Goal: Communication & Community: Answer question/provide support

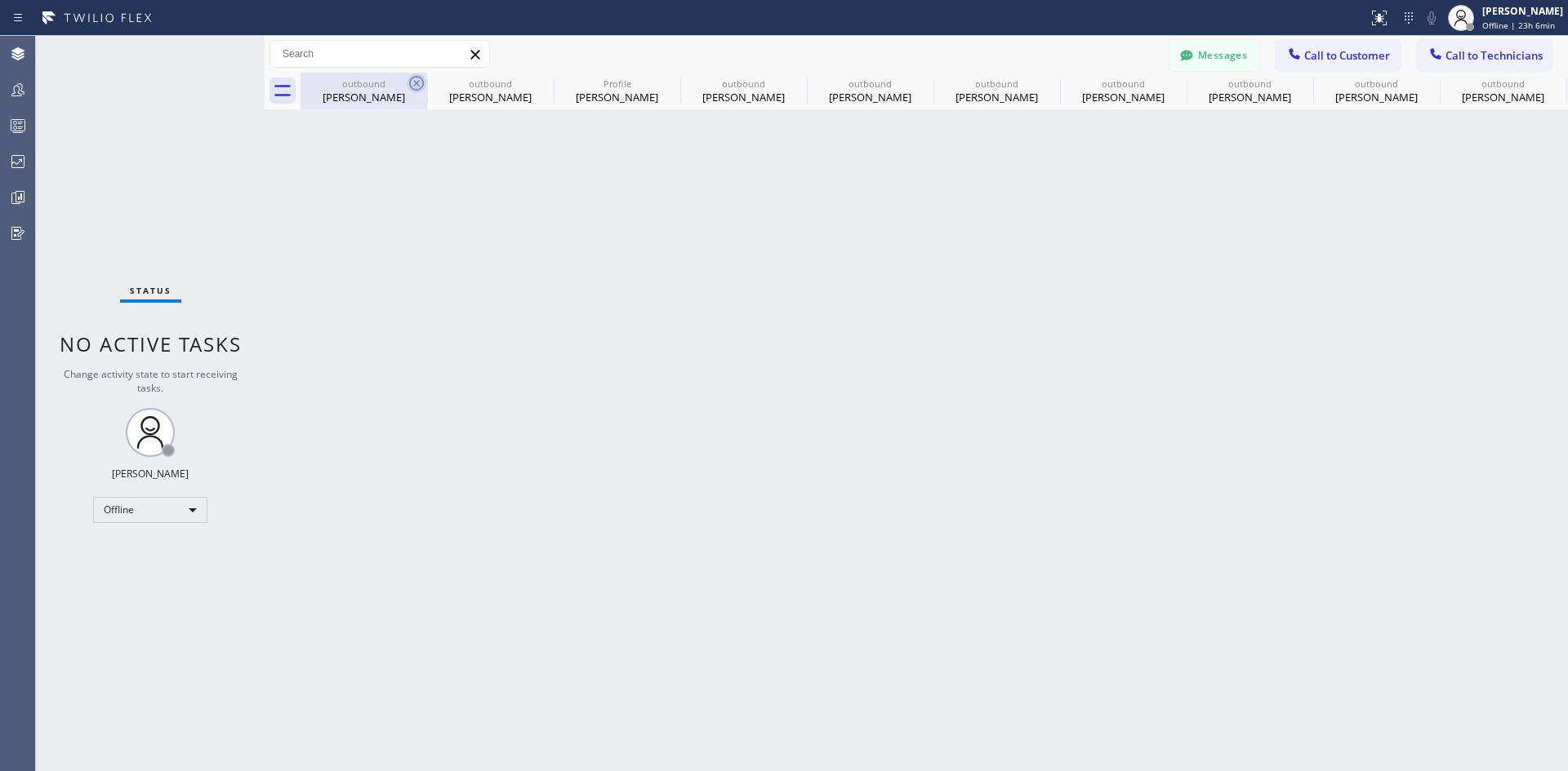
click at [410, 93] on div at bounding box center [417, 83] width 20 height 20
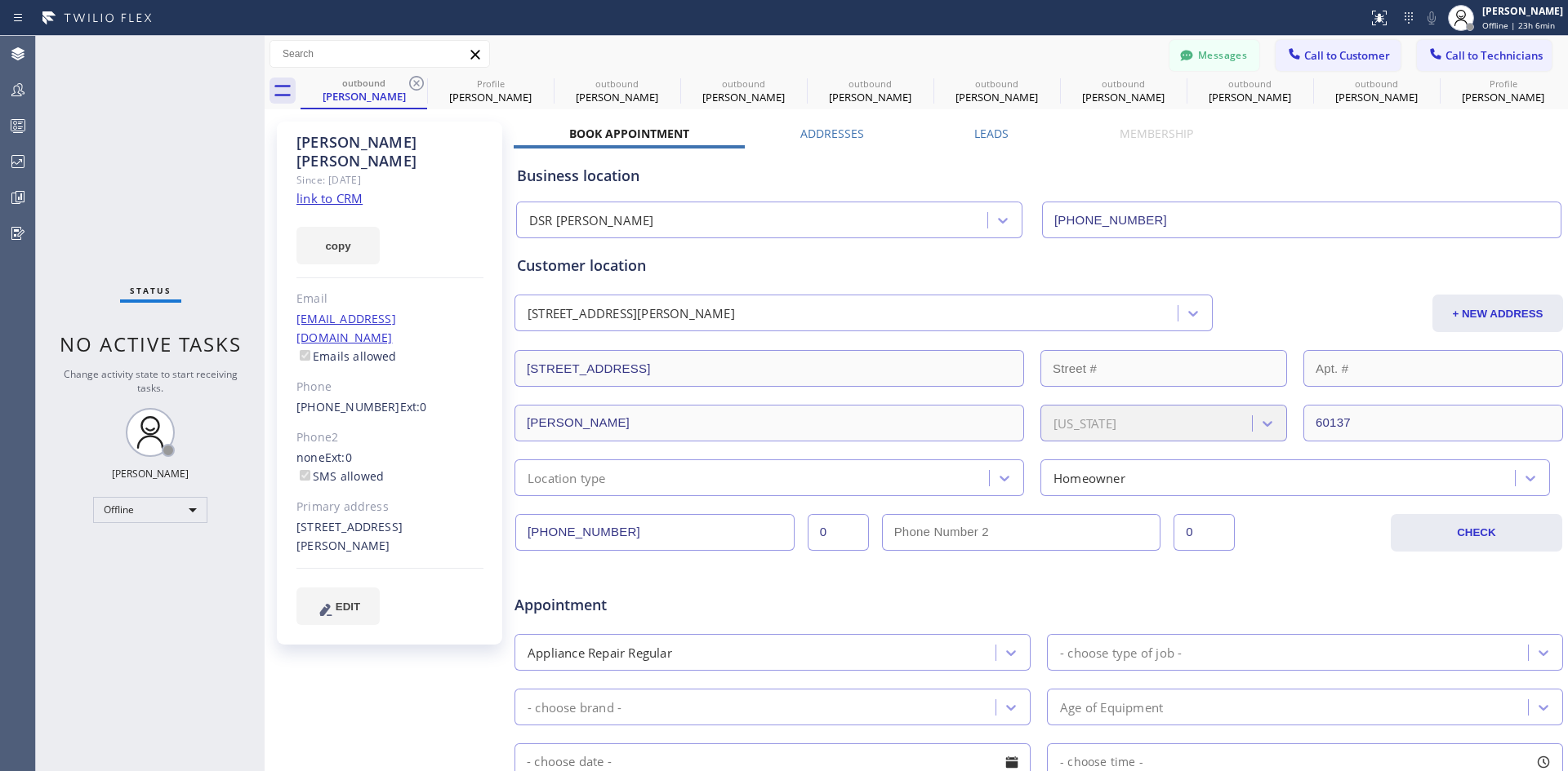
click at [410, 93] on div at bounding box center [417, 83] width 20 height 20
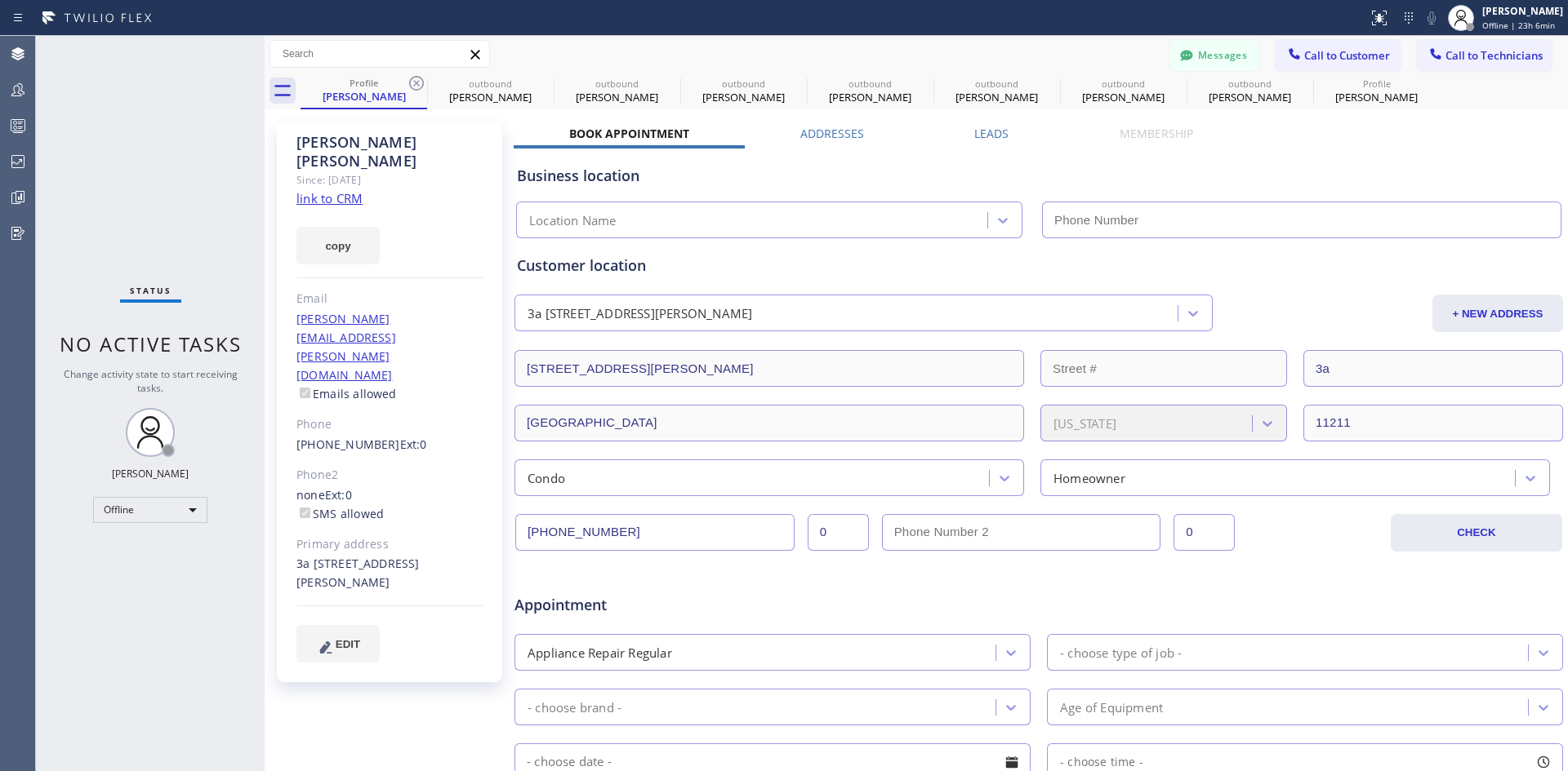
click at [410, 93] on div at bounding box center [417, 83] width 20 height 20
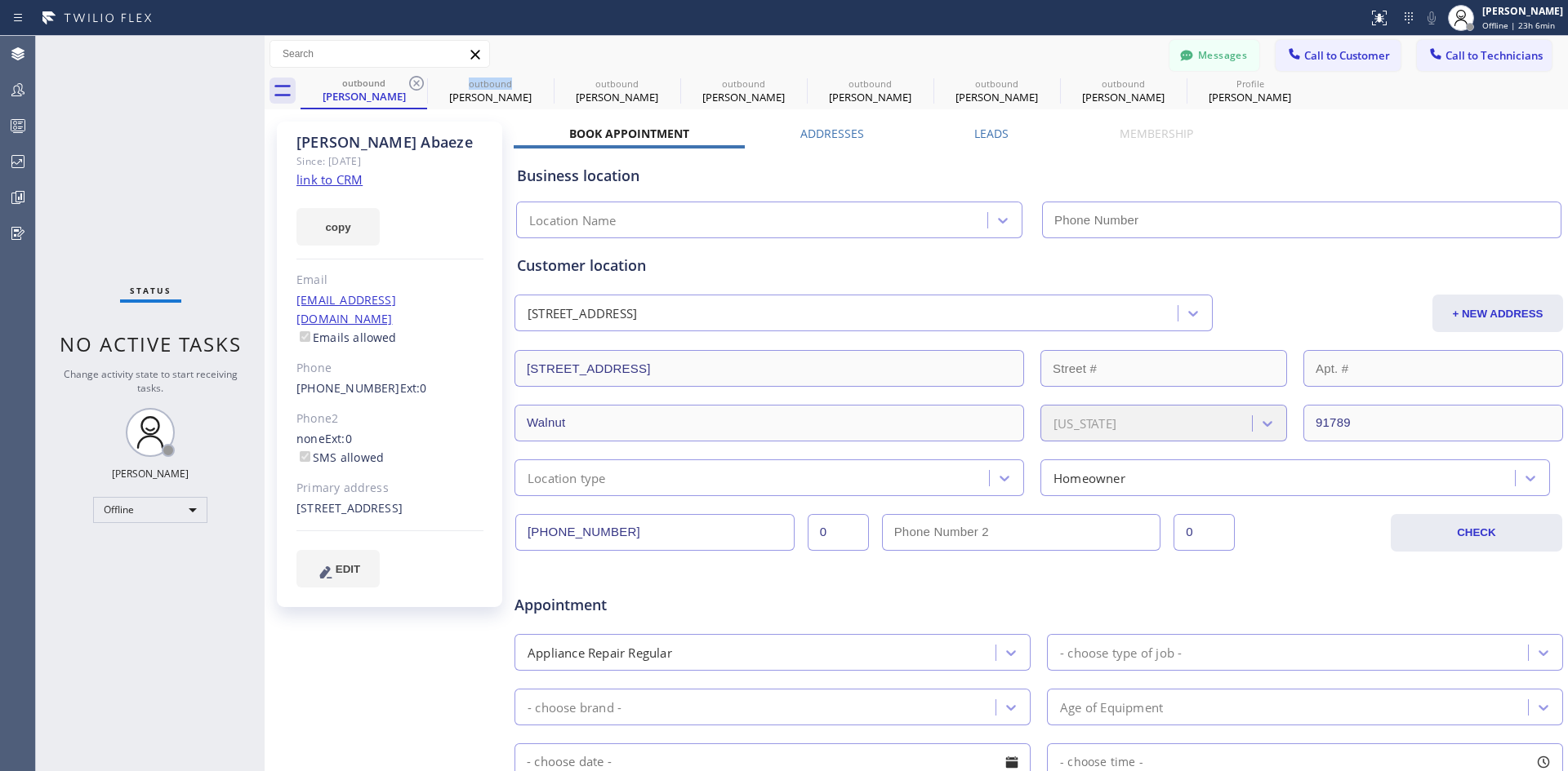
click at [410, 93] on div at bounding box center [417, 83] width 20 height 20
click at [0, 0] on div at bounding box center [0, 0] width 0 height 0
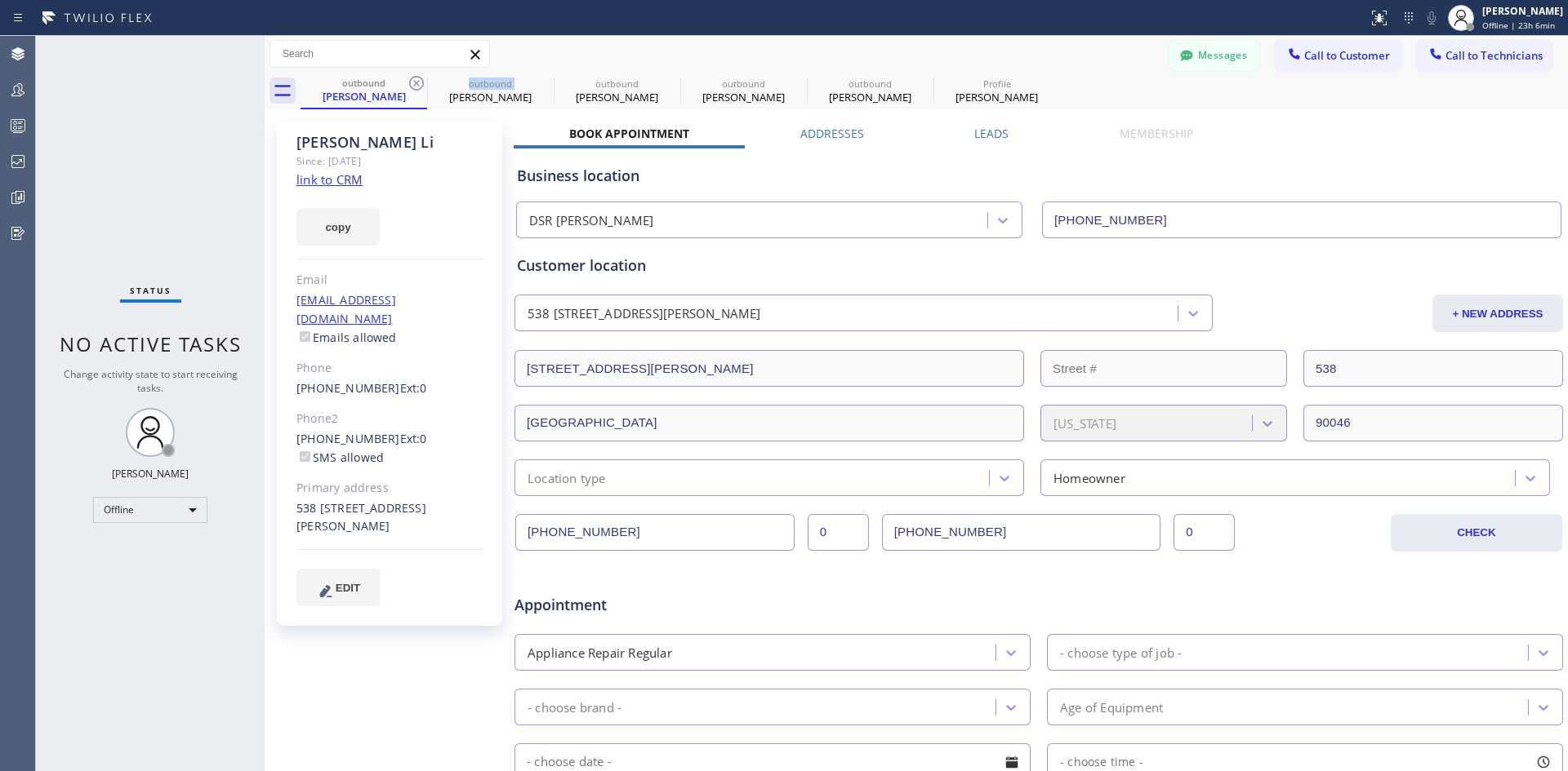
click at [410, 93] on div at bounding box center [417, 83] width 20 height 20
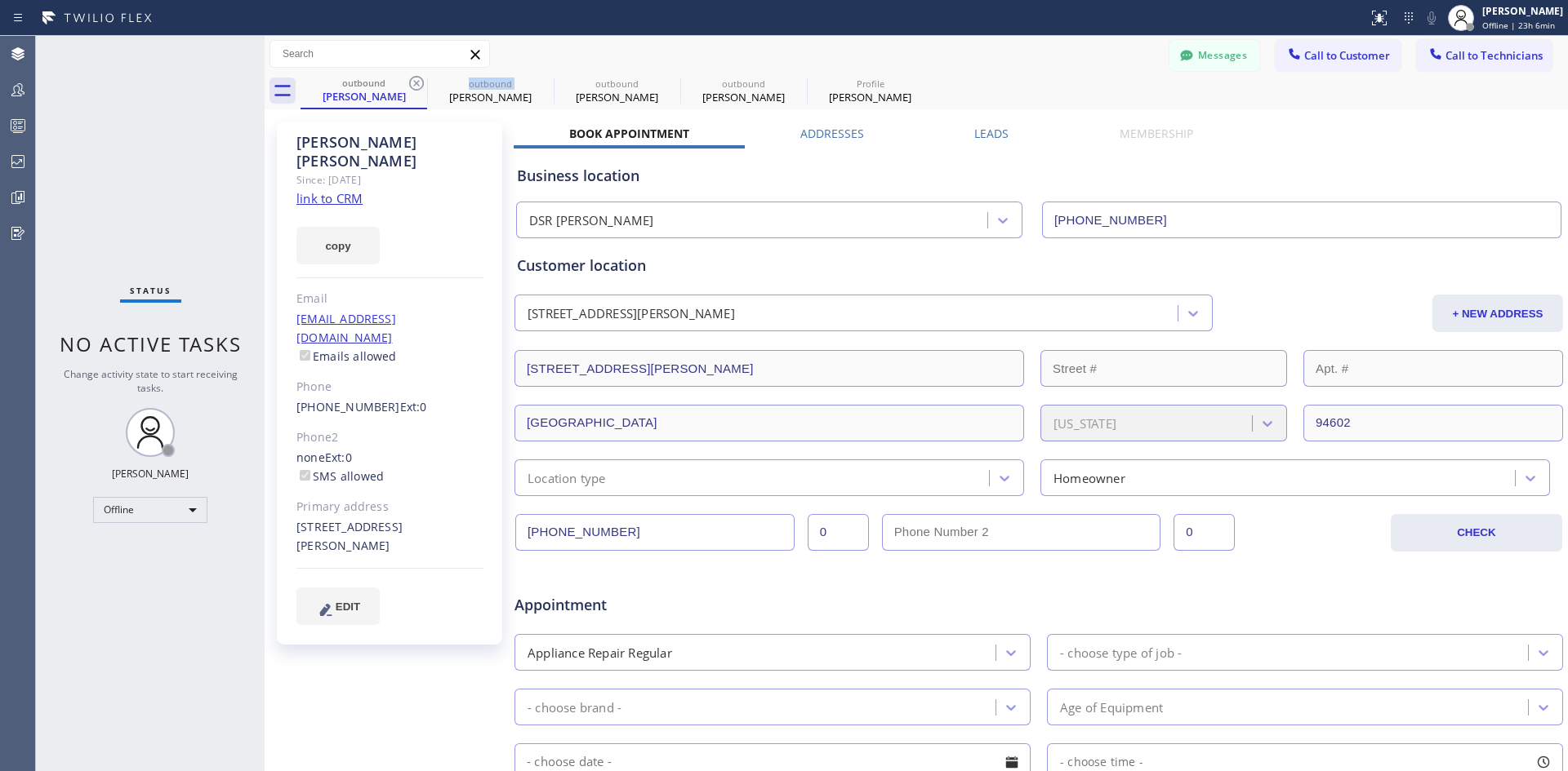
click at [410, 93] on div at bounding box center [417, 83] width 20 height 20
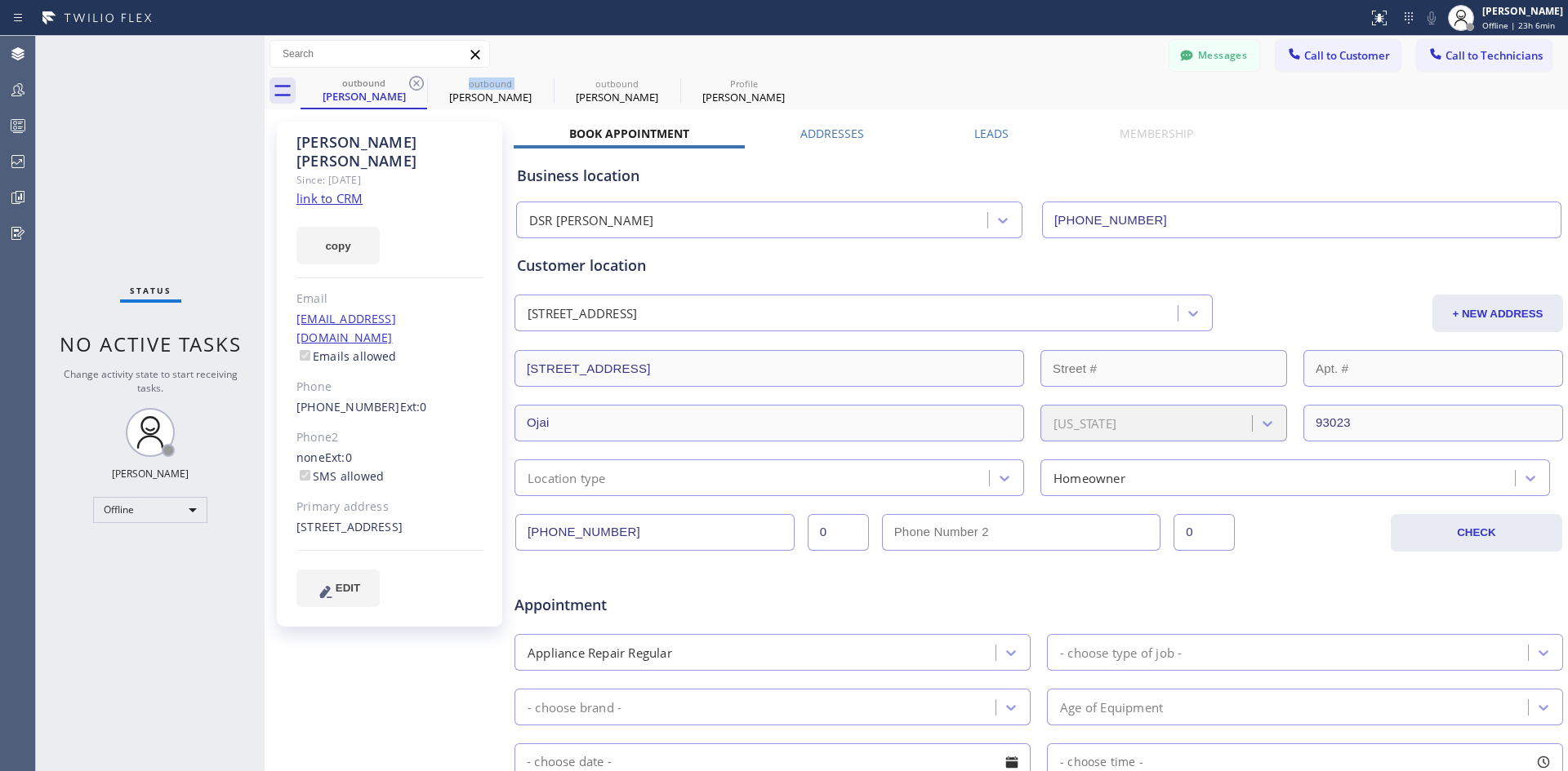
click at [410, 93] on div at bounding box center [417, 83] width 20 height 20
click at [0, 0] on div at bounding box center [0, 0] width 0 height 0
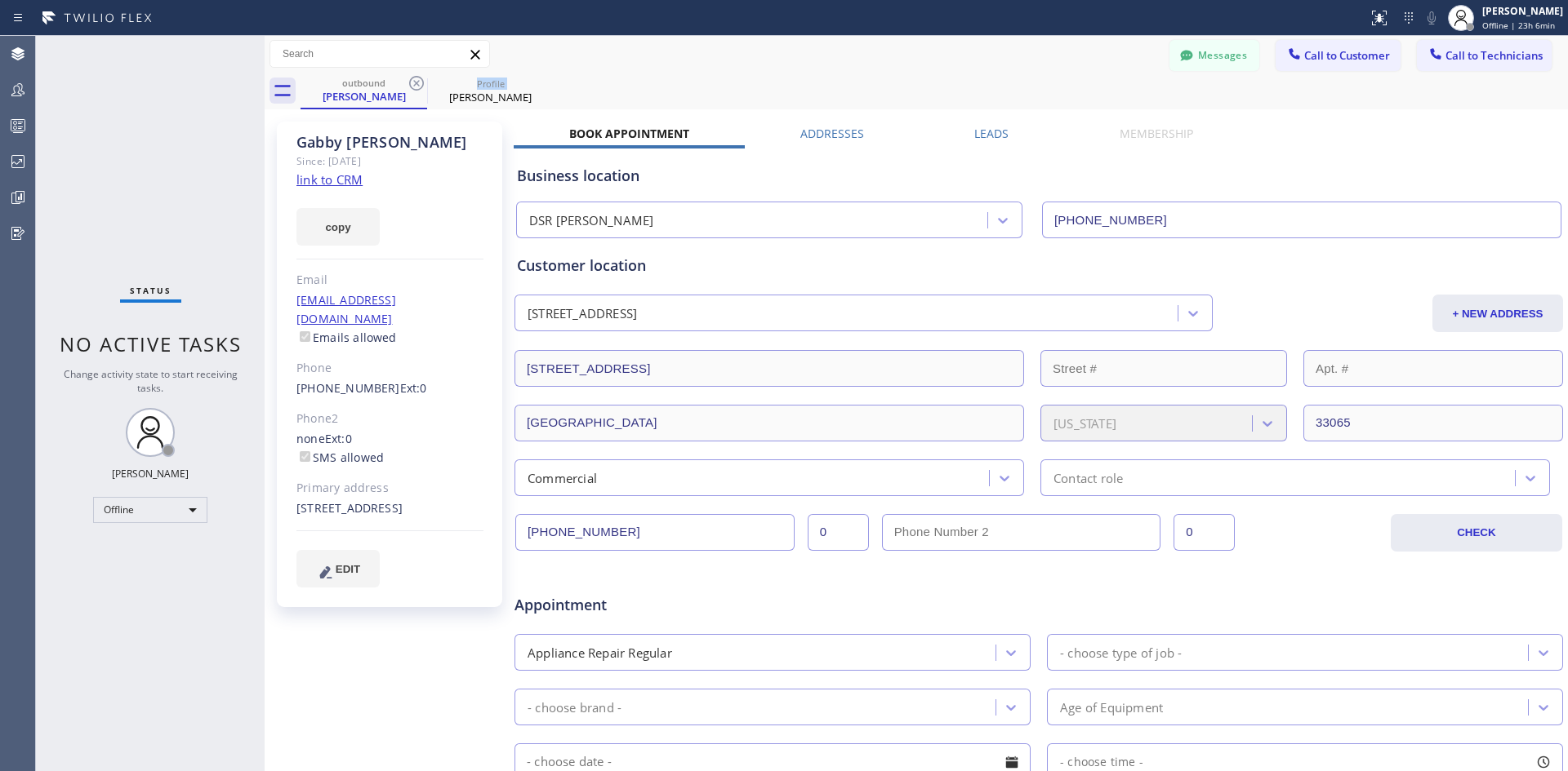
click at [410, 93] on div at bounding box center [417, 83] width 20 height 20
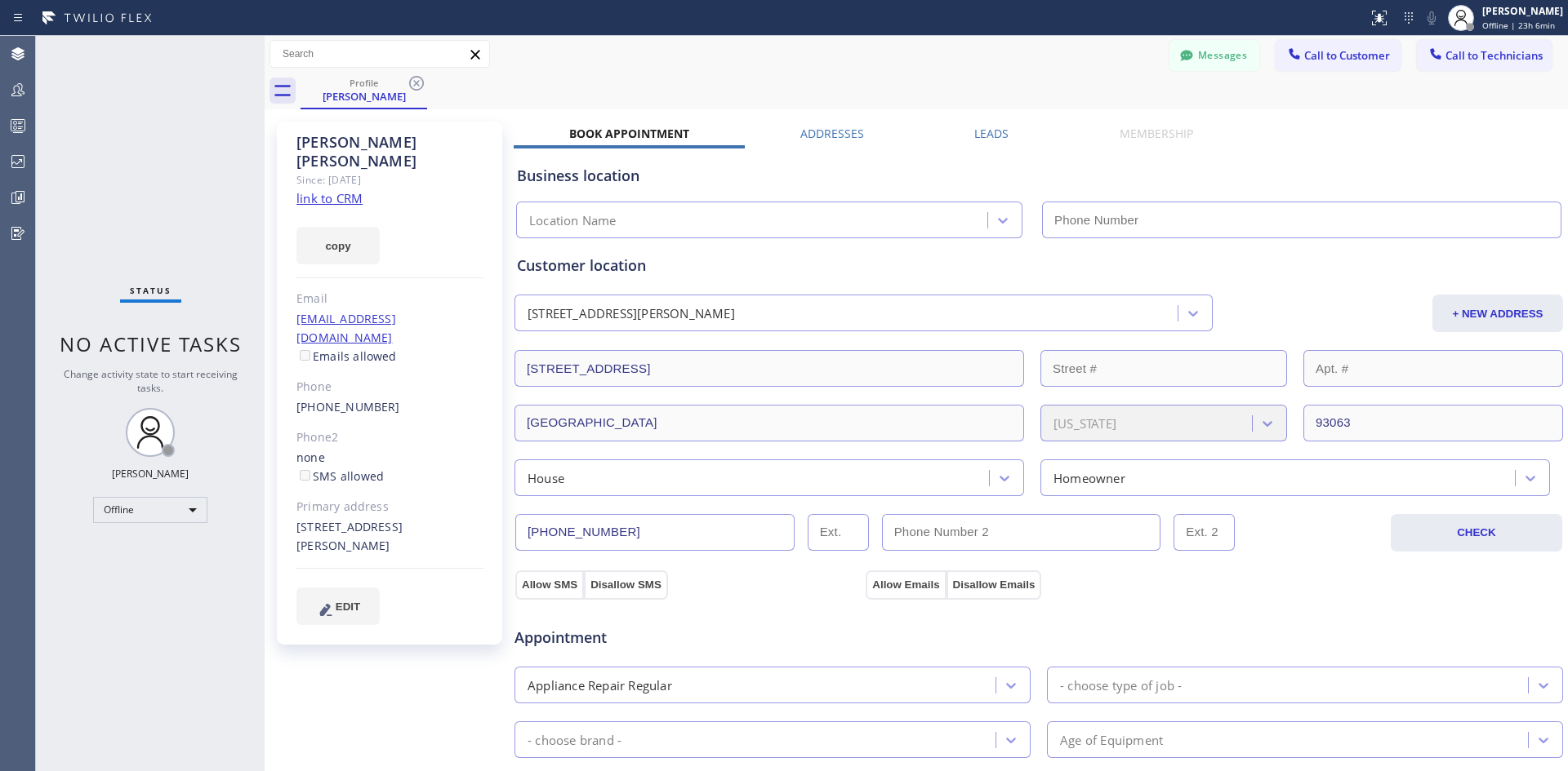
click at [410, 93] on div at bounding box center [417, 83] width 20 height 20
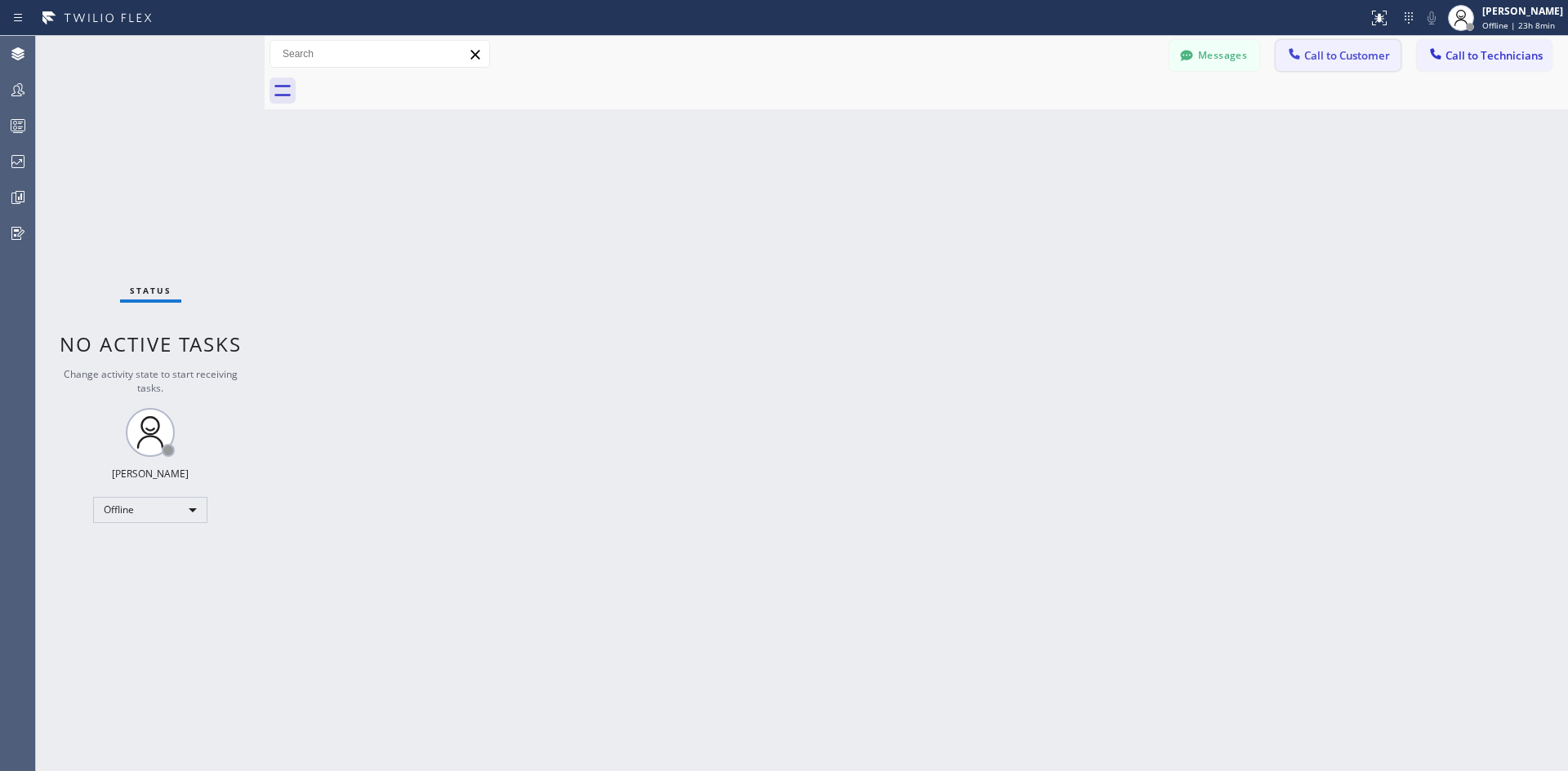
click at [1347, 55] on span "Call to Customer" at bounding box center [1347, 55] width 86 height 15
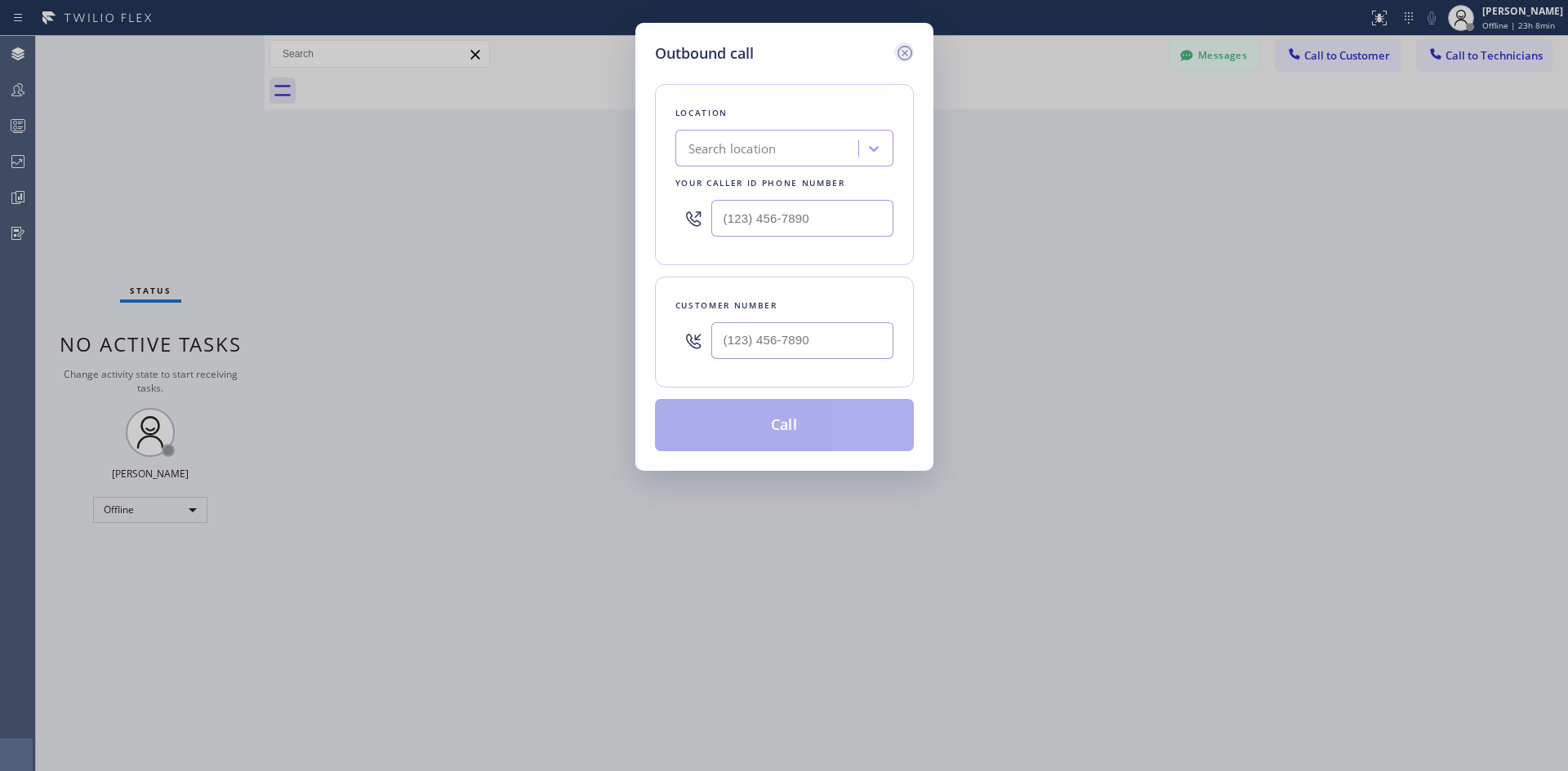
click at [905, 55] on icon at bounding box center [904, 53] width 15 height 15
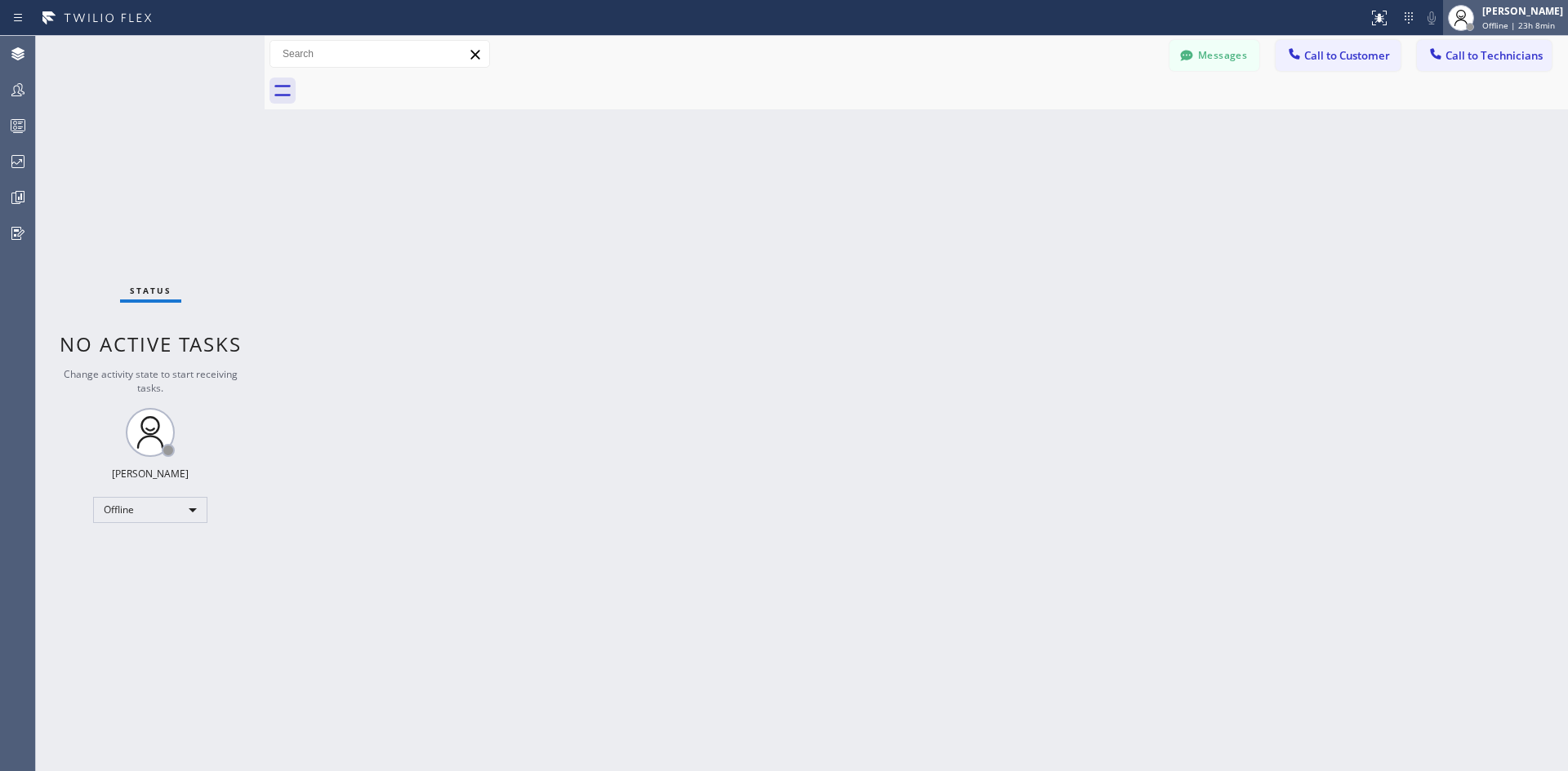
click at [1485, 32] on div "[PERSON_NAME] Offline | 23h 8min" at bounding box center [1505, 17] width 125 height 36
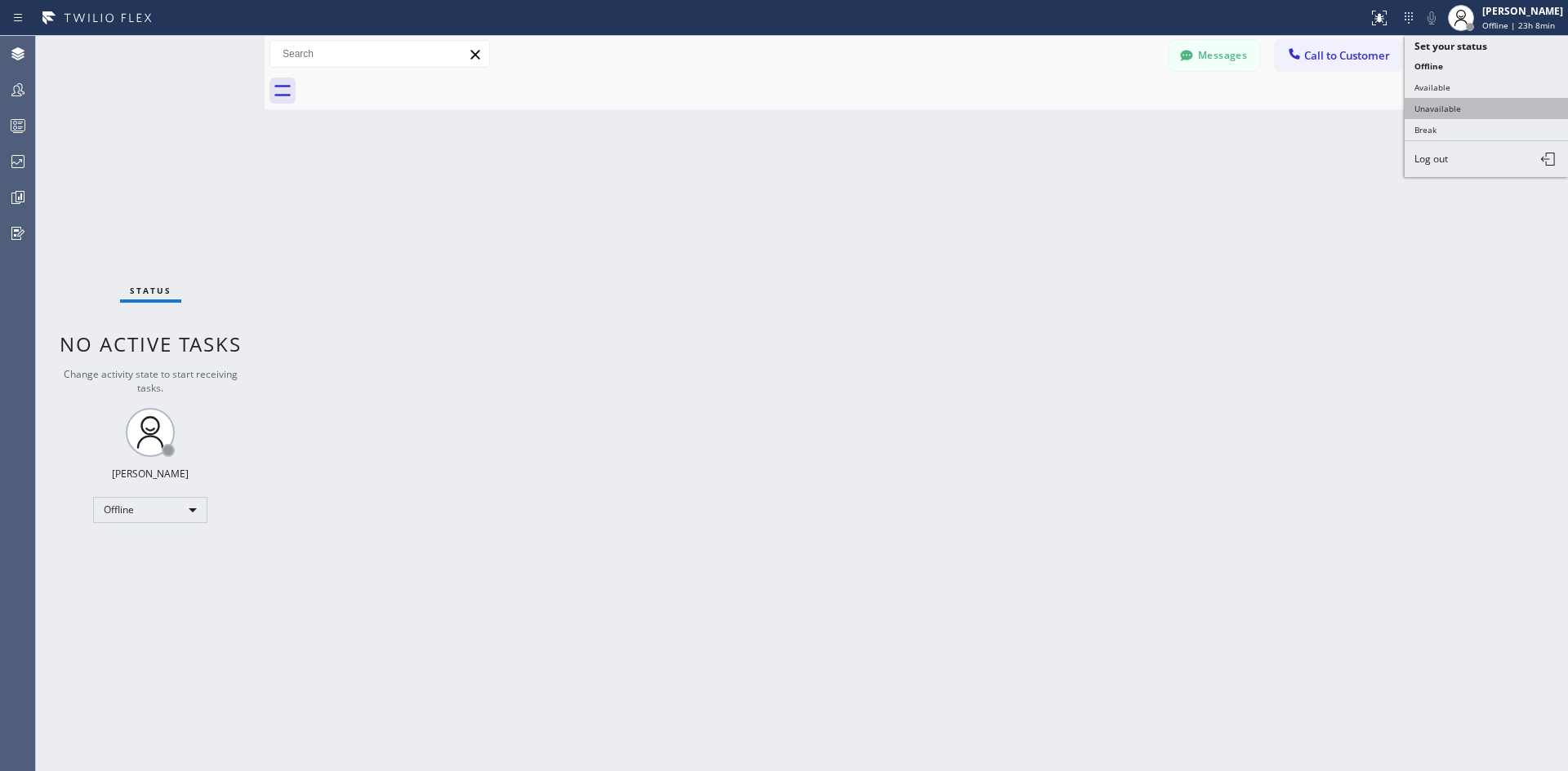
click at [1461, 116] on button "Unavailable" at bounding box center [1486, 109] width 163 height 21
click at [1351, 63] on button "Call to Customer" at bounding box center [1338, 56] width 125 height 31
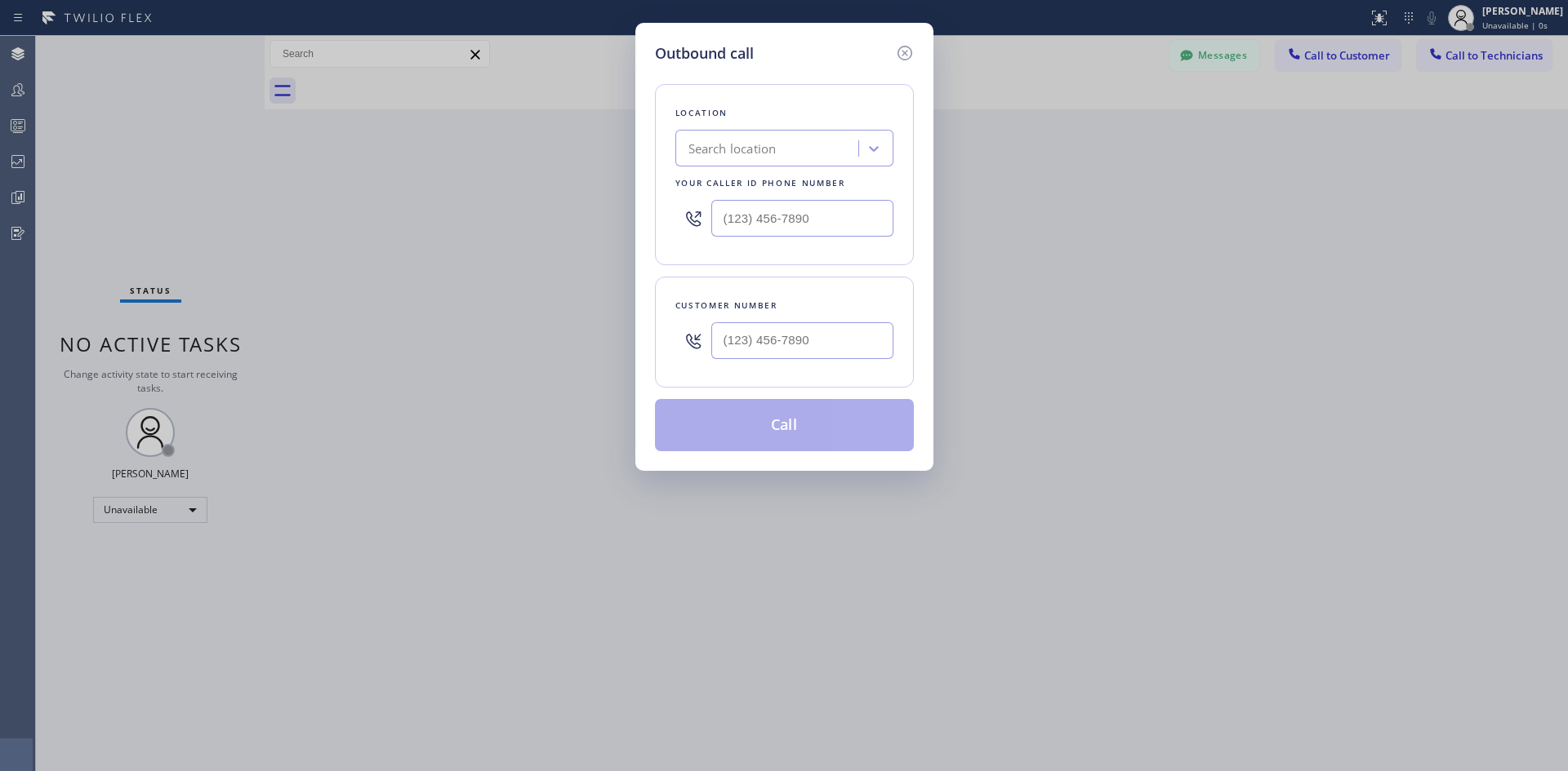
click at [788, 156] on div "Search location" at bounding box center [769, 149] width 178 height 29
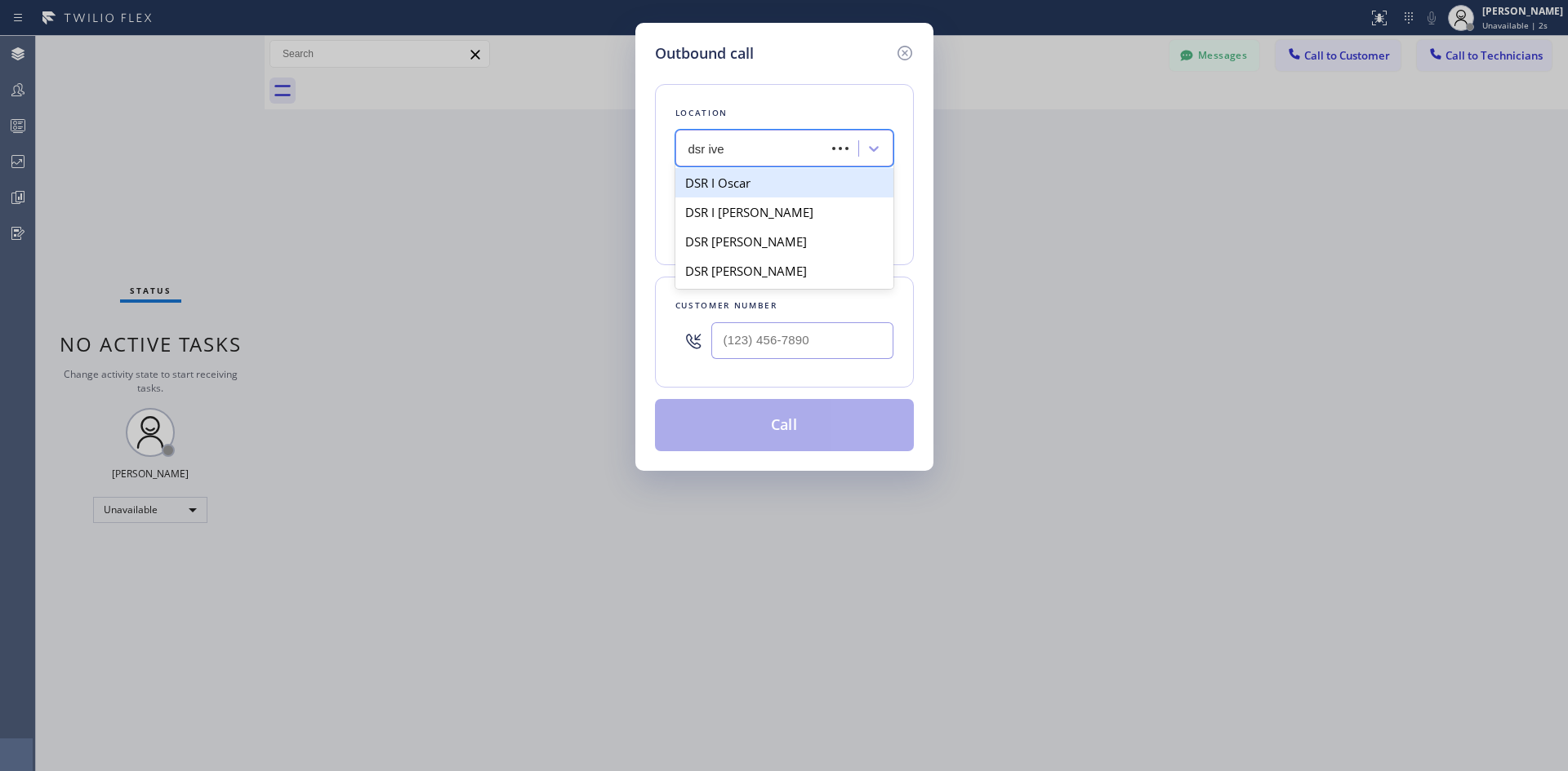
type input "dsr iver"
click at [789, 181] on div "DSR [PERSON_NAME]" at bounding box center [784, 183] width 218 height 30
type input "[PHONE_NUMBER]"
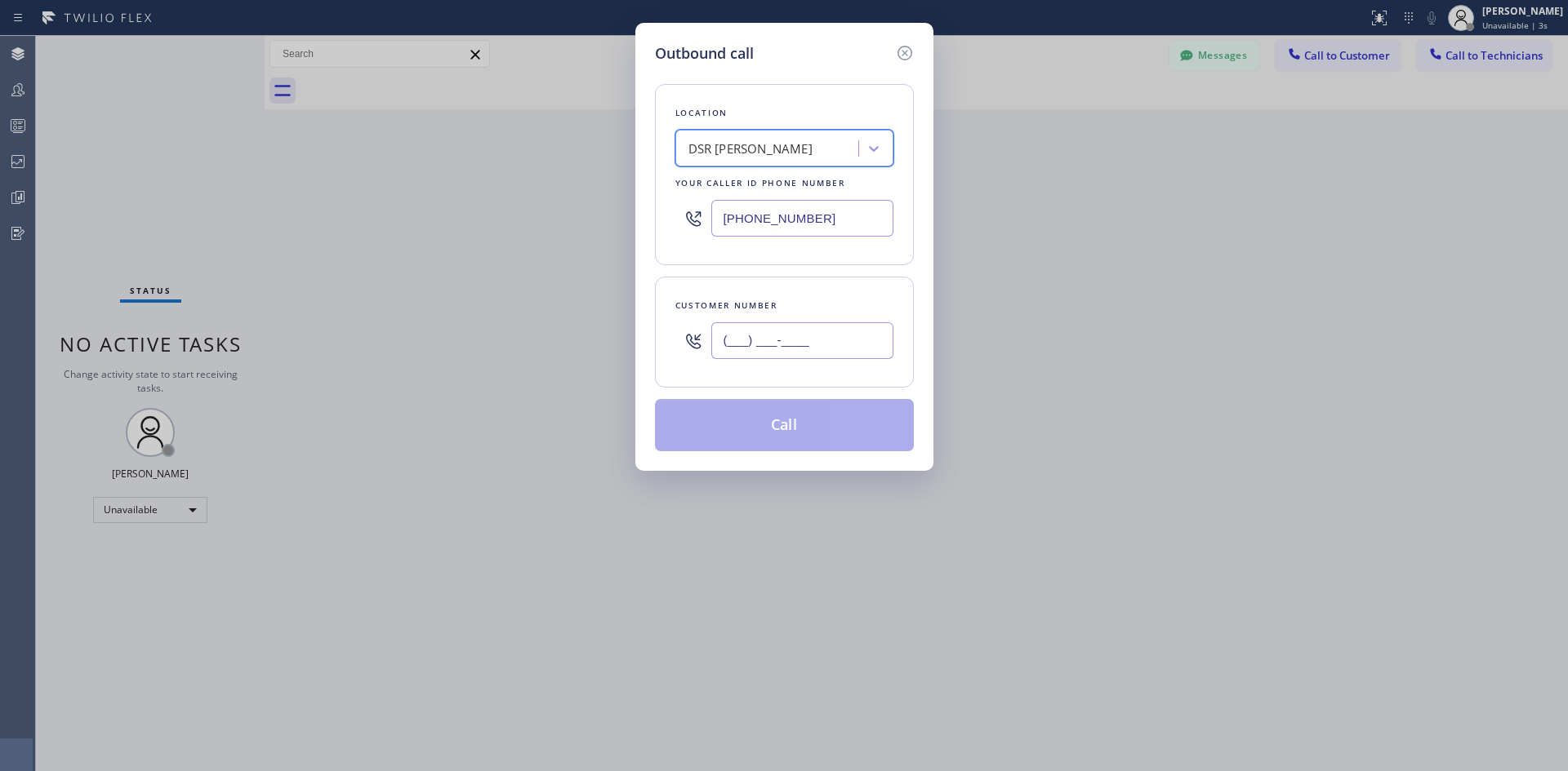
click at [826, 358] on input "(___) ___-____" at bounding box center [802, 341] width 182 height 37
paste input "714) 809-4778"
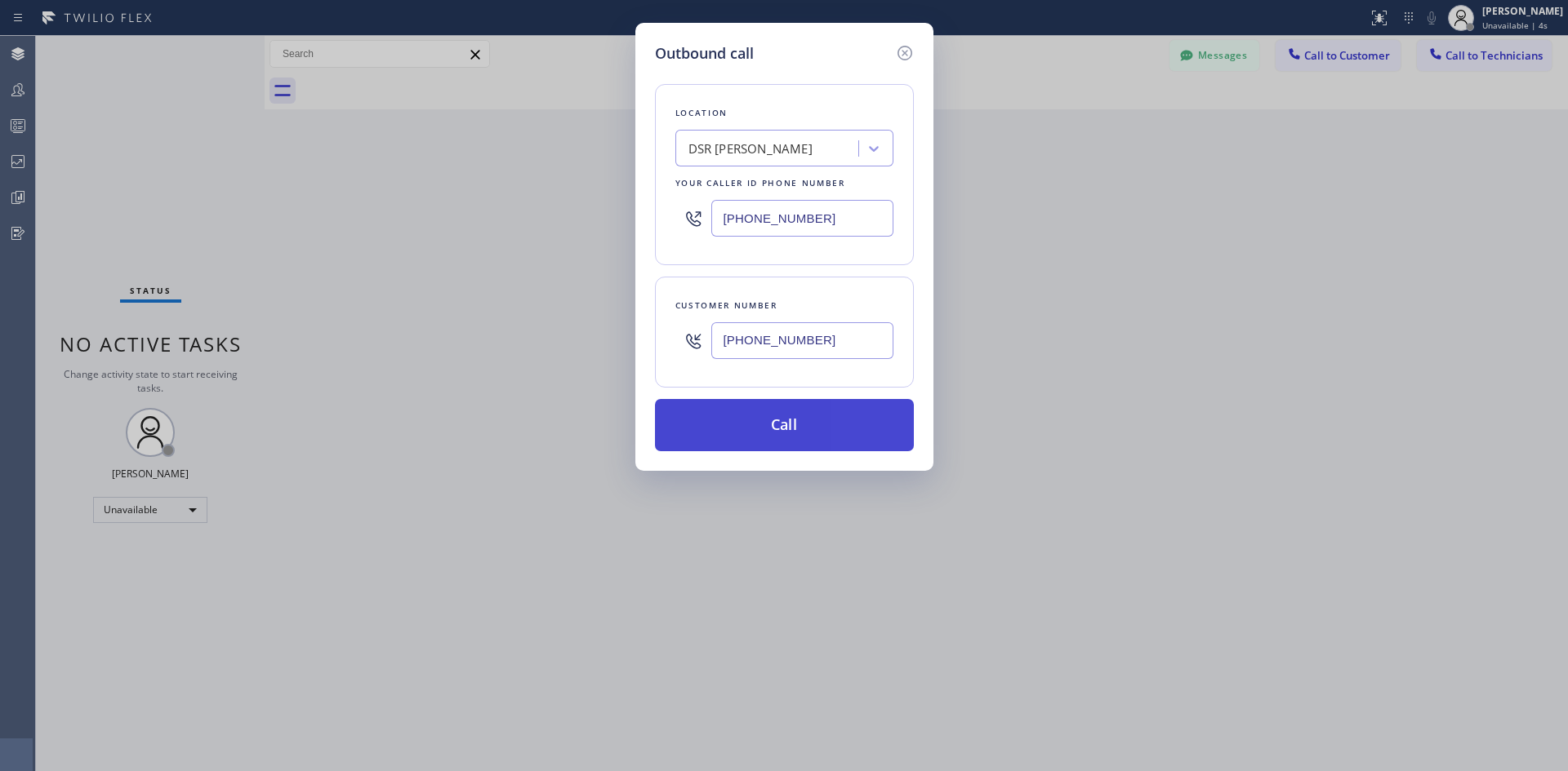
type input "[PHONE_NUMBER]"
click at [856, 435] on button "Call" at bounding box center [784, 425] width 259 height 52
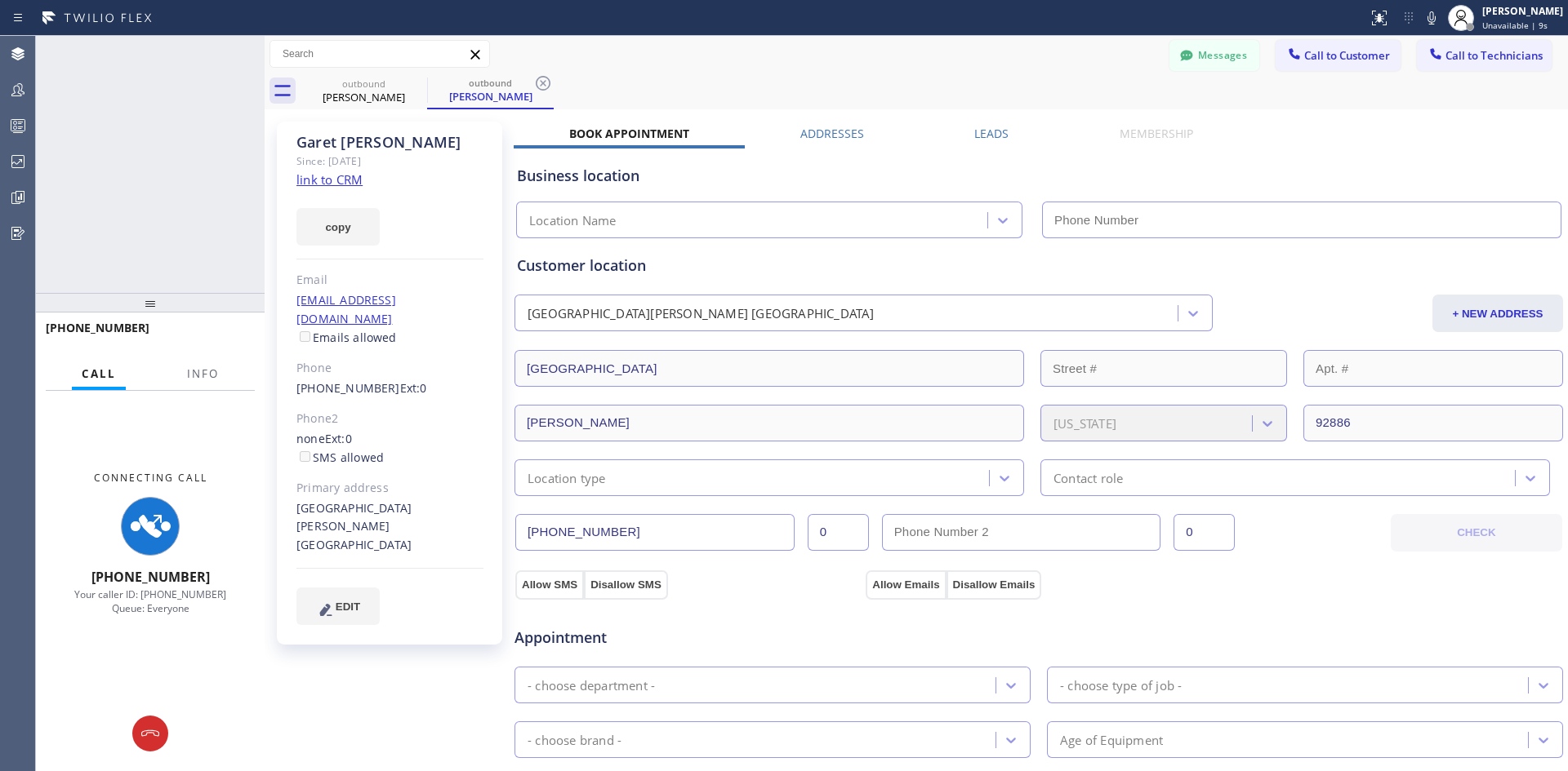
type input "[PHONE_NUMBER]"
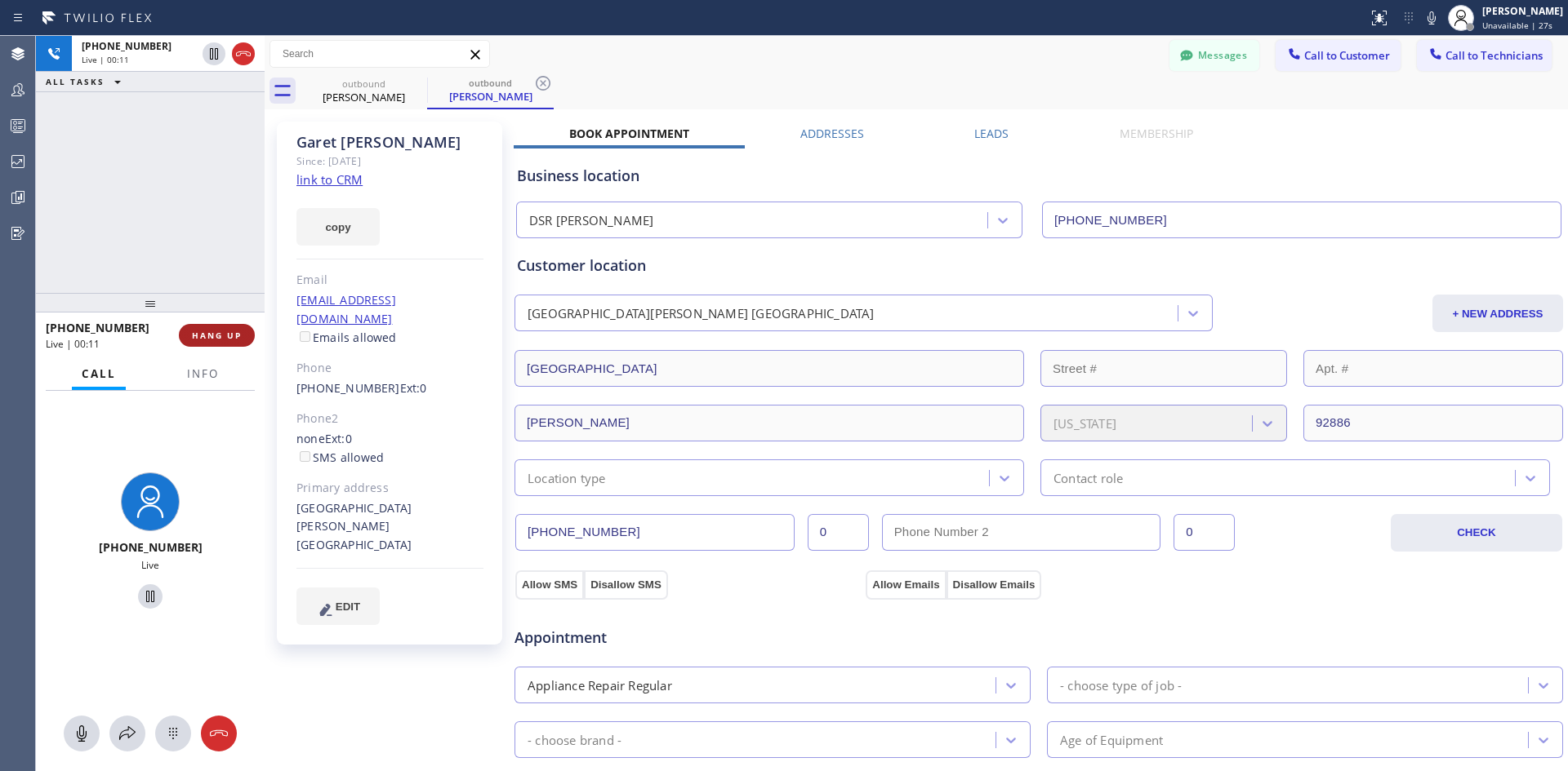
click at [232, 343] on button "HANG UP" at bounding box center [217, 336] width 76 height 23
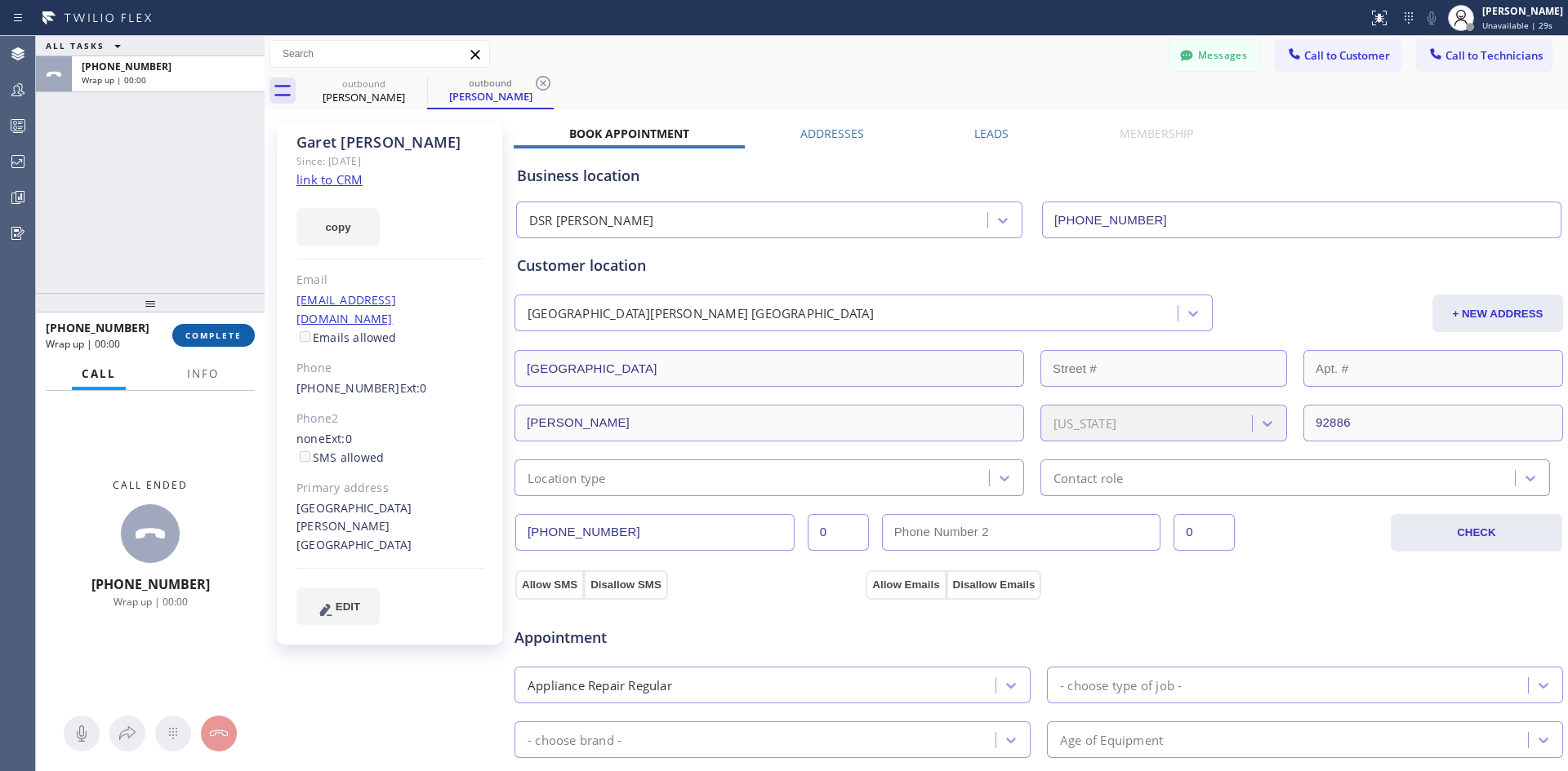
click at [220, 328] on button "COMPLETE" at bounding box center [213, 336] width 83 height 23
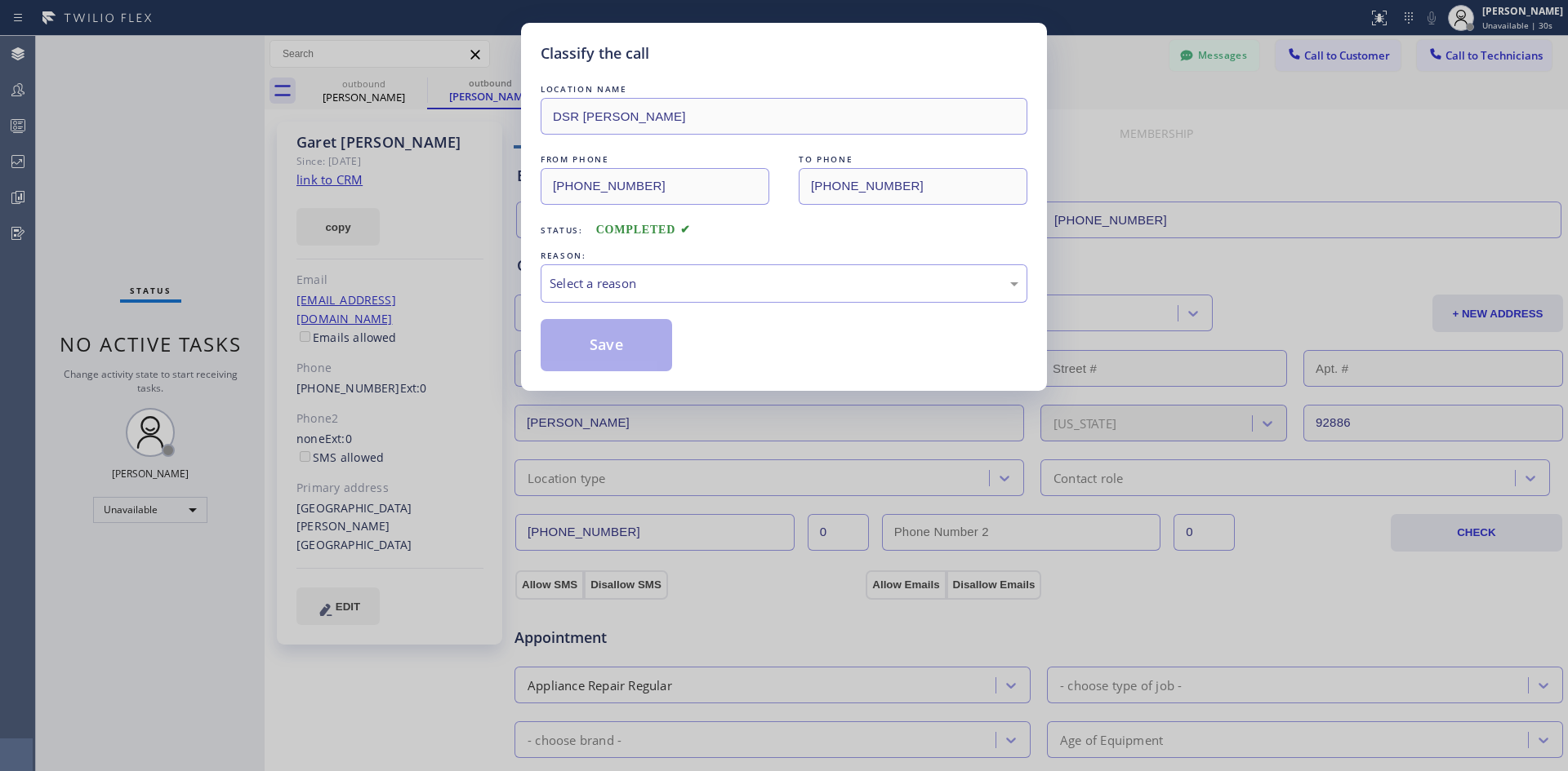
click at [737, 262] on div "REASON:" at bounding box center [784, 256] width 487 height 17
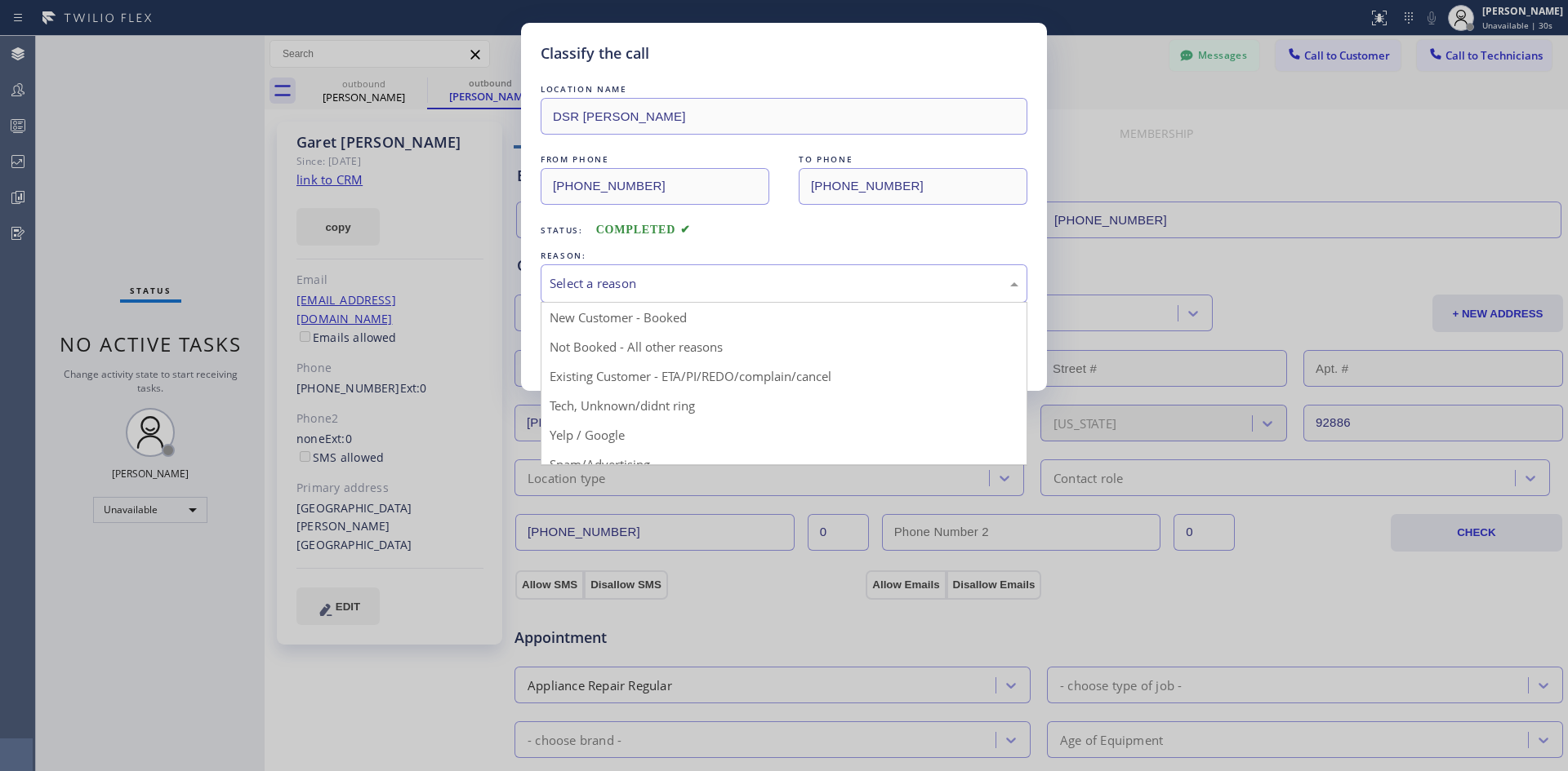
click at [739, 276] on div "Select a reason" at bounding box center [784, 284] width 469 height 19
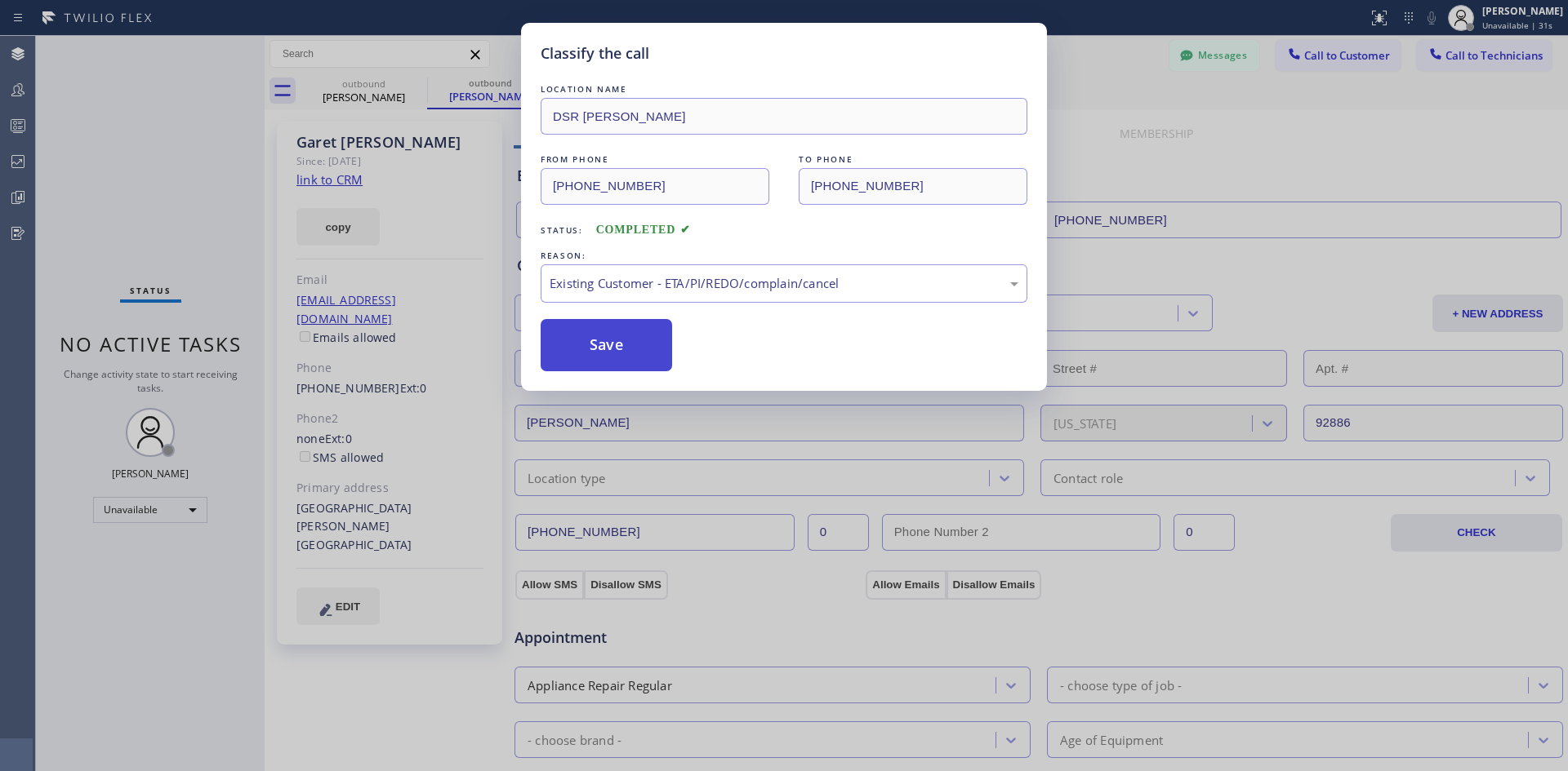
drag, startPoint x: 522, startPoint y: 360, endPoint x: 566, endPoint y: 348, distance: 45.6
click at [523, 359] on div "Classify the call LOCATION NAME DSR [PERSON_NAME] FROM PHONE [PHONE_NUMBER] TO …" at bounding box center [784, 206] width 526 height 368
click at [616, 339] on button "Save" at bounding box center [606, 345] width 131 height 52
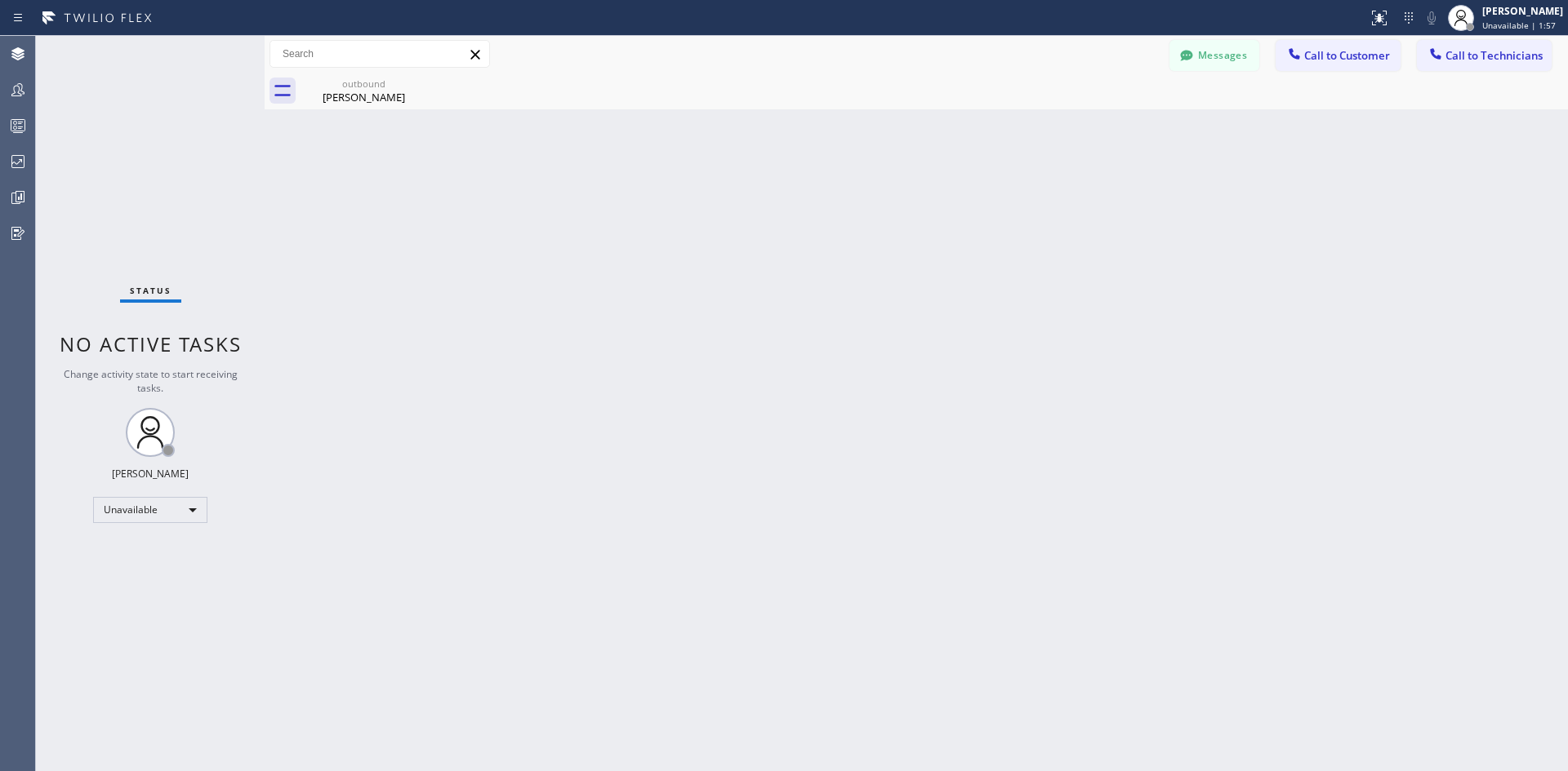
click at [1356, 53] on span "Call to Customer" at bounding box center [1347, 55] width 86 height 15
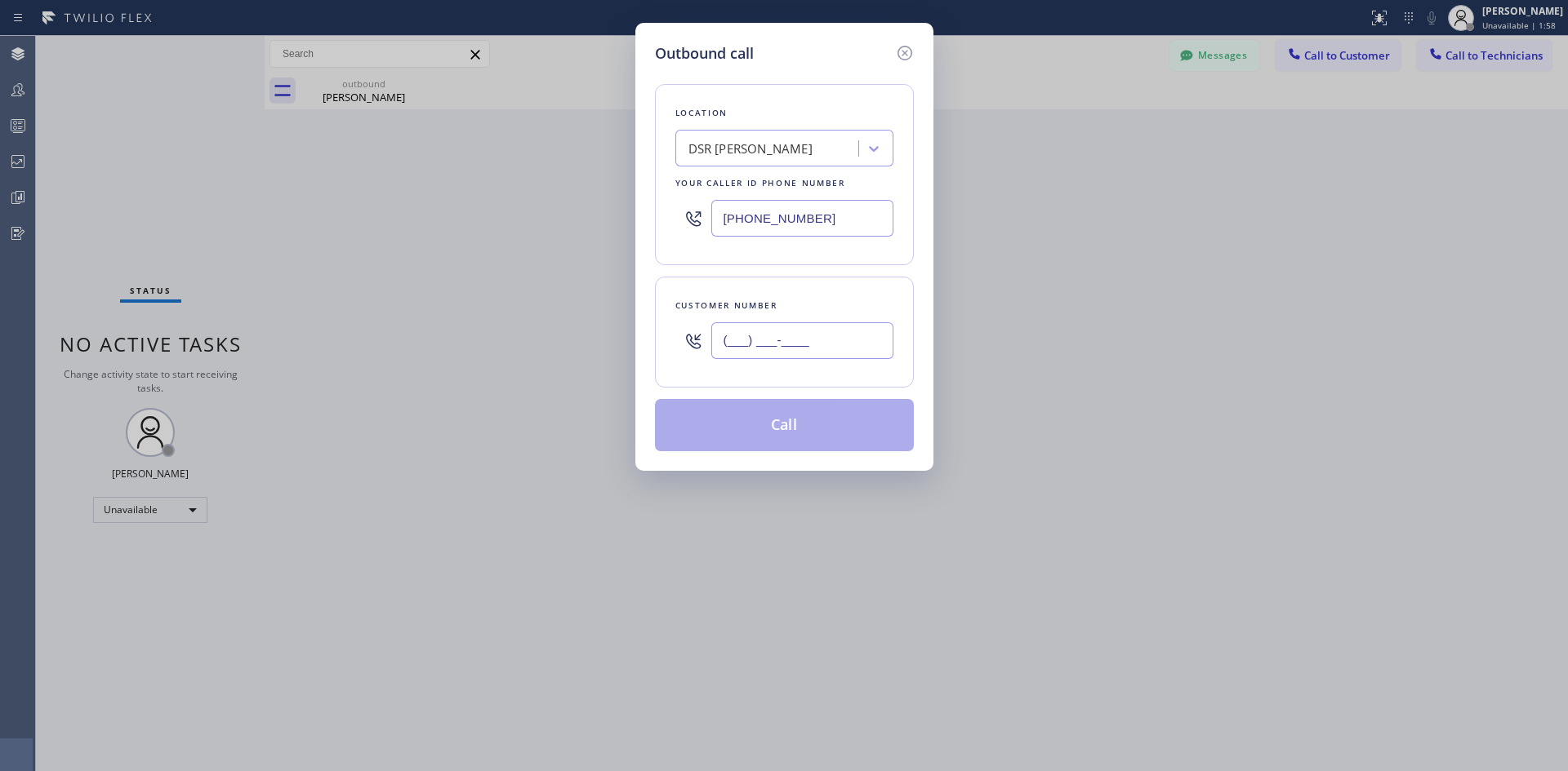
click at [792, 334] on input "(___) ___-____" at bounding box center [802, 341] width 182 height 37
paste input "661) 298-8220"
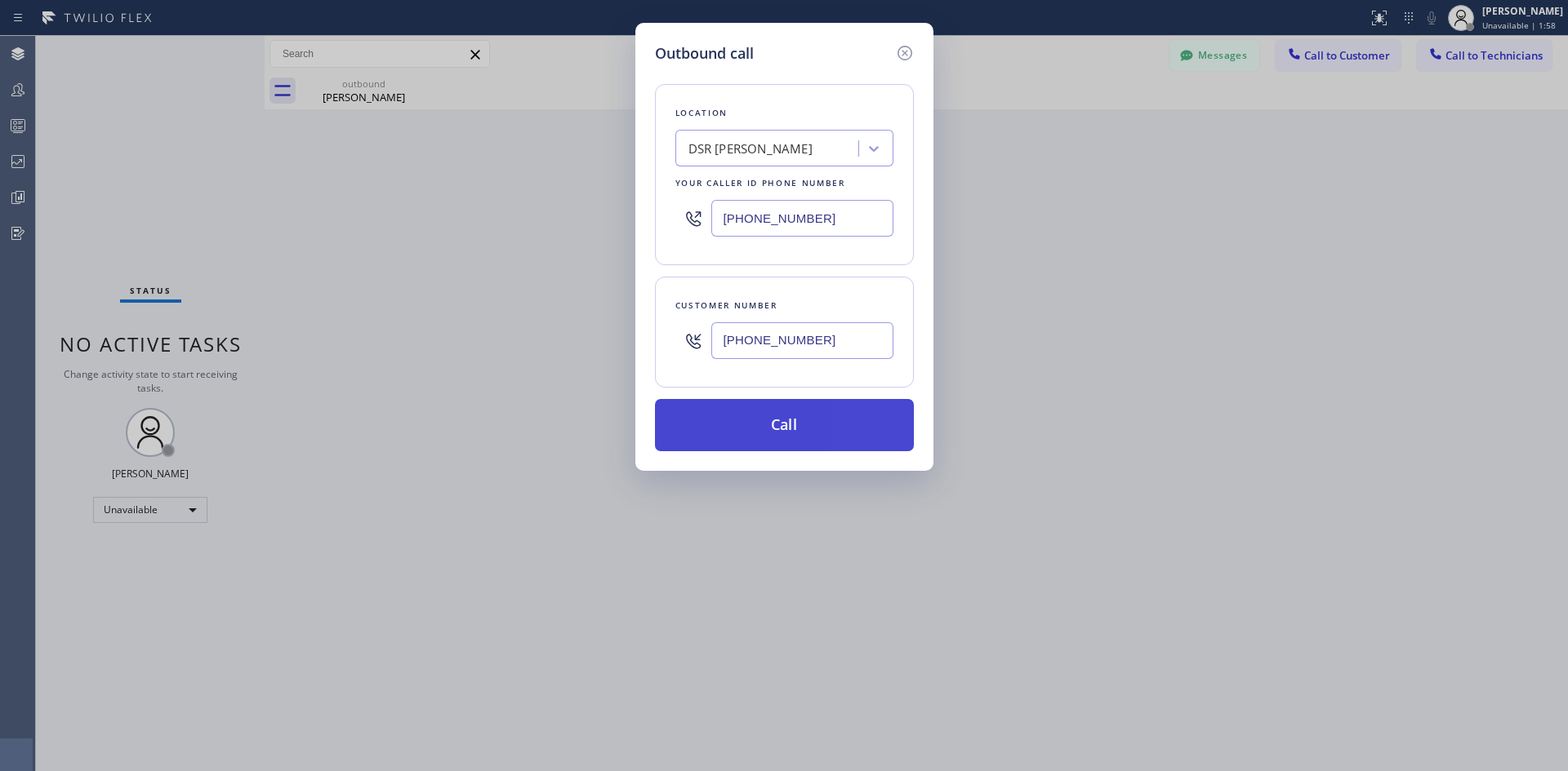
type input "[PHONE_NUMBER]"
click at [821, 422] on button "Call" at bounding box center [784, 425] width 259 height 52
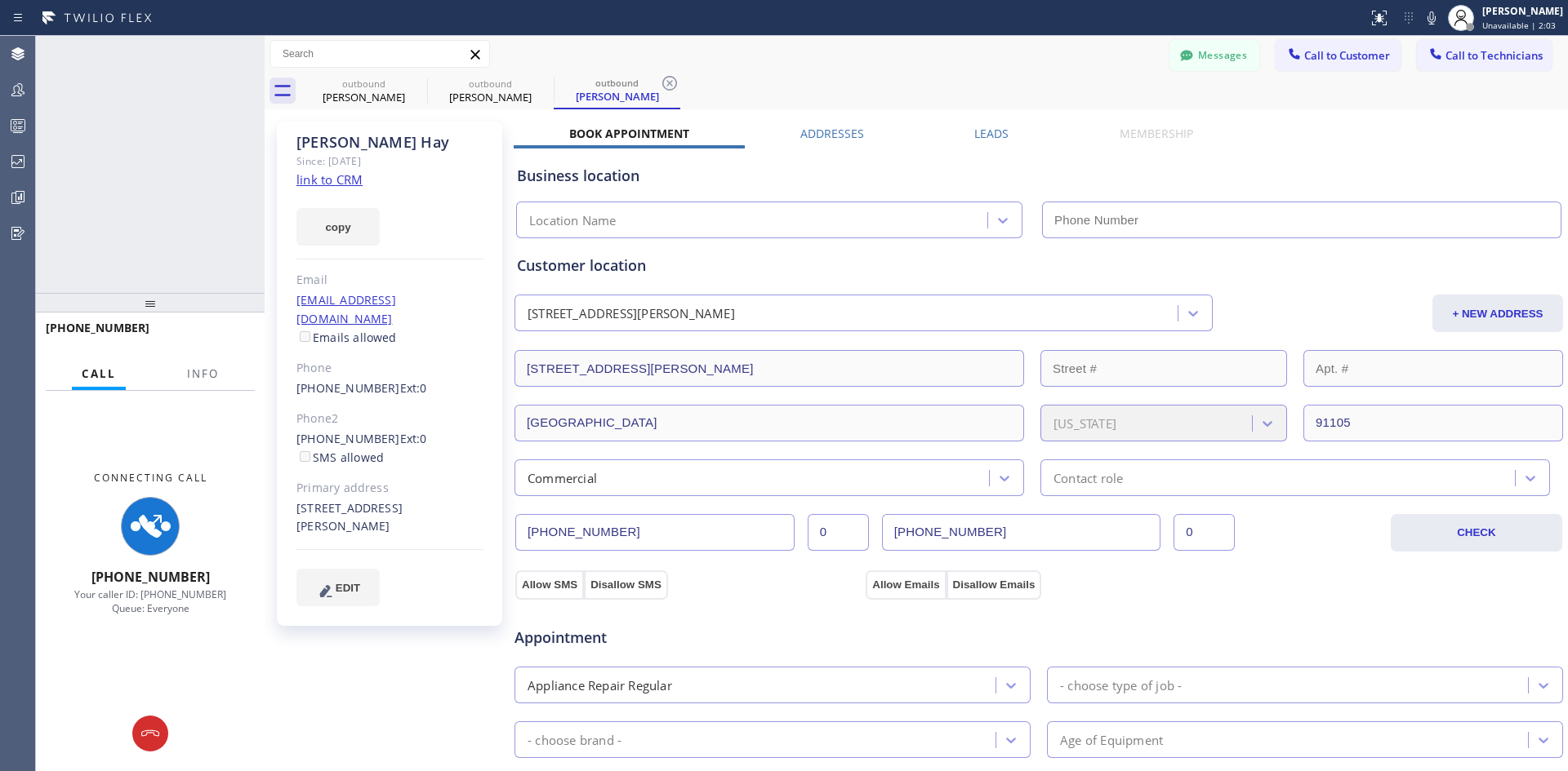
type input "[PHONE_NUMBER]"
click at [153, 717] on button at bounding box center [150, 734] width 36 height 36
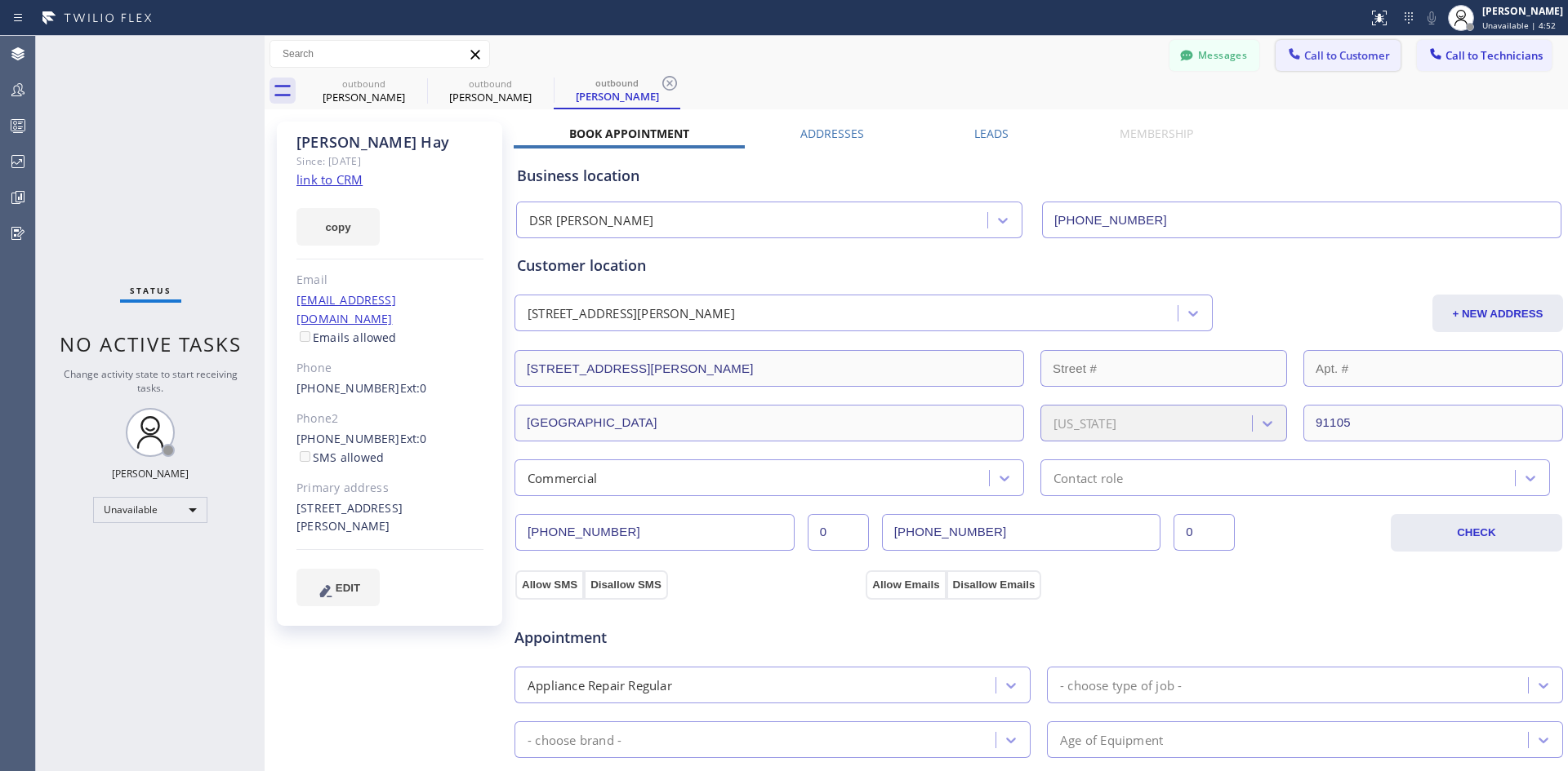
click at [1335, 59] on span "Call to Customer" at bounding box center [1347, 55] width 86 height 15
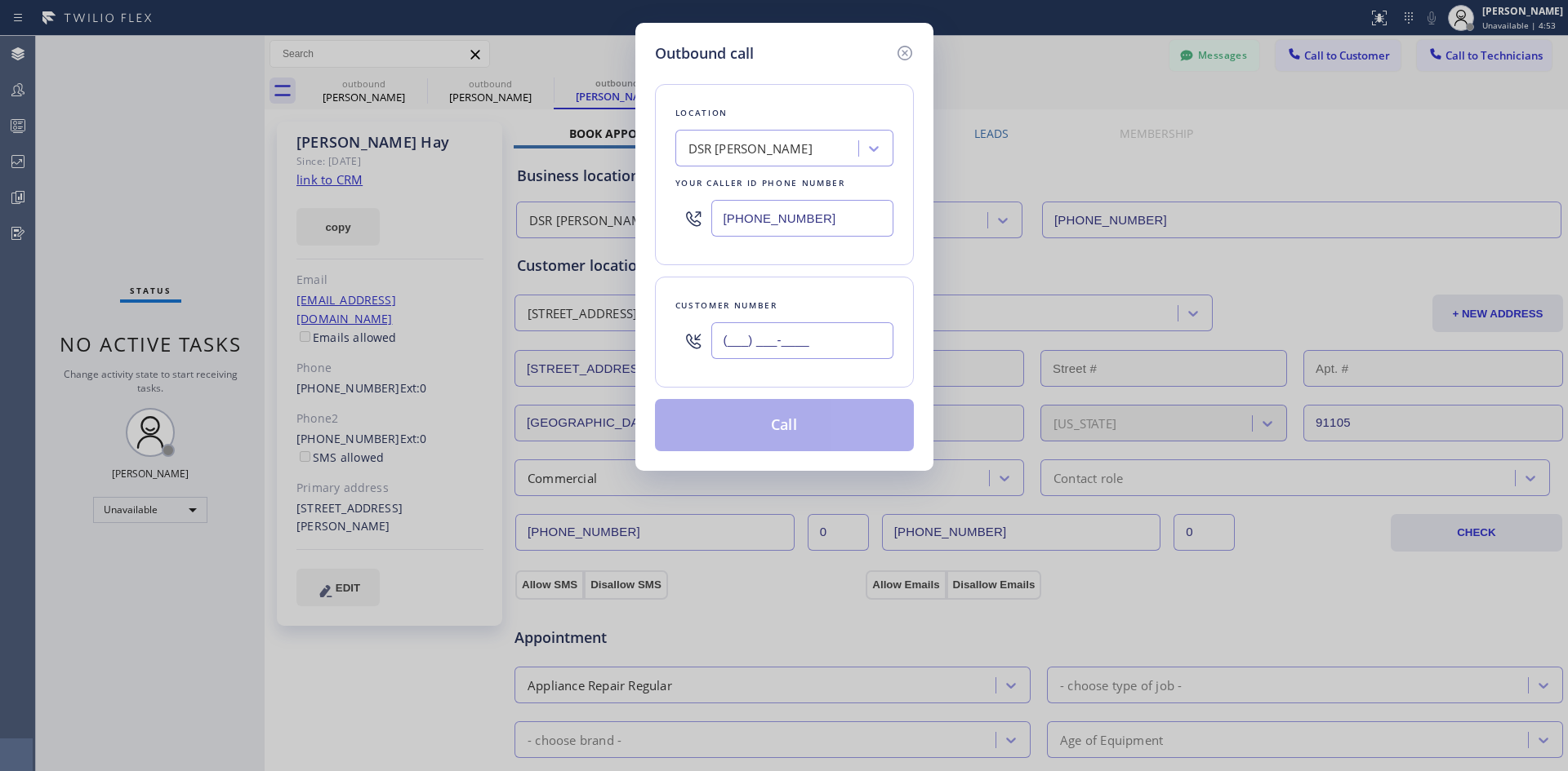
click at [786, 354] on input "(___) ___-____" at bounding box center [802, 341] width 182 height 37
paste input "323) 369-8574"
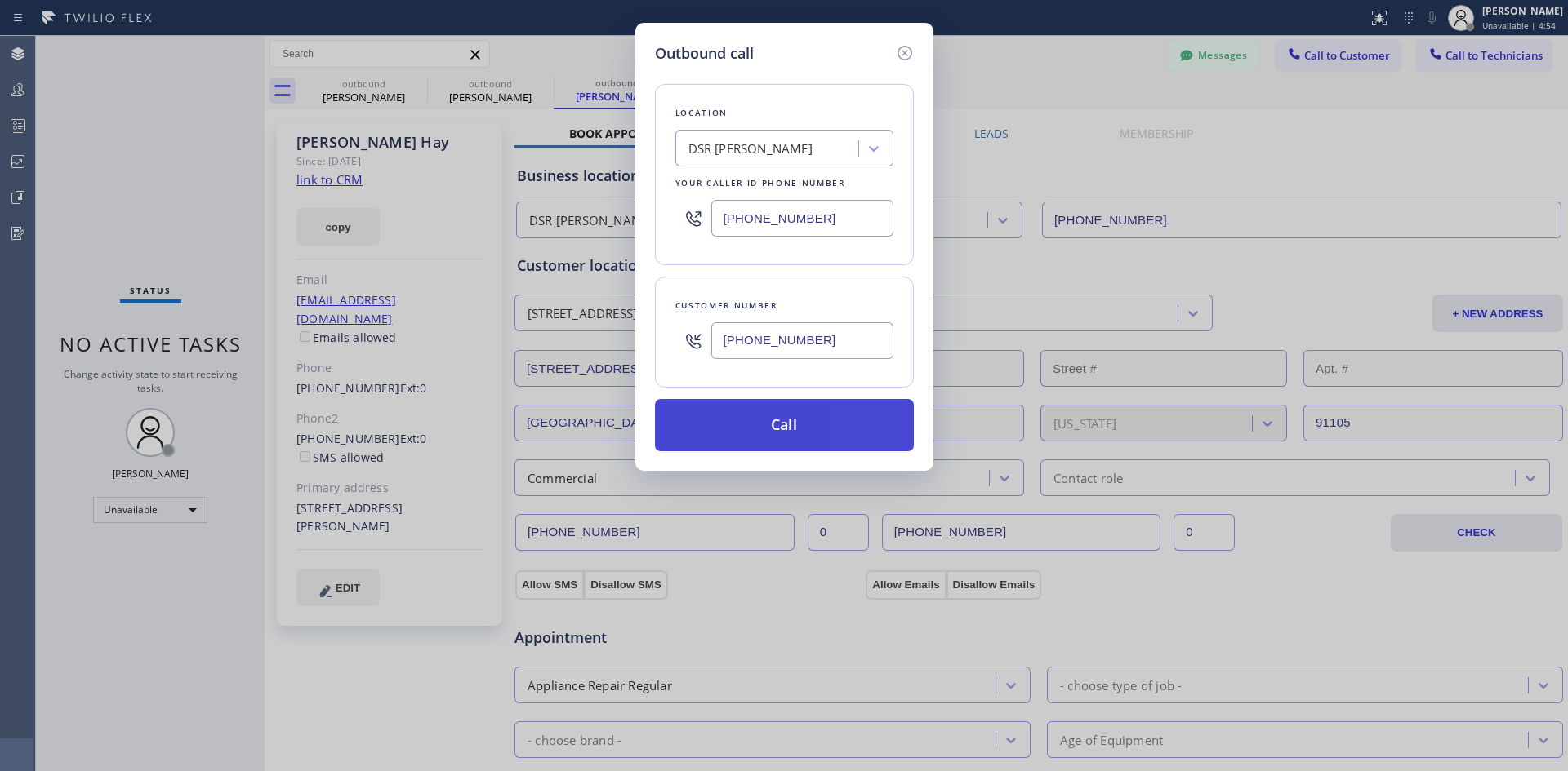
type input "[PHONE_NUMBER]"
click at [820, 435] on button "Call" at bounding box center [784, 425] width 259 height 52
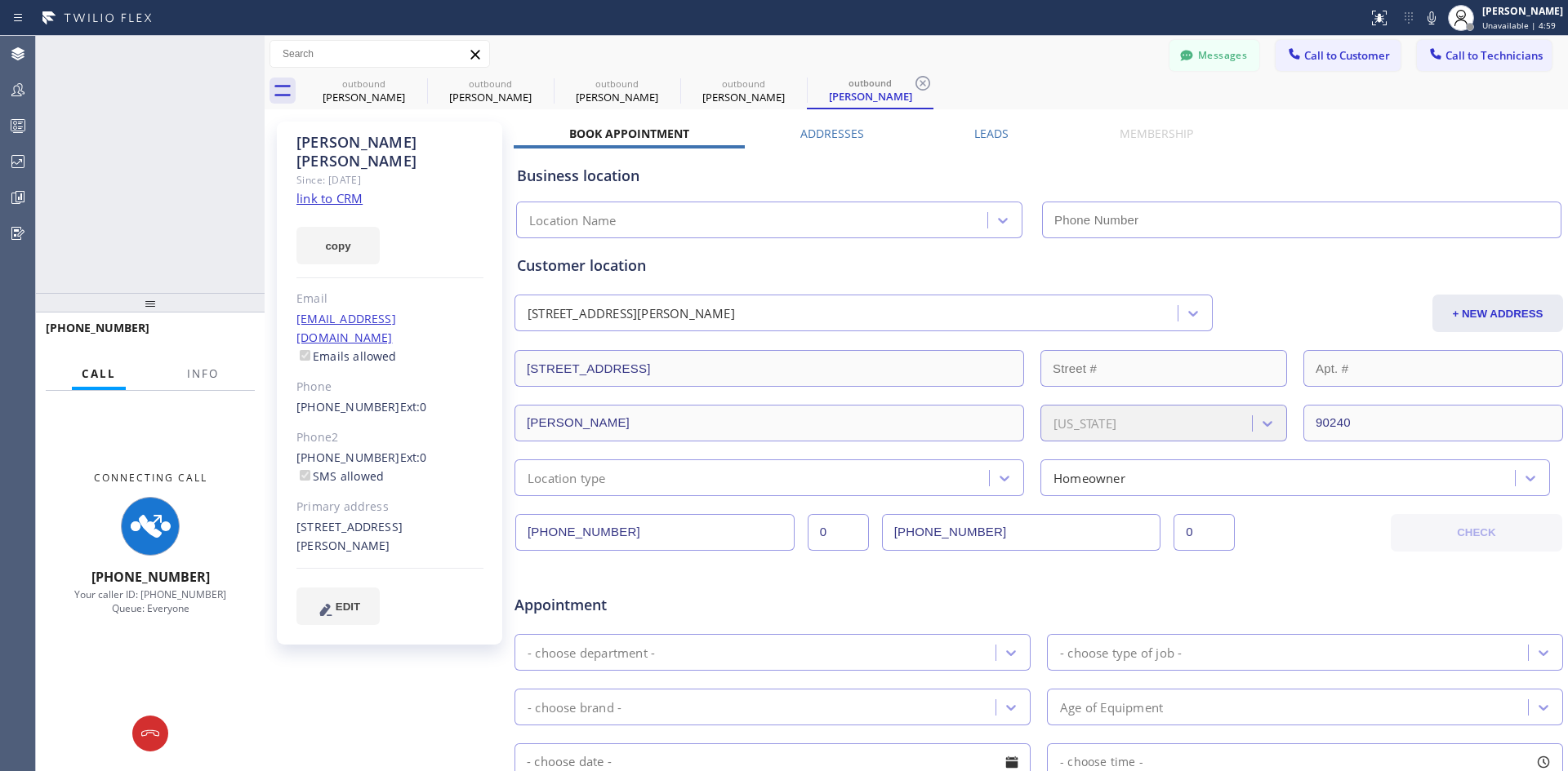
type input "[PHONE_NUMBER]"
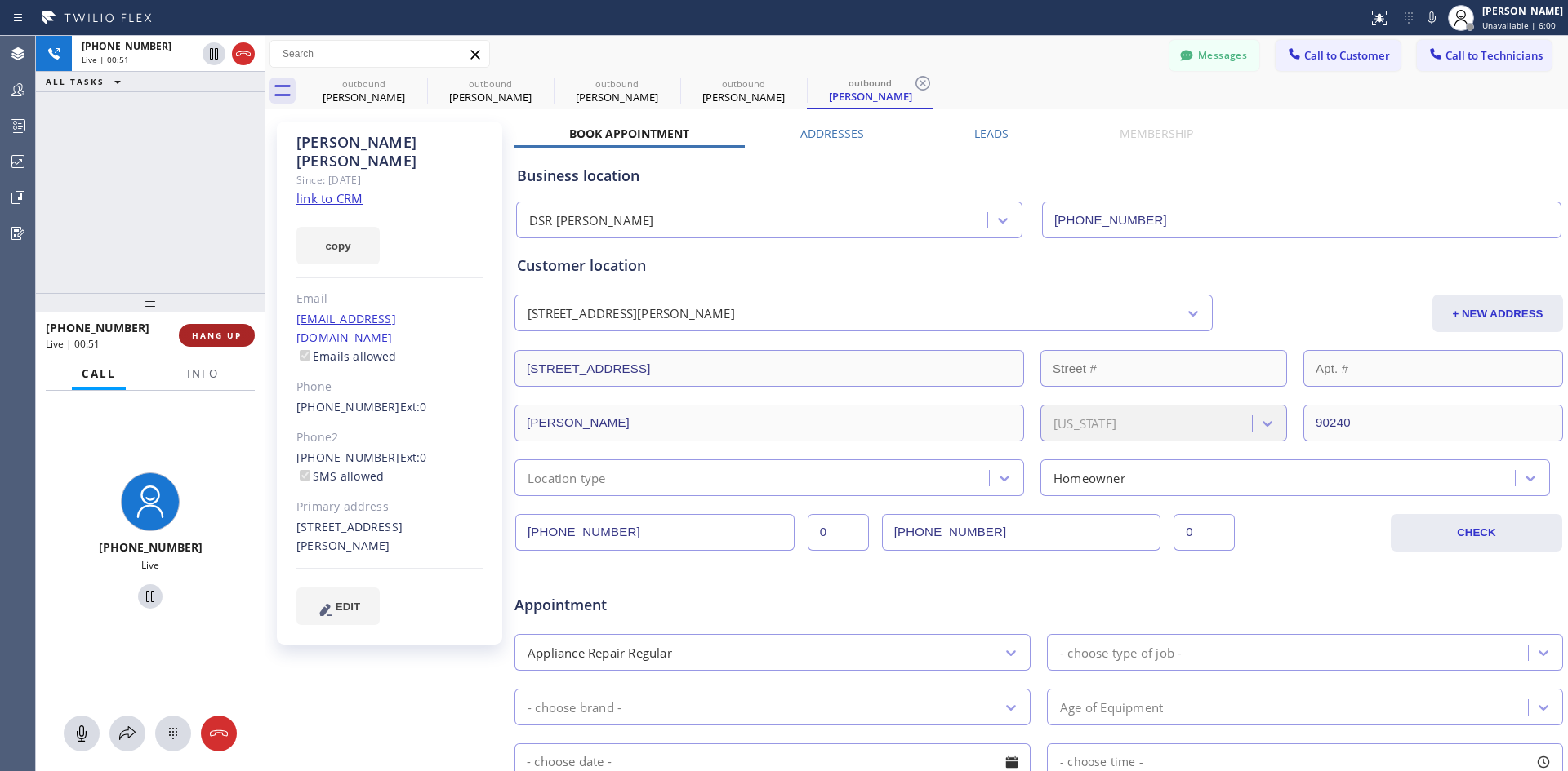
click at [196, 336] on span "HANG UP" at bounding box center [217, 335] width 50 height 11
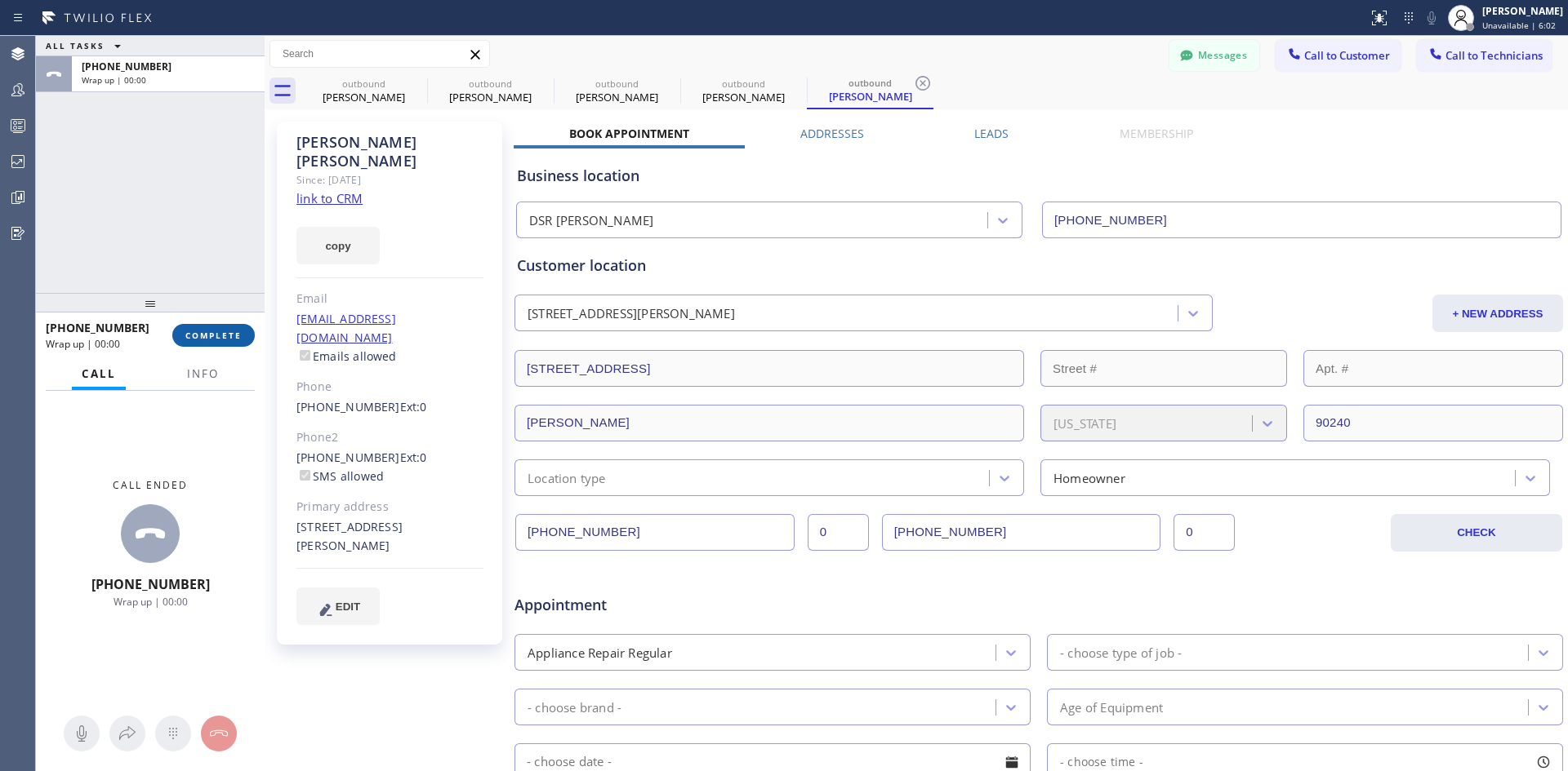
click at [229, 336] on span "COMPLETE" at bounding box center [213, 335] width 57 height 11
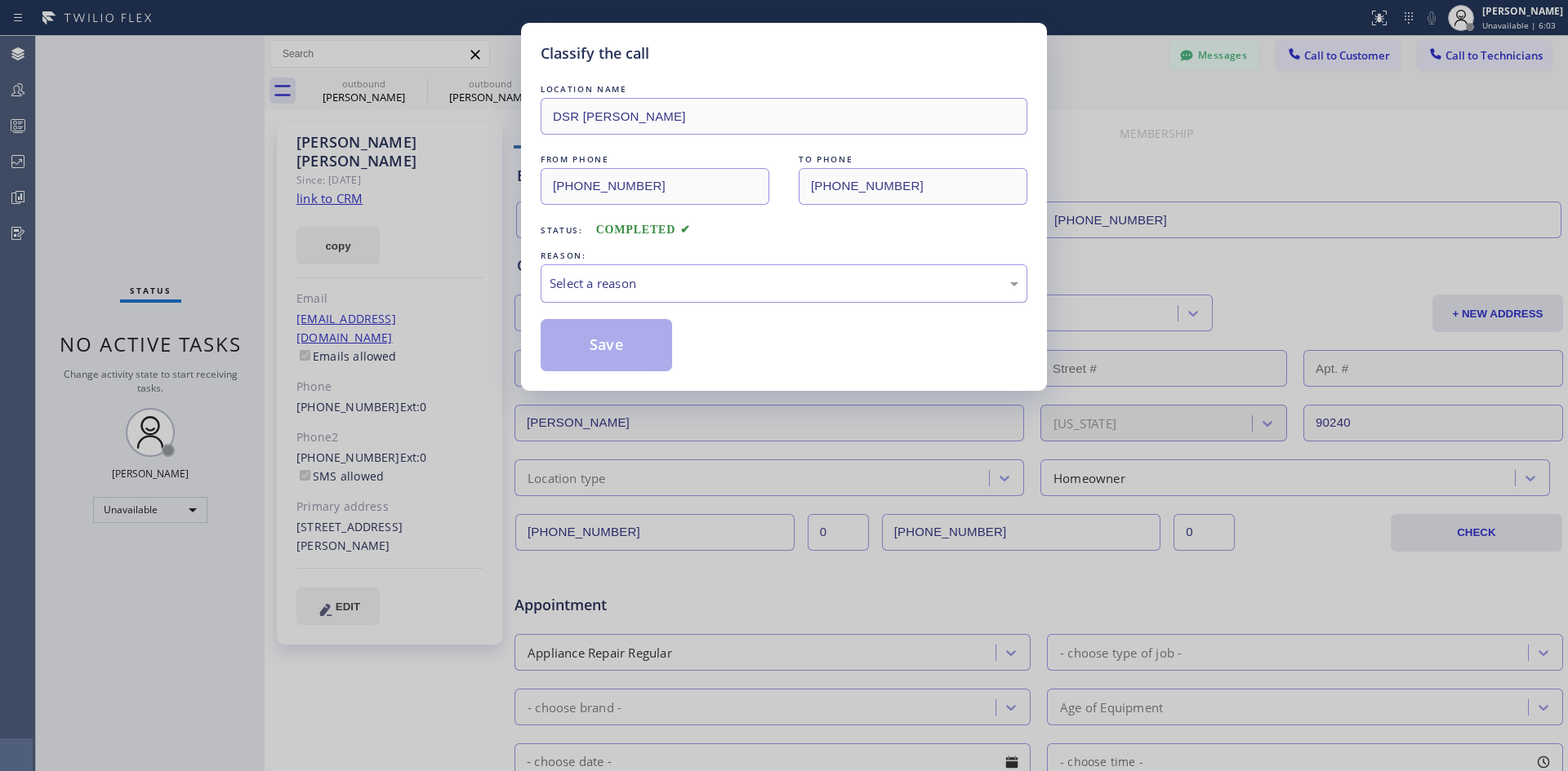
click at [651, 282] on div "Select a reason" at bounding box center [784, 284] width 469 height 19
click at [608, 361] on button "Save" at bounding box center [606, 345] width 131 height 52
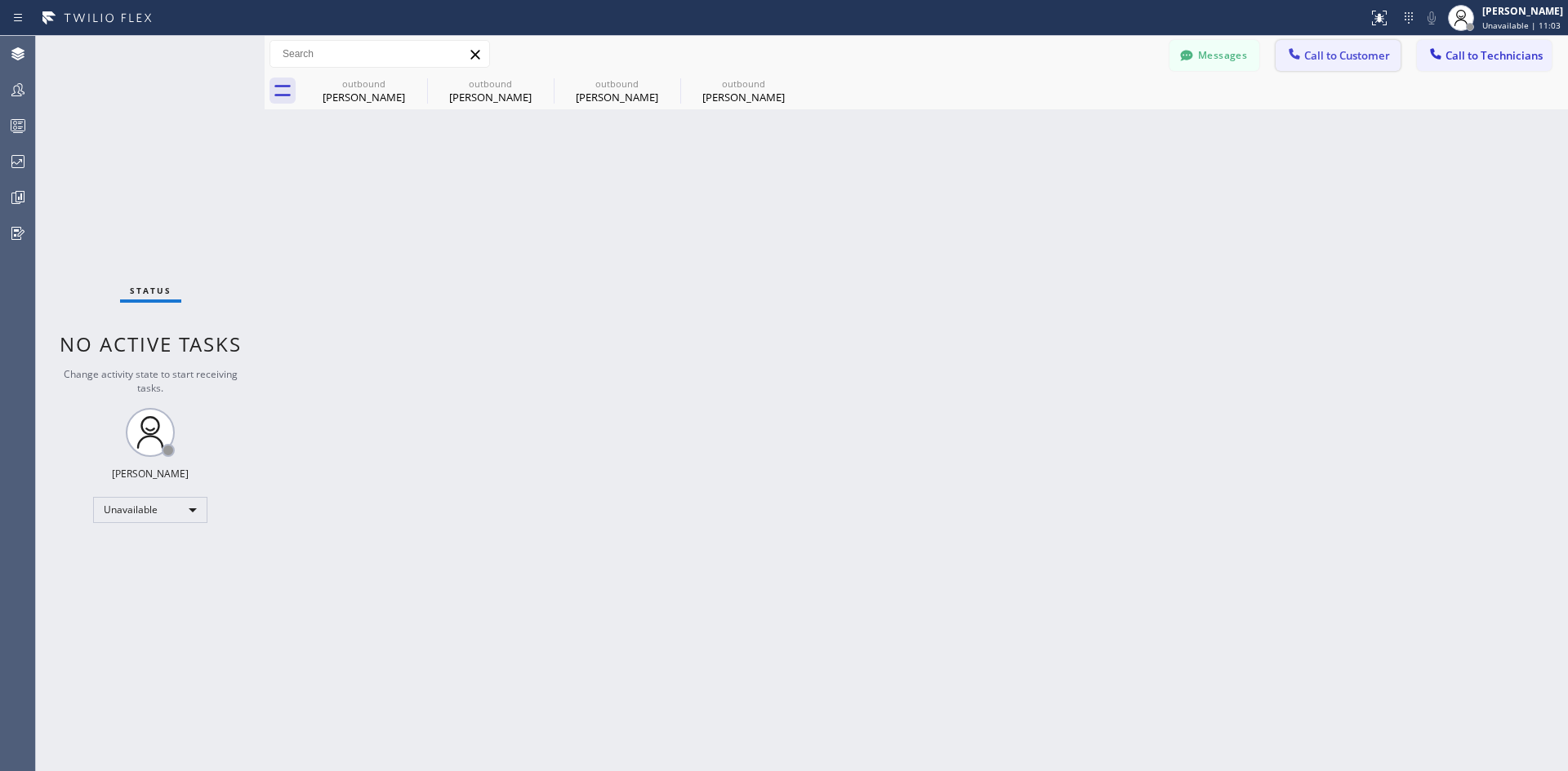
click at [1331, 46] on button "Call to Customer" at bounding box center [1338, 56] width 125 height 31
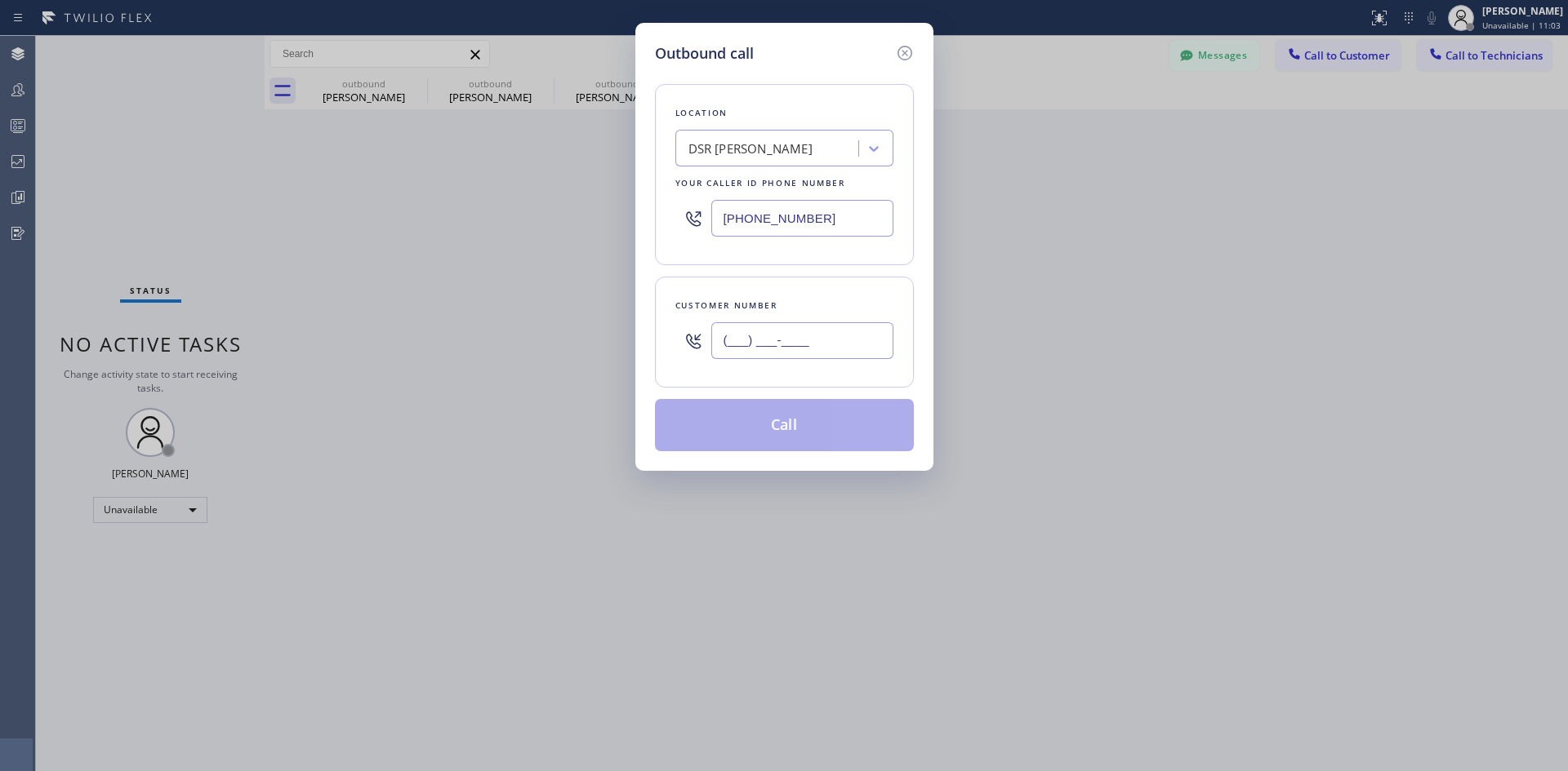
click at [851, 338] on input "(___) ___-____" at bounding box center [802, 341] width 182 height 37
paste input "818) 726-5065"
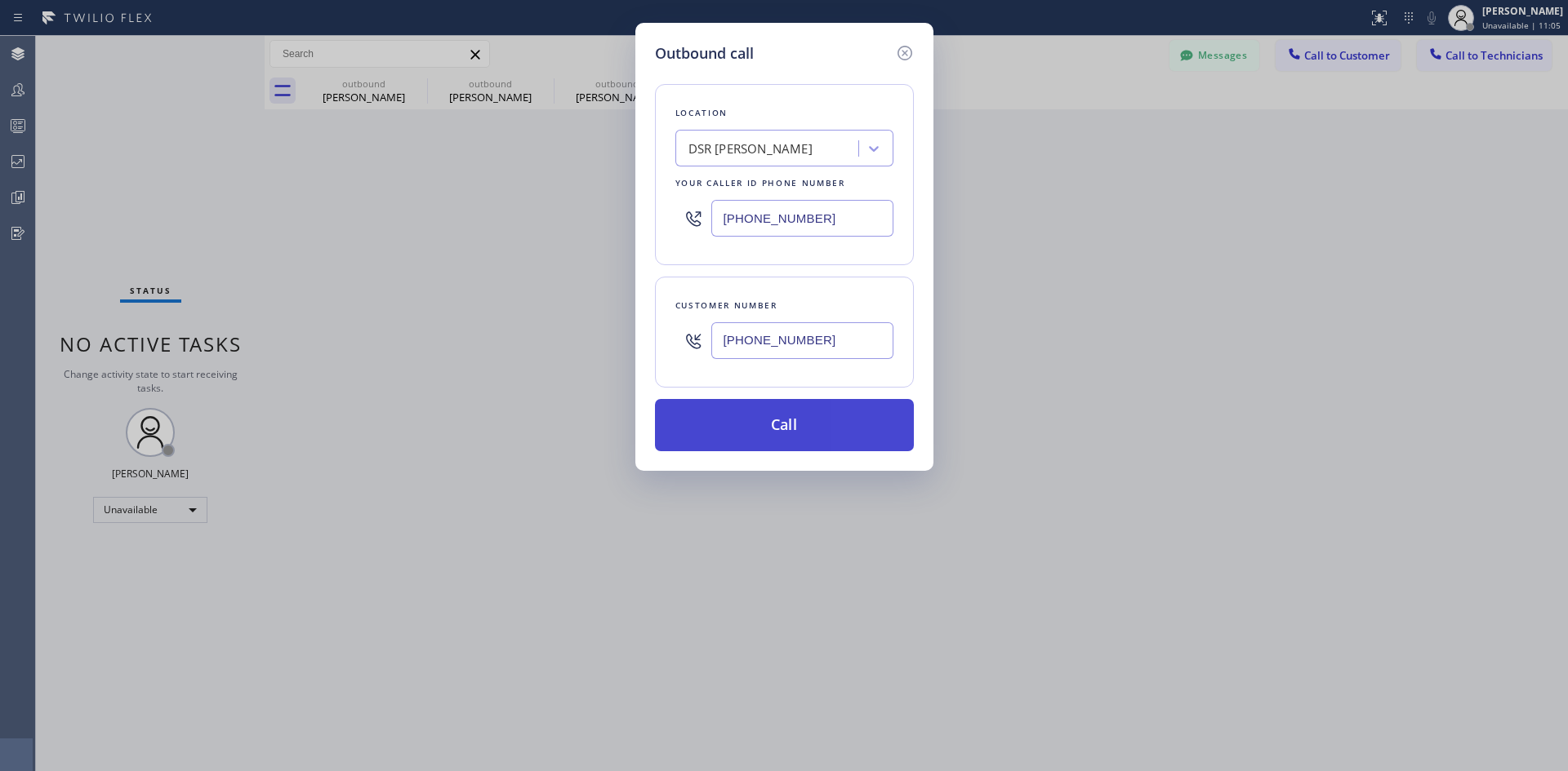
type input "[PHONE_NUMBER]"
click at [795, 425] on button "Call" at bounding box center [784, 425] width 259 height 52
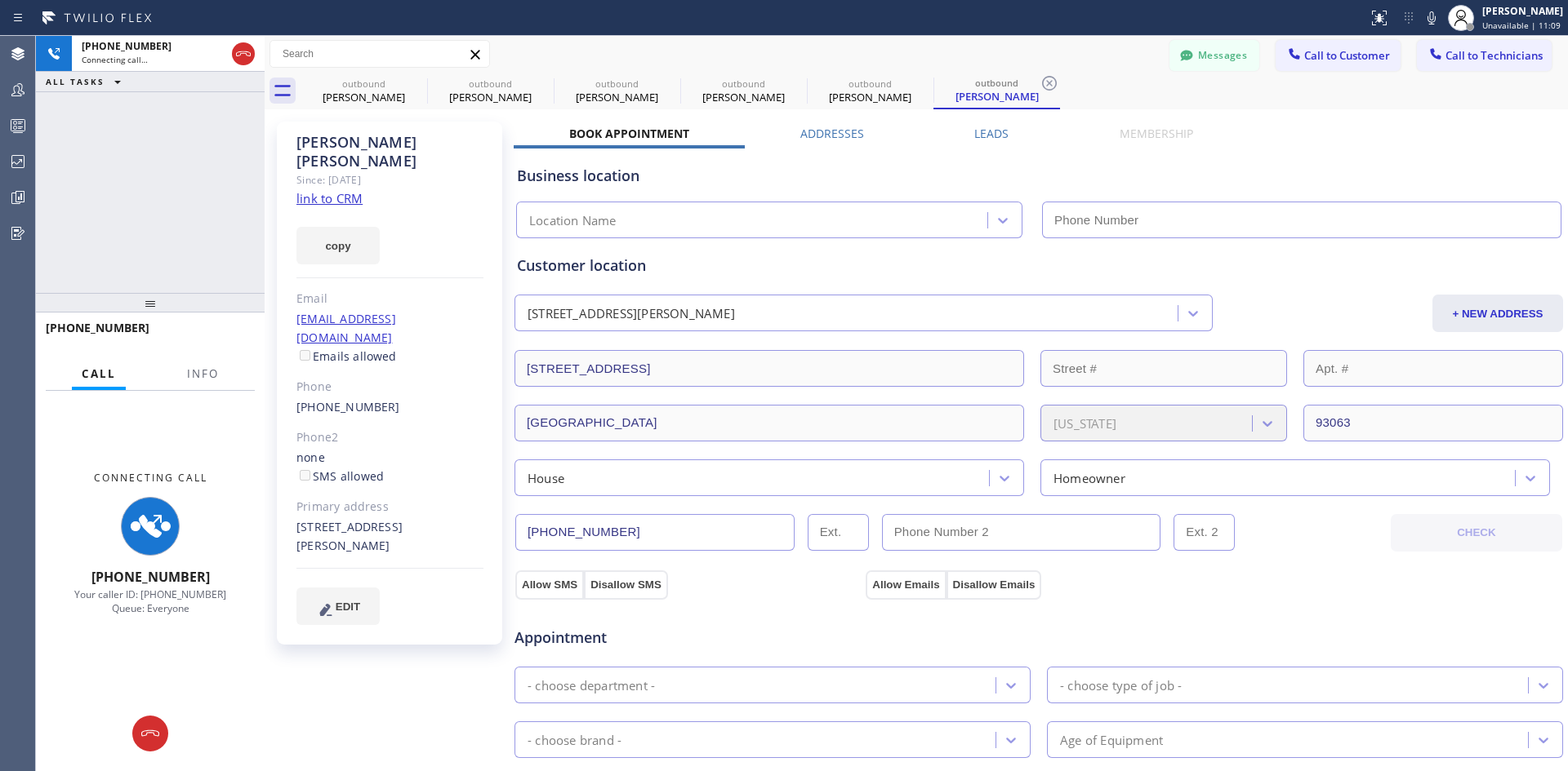
type input "[PHONE_NUMBER]"
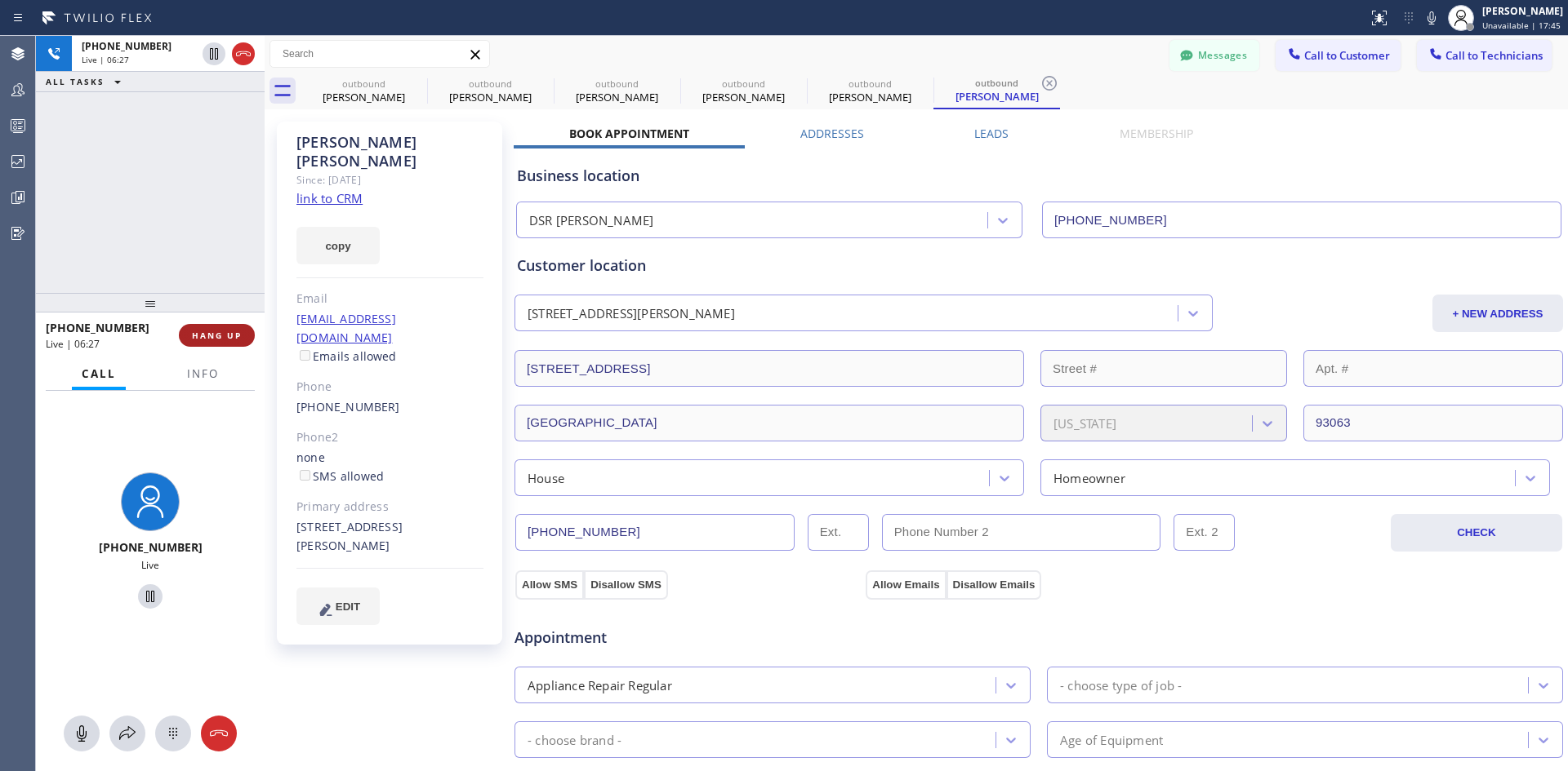
click at [250, 343] on button "HANG UP" at bounding box center [217, 336] width 76 height 23
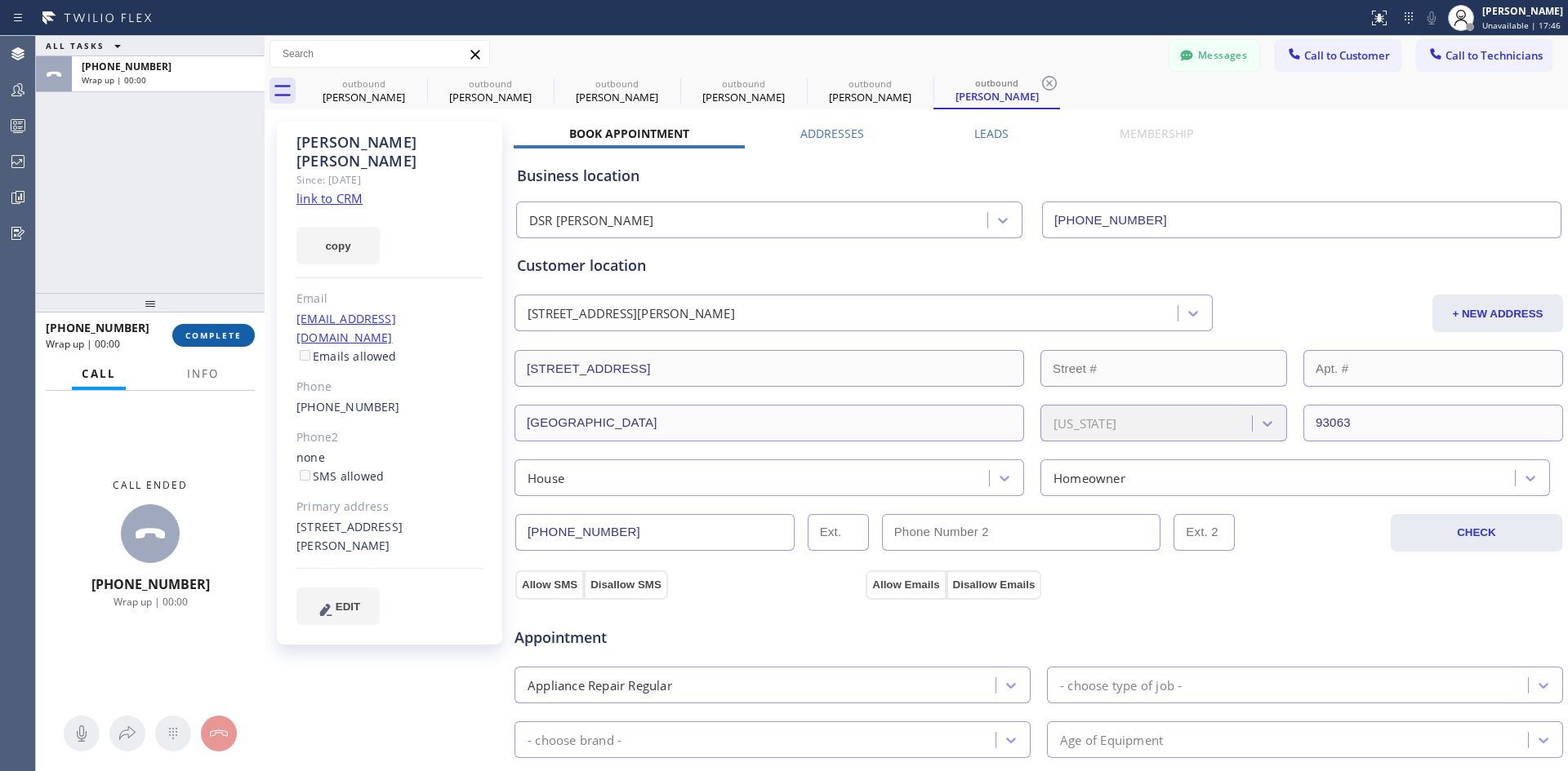
click at [208, 342] on span "COMPLETE" at bounding box center [213, 335] width 57 height 11
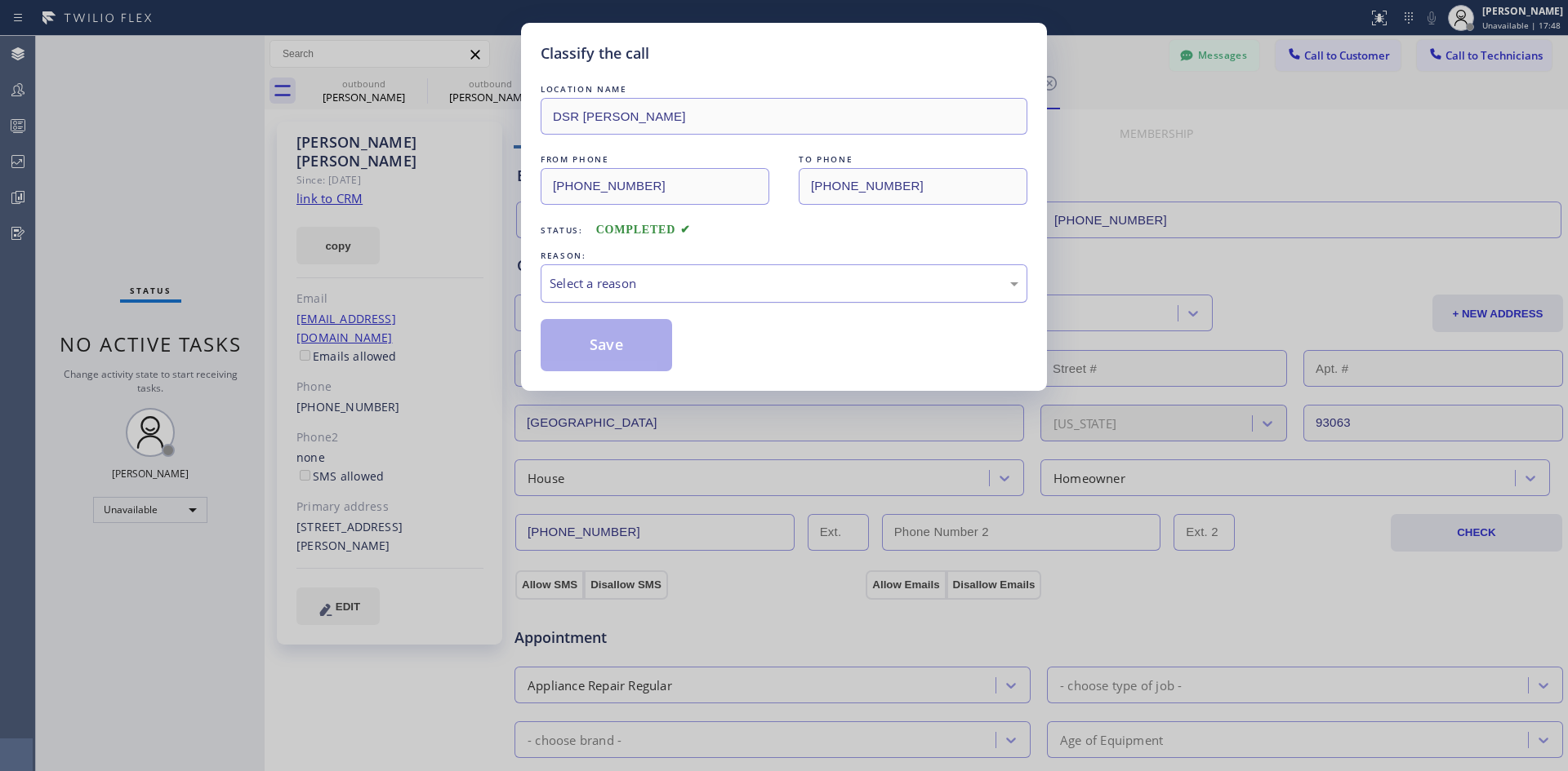
click at [804, 288] on div "Select a reason" at bounding box center [784, 284] width 469 height 19
click at [636, 342] on button "Save" at bounding box center [606, 345] width 131 height 52
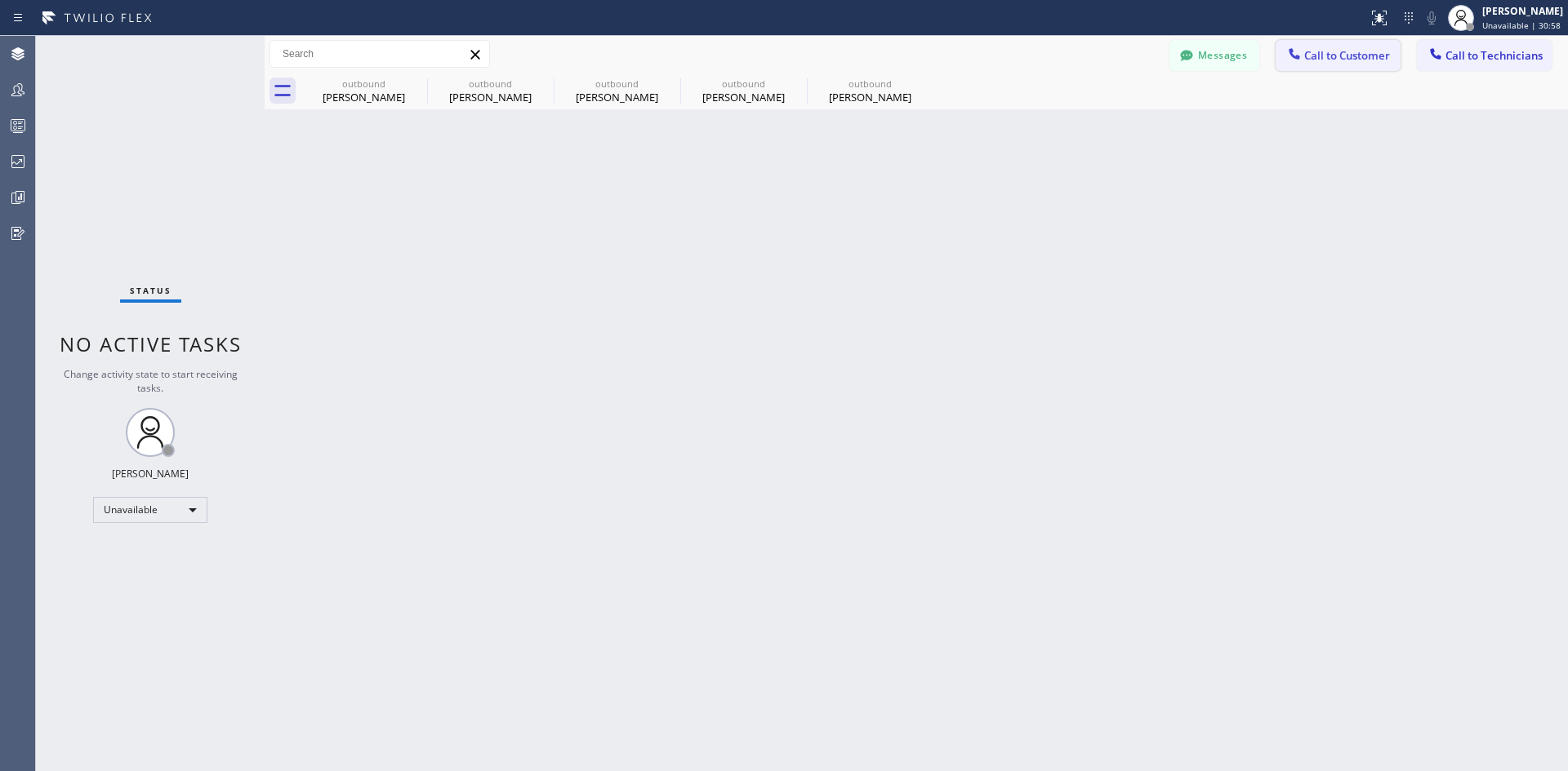
click at [1340, 47] on button "Call to Customer" at bounding box center [1338, 56] width 125 height 31
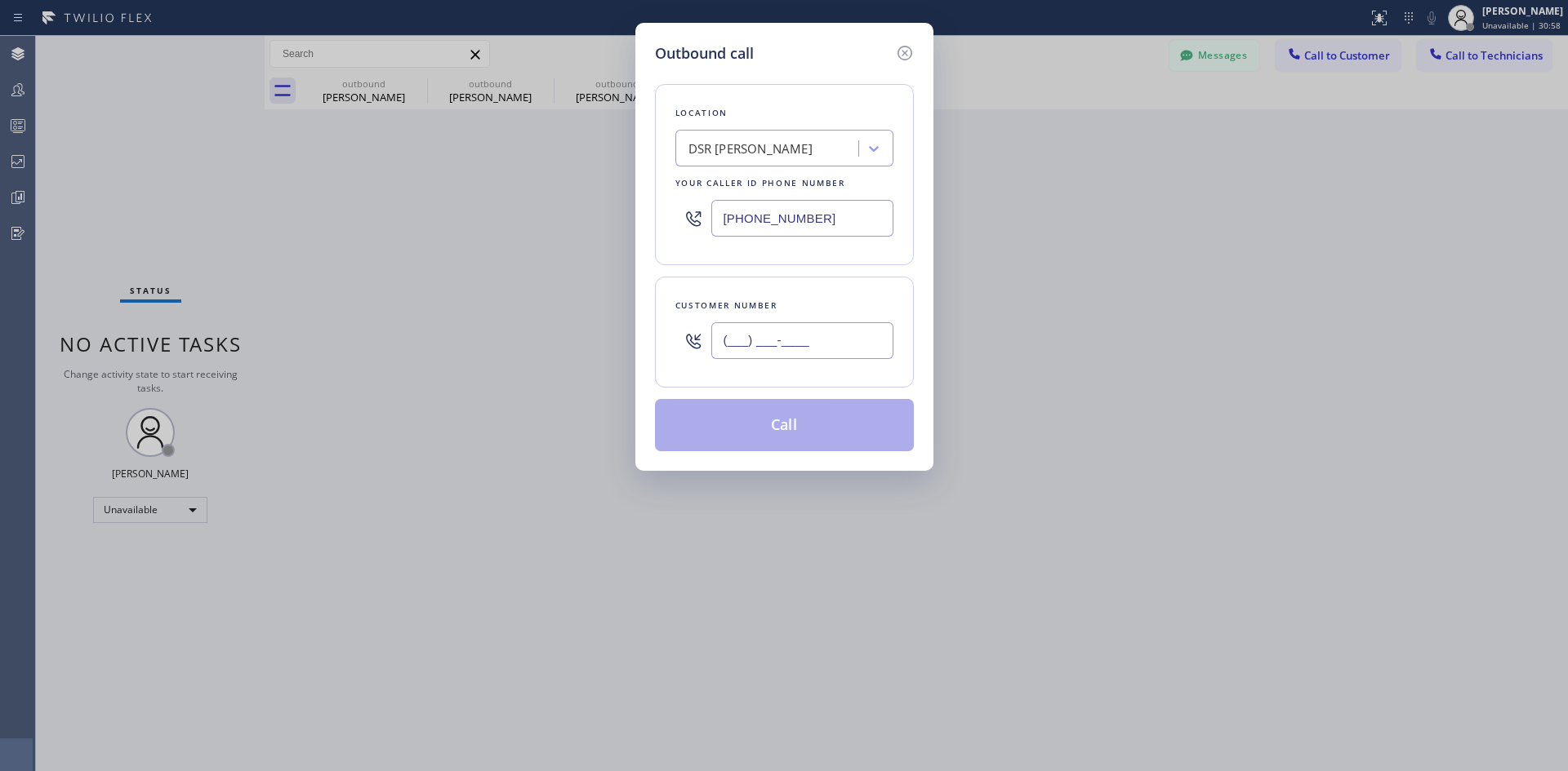
click at [809, 354] on input "(___) ___-____" at bounding box center [802, 341] width 182 height 37
paste input "703) 591-8999"
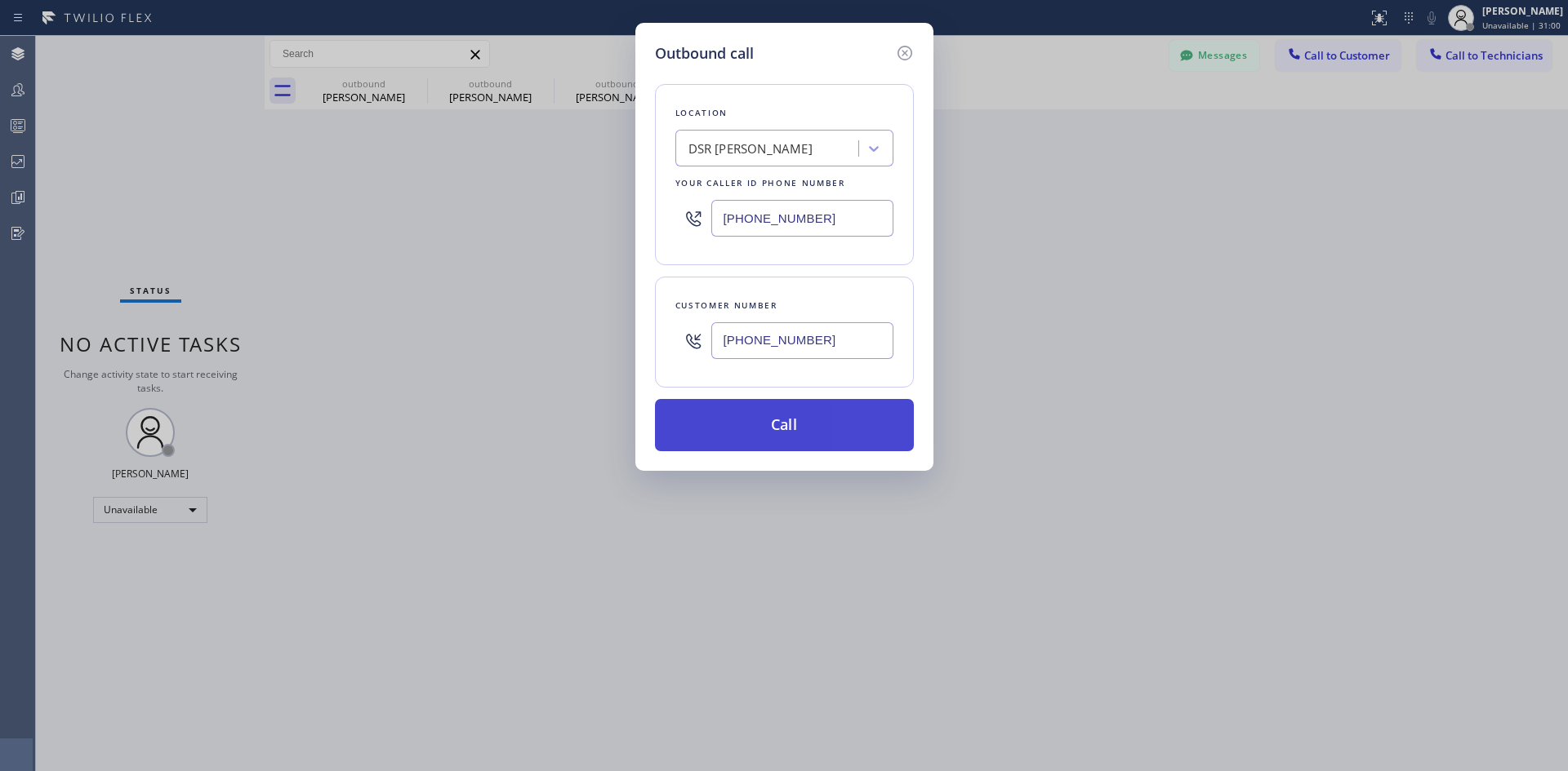
type input "[PHONE_NUMBER]"
click at [833, 414] on button "Call" at bounding box center [784, 425] width 259 height 52
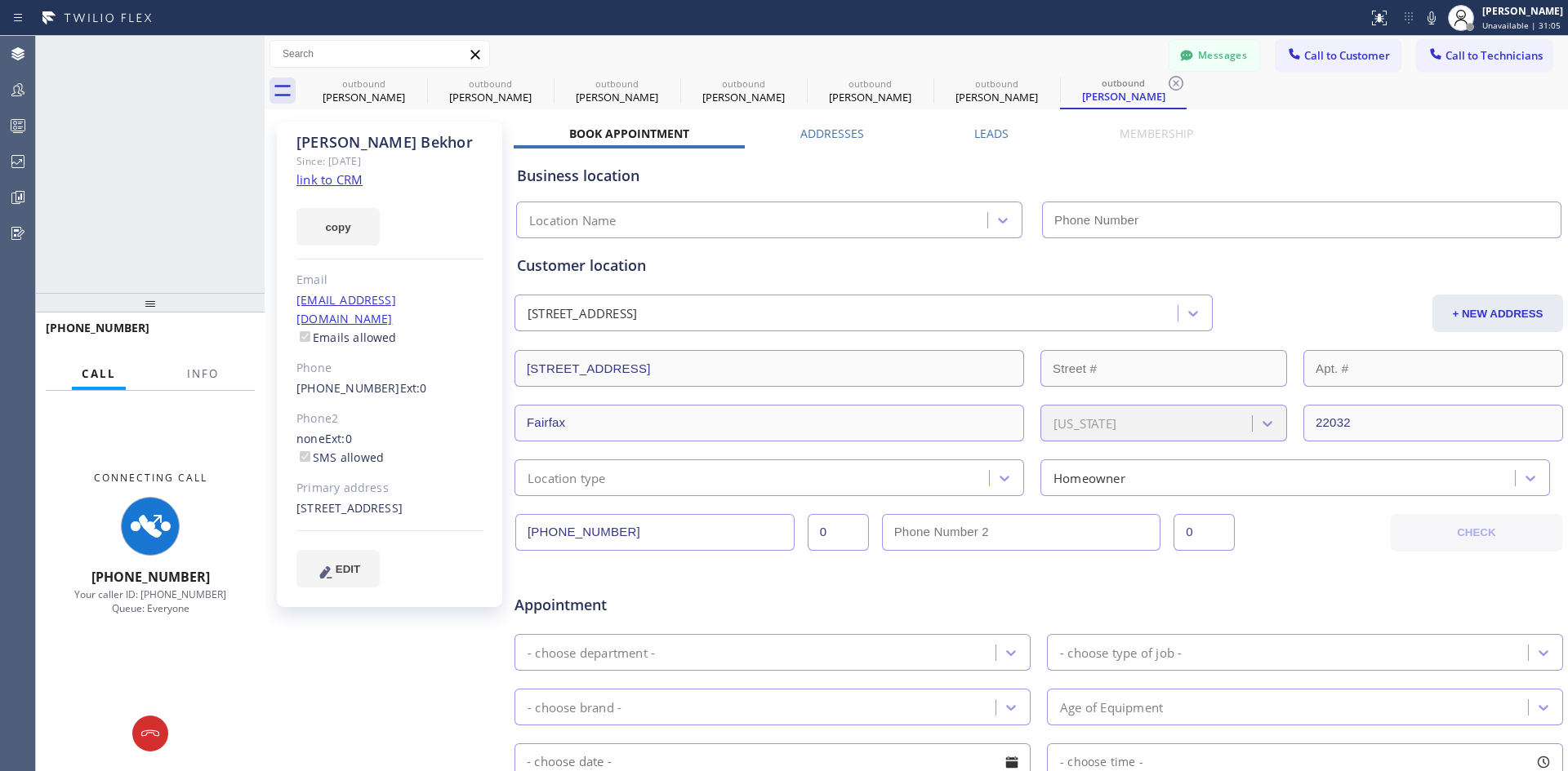
type input "[PHONE_NUMBER]"
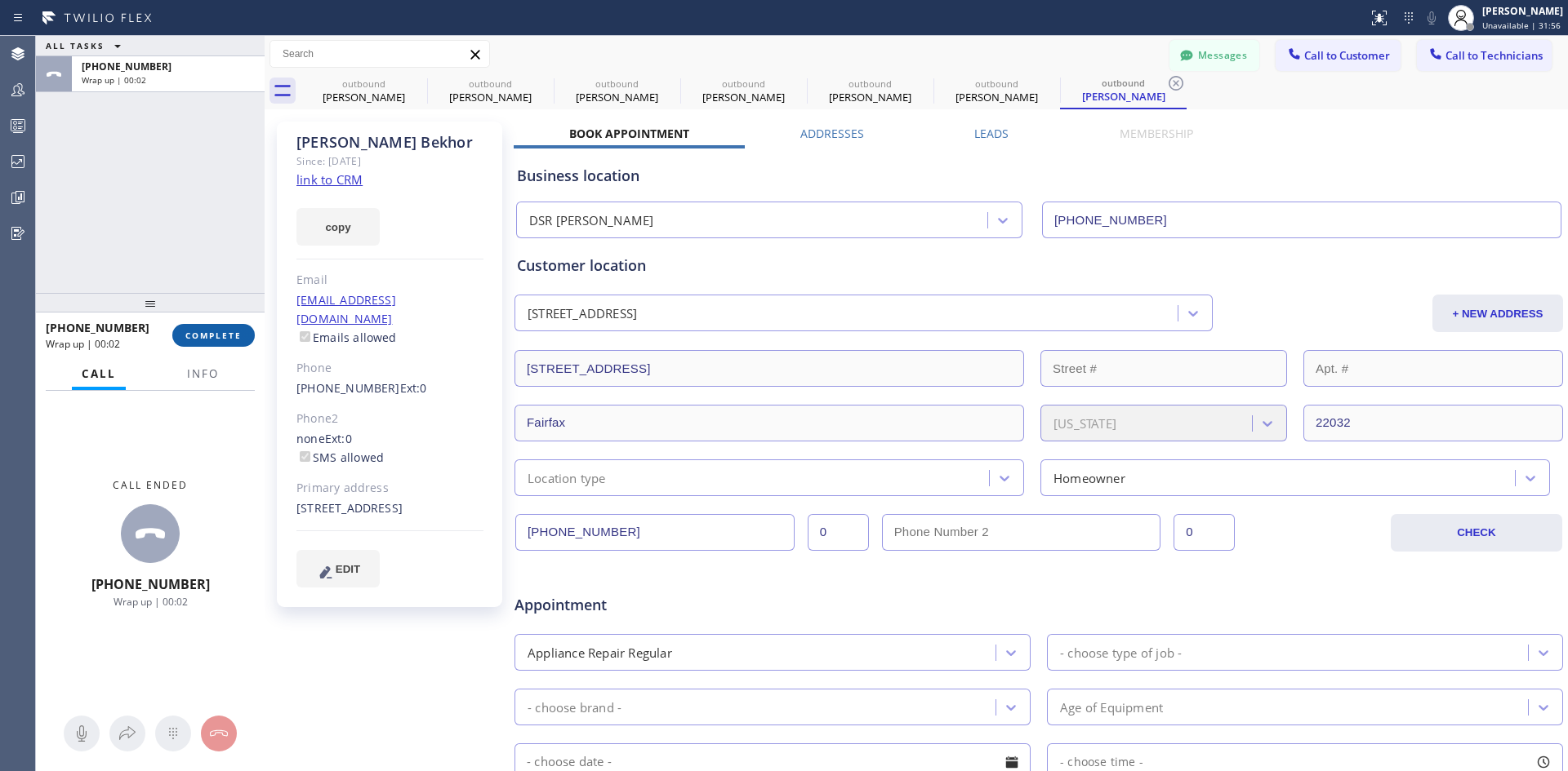
click at [218, 337] on span "COMPLETE" at bounding box center [213, 335] width 57 height 11
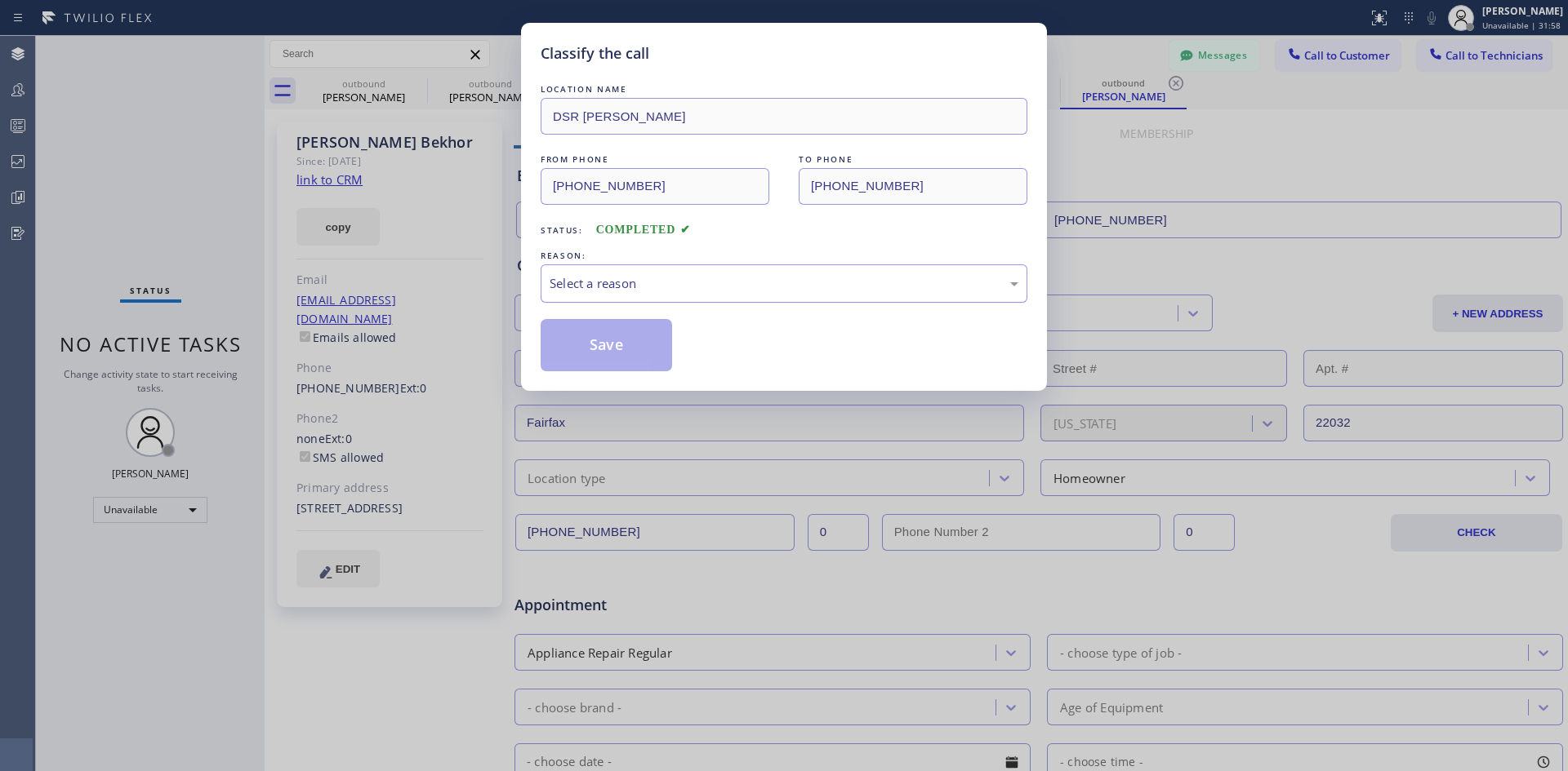
click at [835, 272] on div "Select a reason" at bounding box center [784, 283] width 487 height 38
click at [621, 353] on button "Save" at bounding box center [606, 345] width 131 height 52
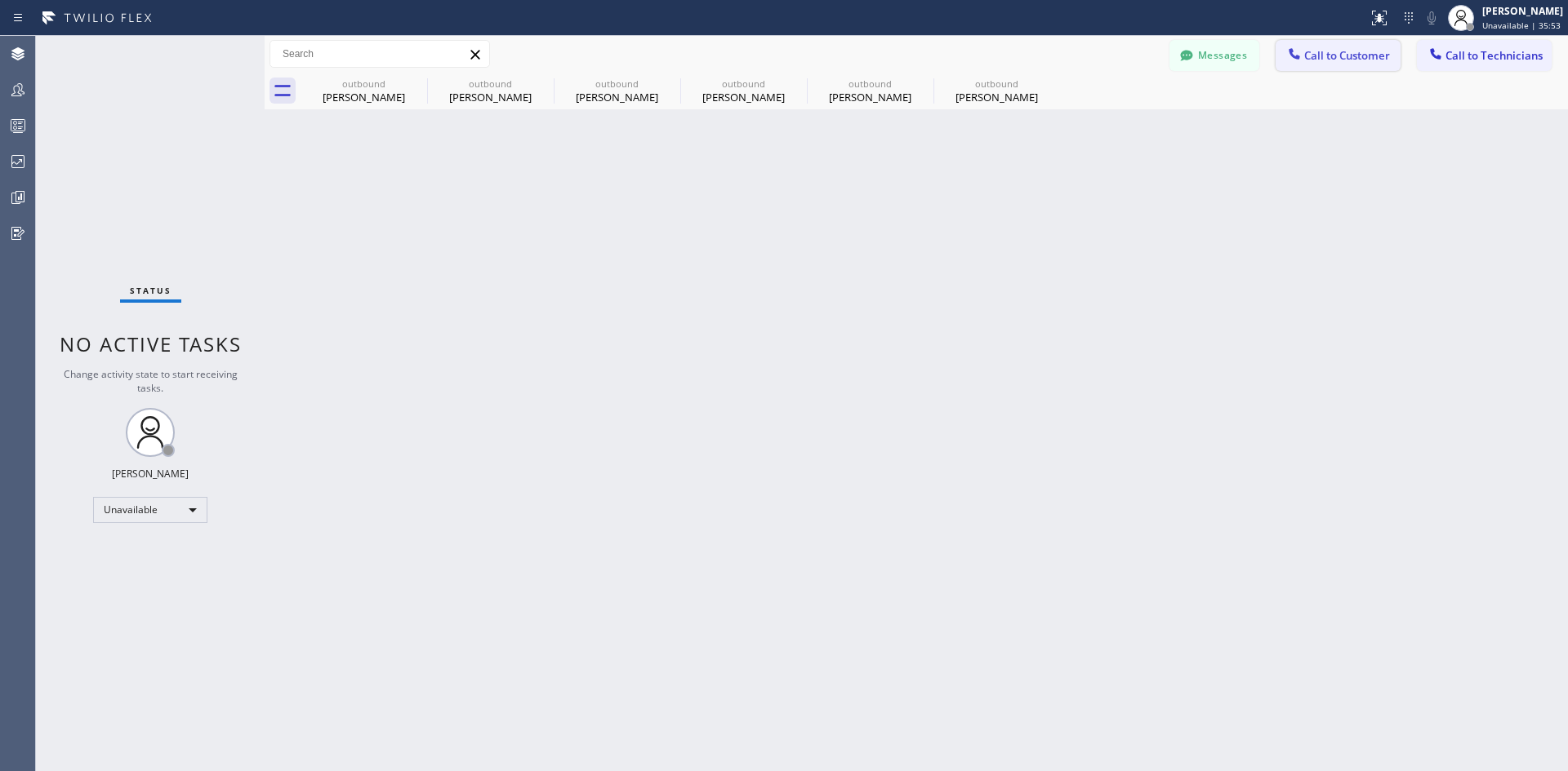
click at [1302, 55] on icon at bounding box center [1294, 54] width 17 height 17
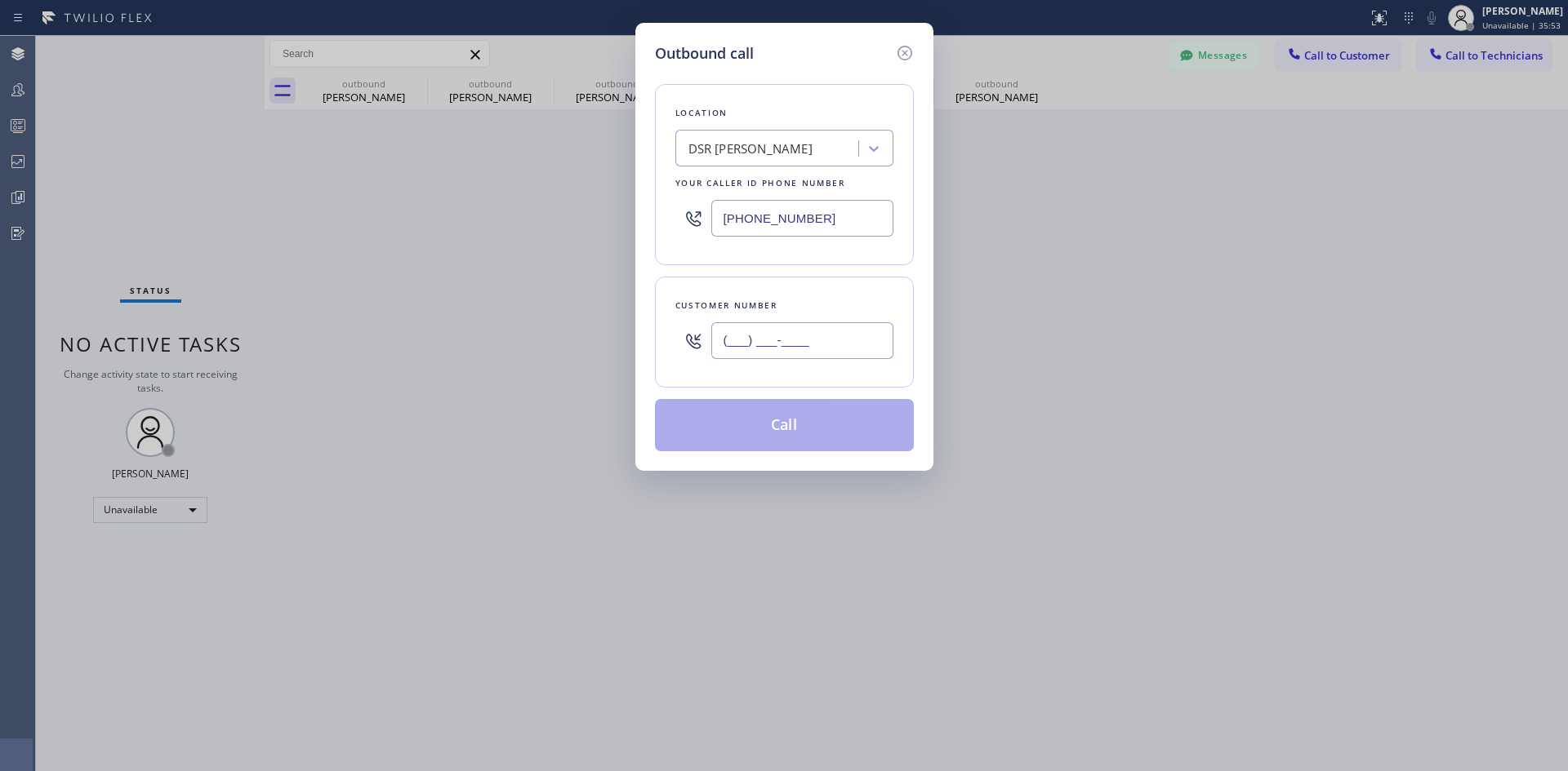
click at [750, 332] on input "(___) ___-____" at bounding box center [802, 341] width 182 height 37
paste input "623) 227-5039"
type input "[PHONE_NUMBER]"
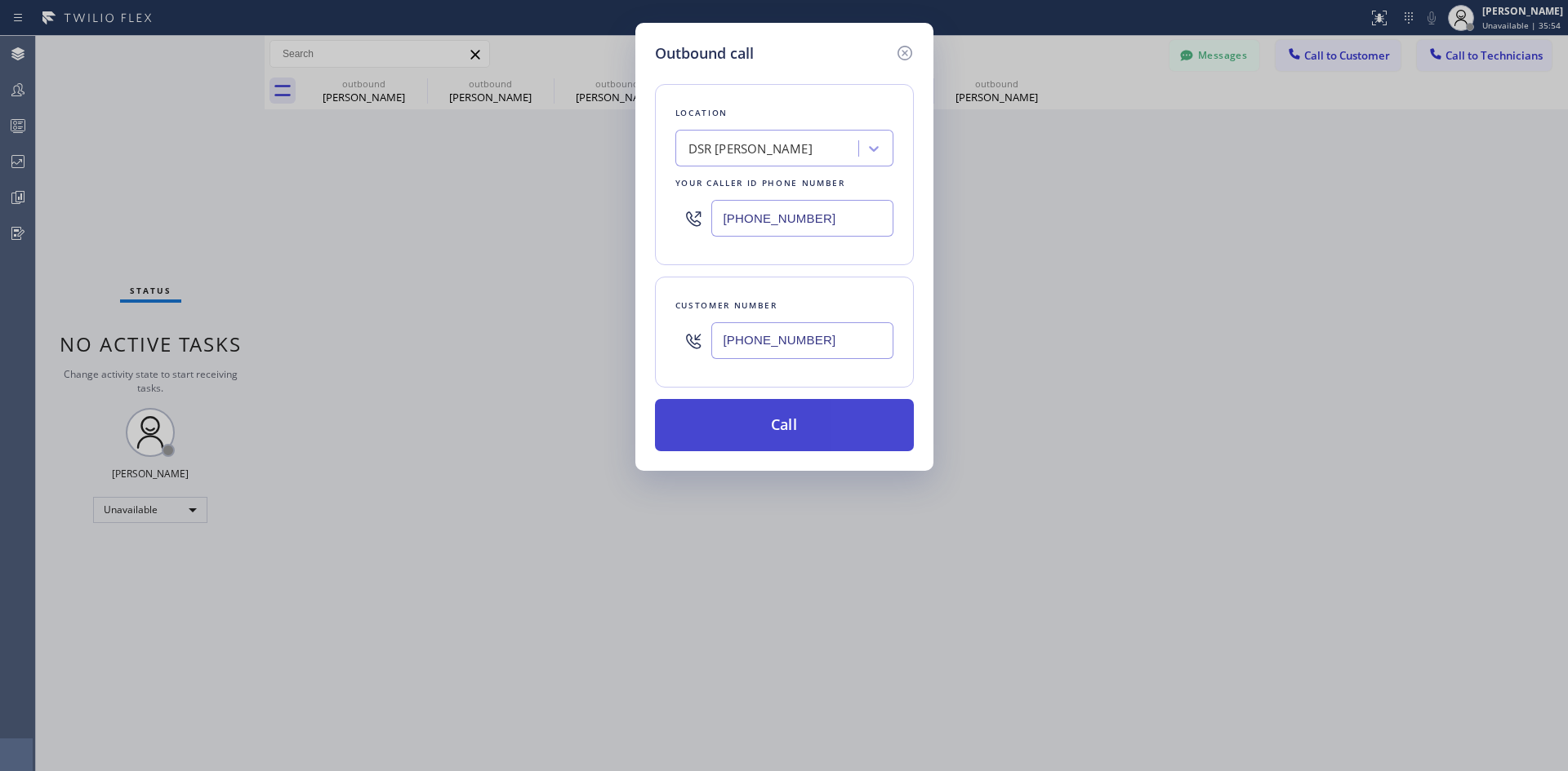
click at [762, 427] on button "Call" at bounding box center [784, 425] width 259 height 52
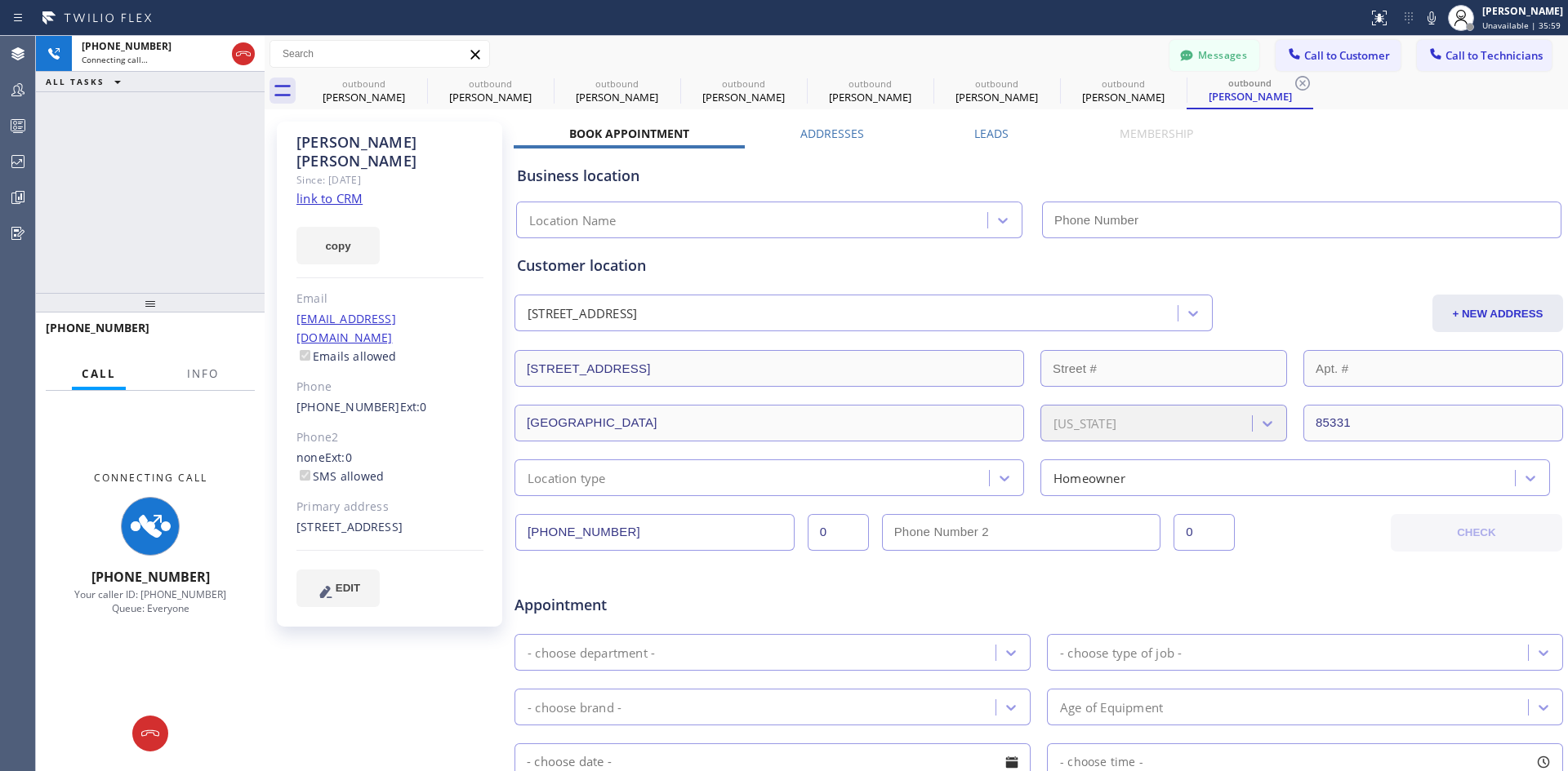
type input "[PHONE_NUMBER]"
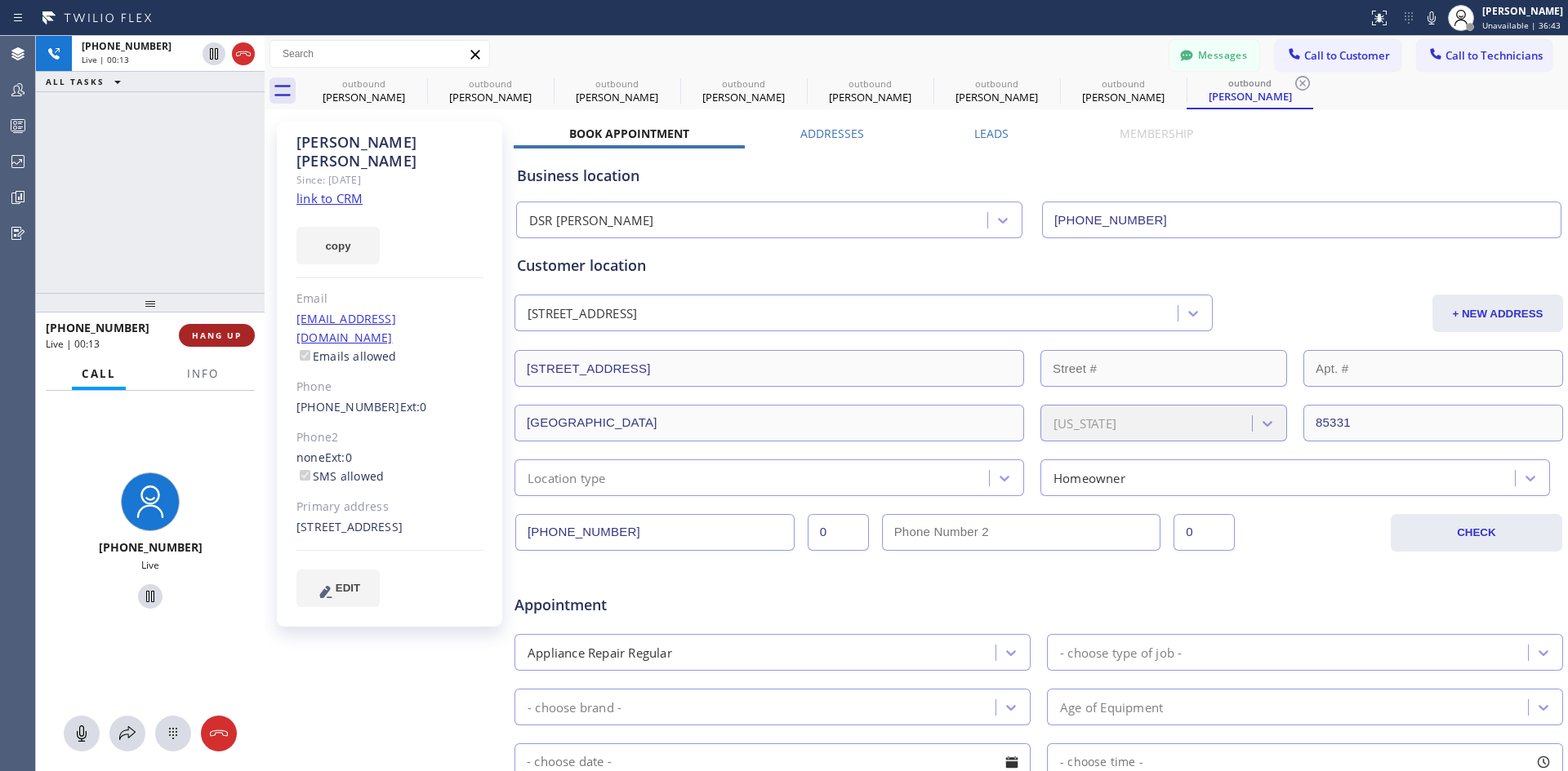
click at [190, 337] on button "HANG UP" at bounding box center [217, 336] width 76 height 23
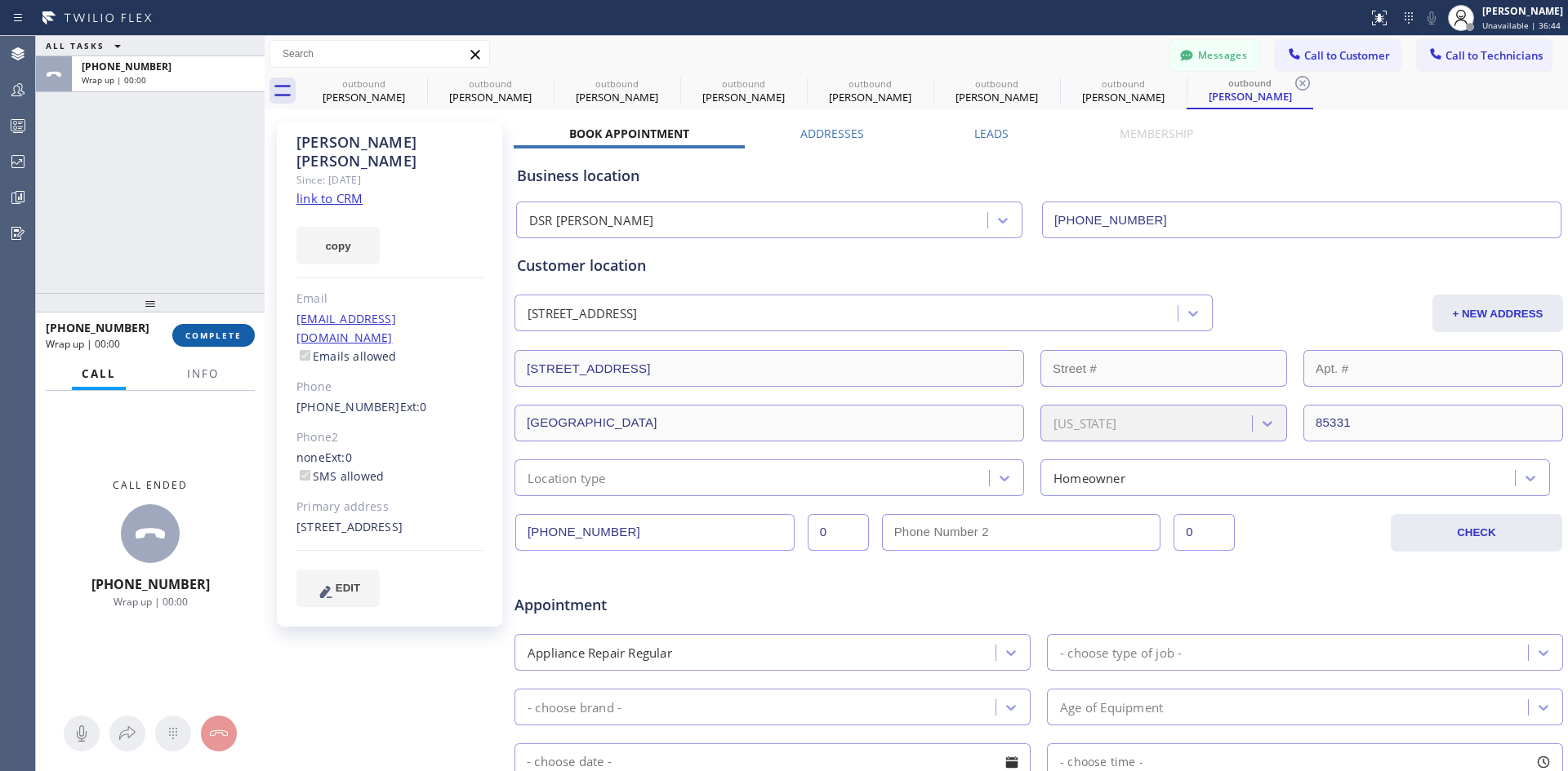
click at [214, 342] on button "COMPLETE" at bounding box center [213, 336] width 83 height 23
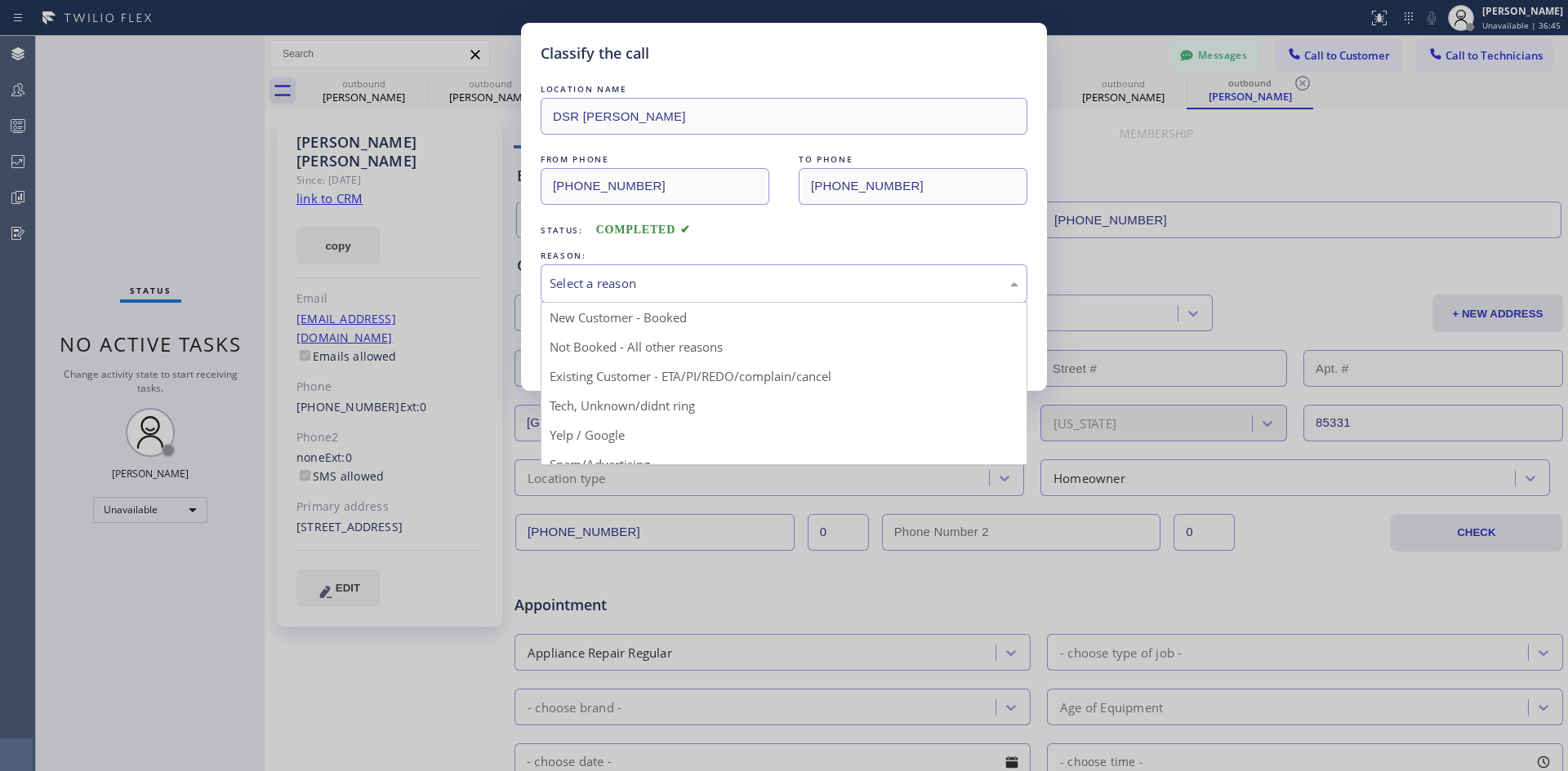
click at [762, 292] on div "Select a reason" at bounding box center [784, 284] width 469 height 19
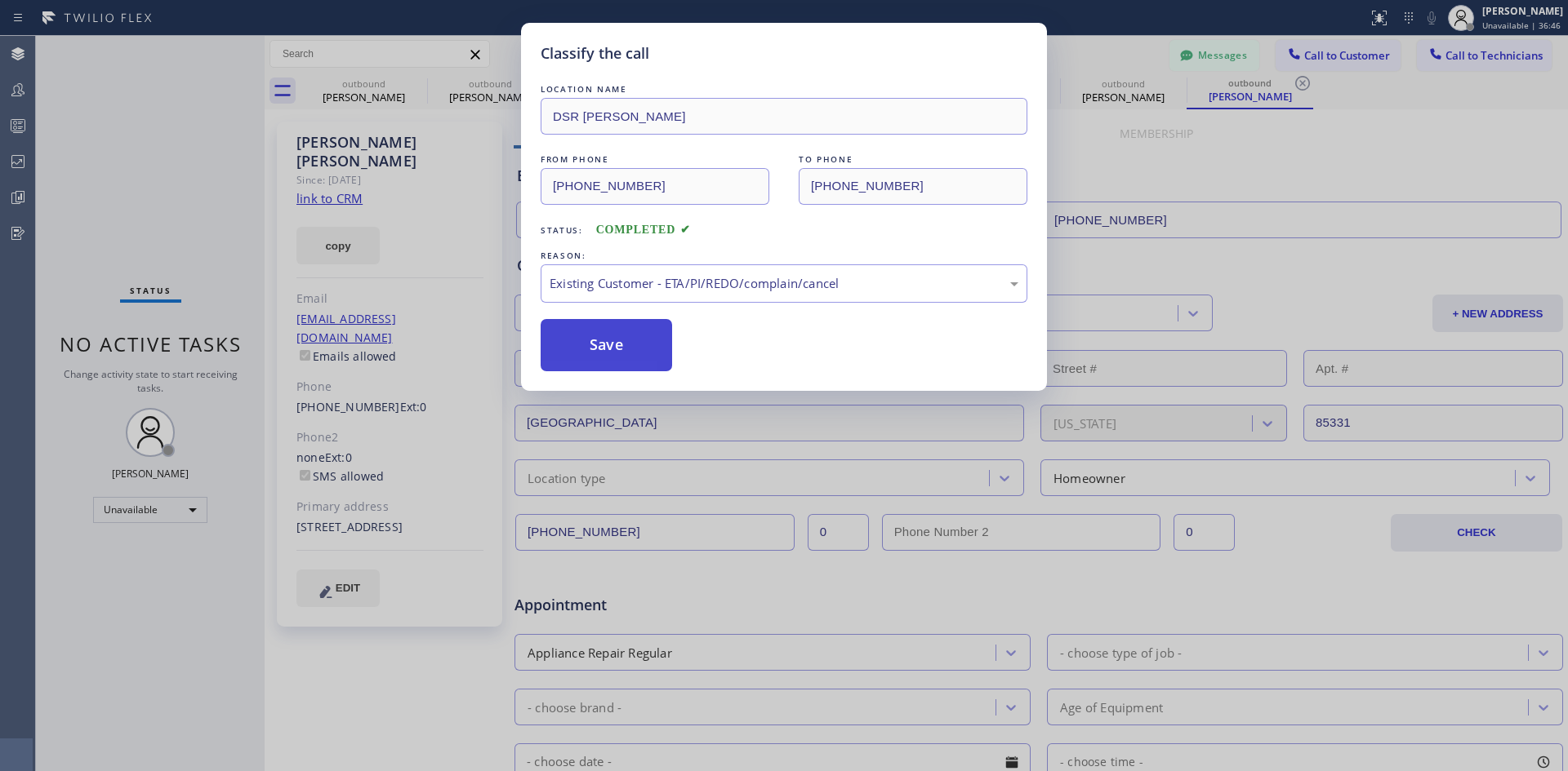
click at [597, 341] on button "Save" at bounding box center [606, 345] width 131 height 52
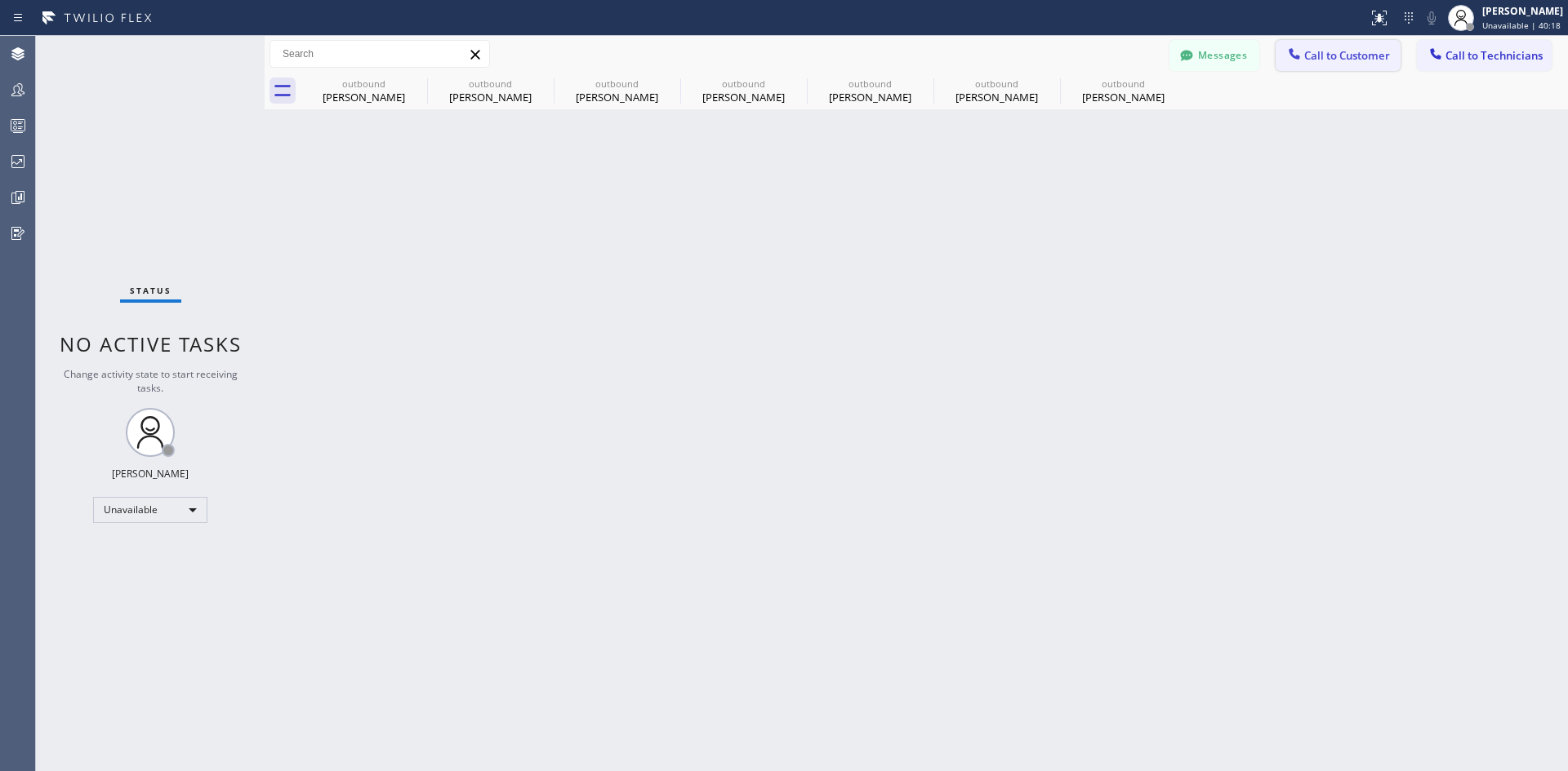
click at [1312, 55] on span "Call to Customer" at bounding box center [1347, 55] width 86 height 15
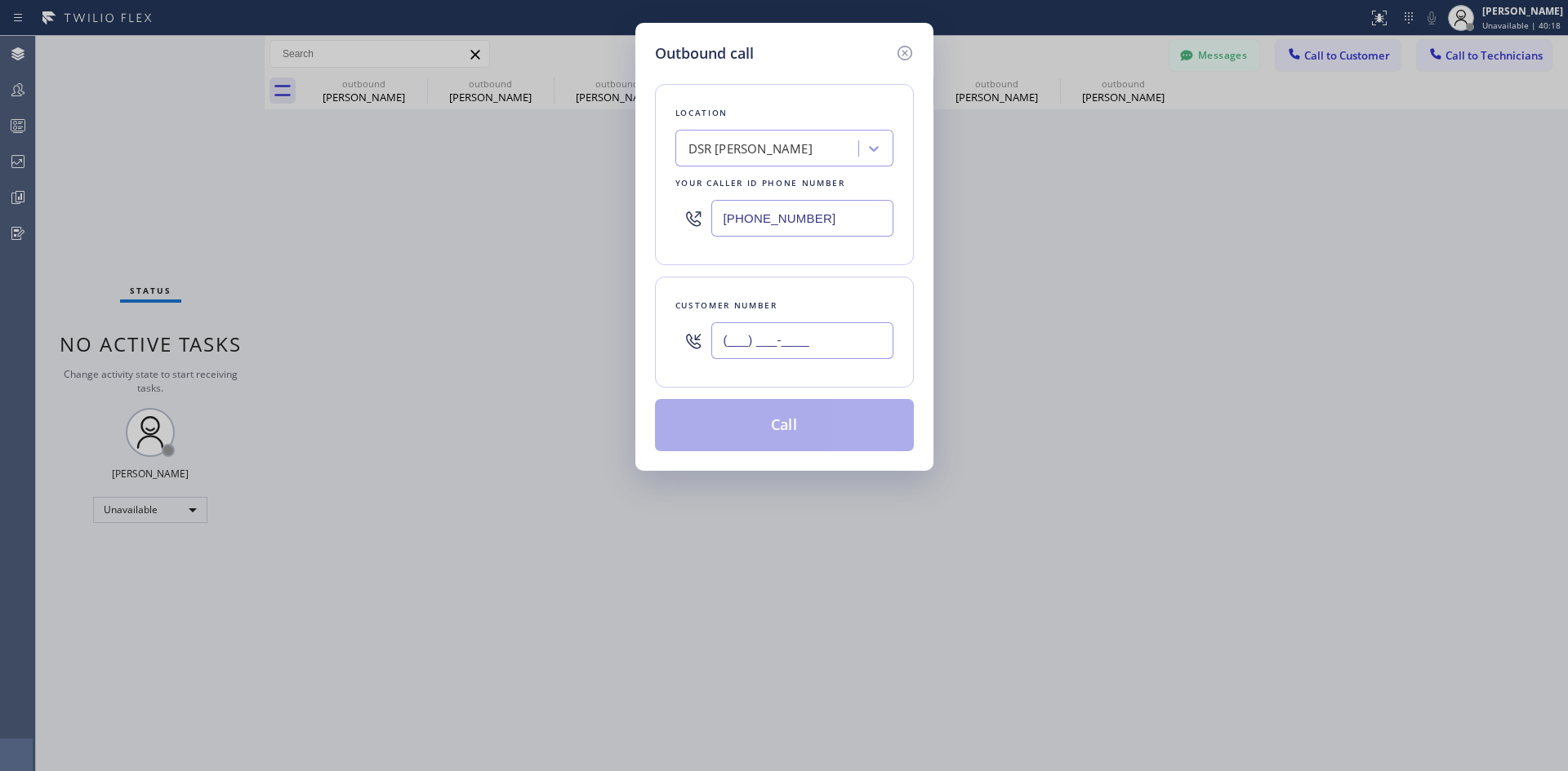
drag, startPoint x: 831, startPoint y: 329, endPoint x: 827, endPoint y: 434, distance: 105.1
click at [832, 329] on input "(___) ___-____" at bounding box center [802, 341] width 182 height 37
paste input "310) 795-8132"
type input "[PHONE_NUMBER]"
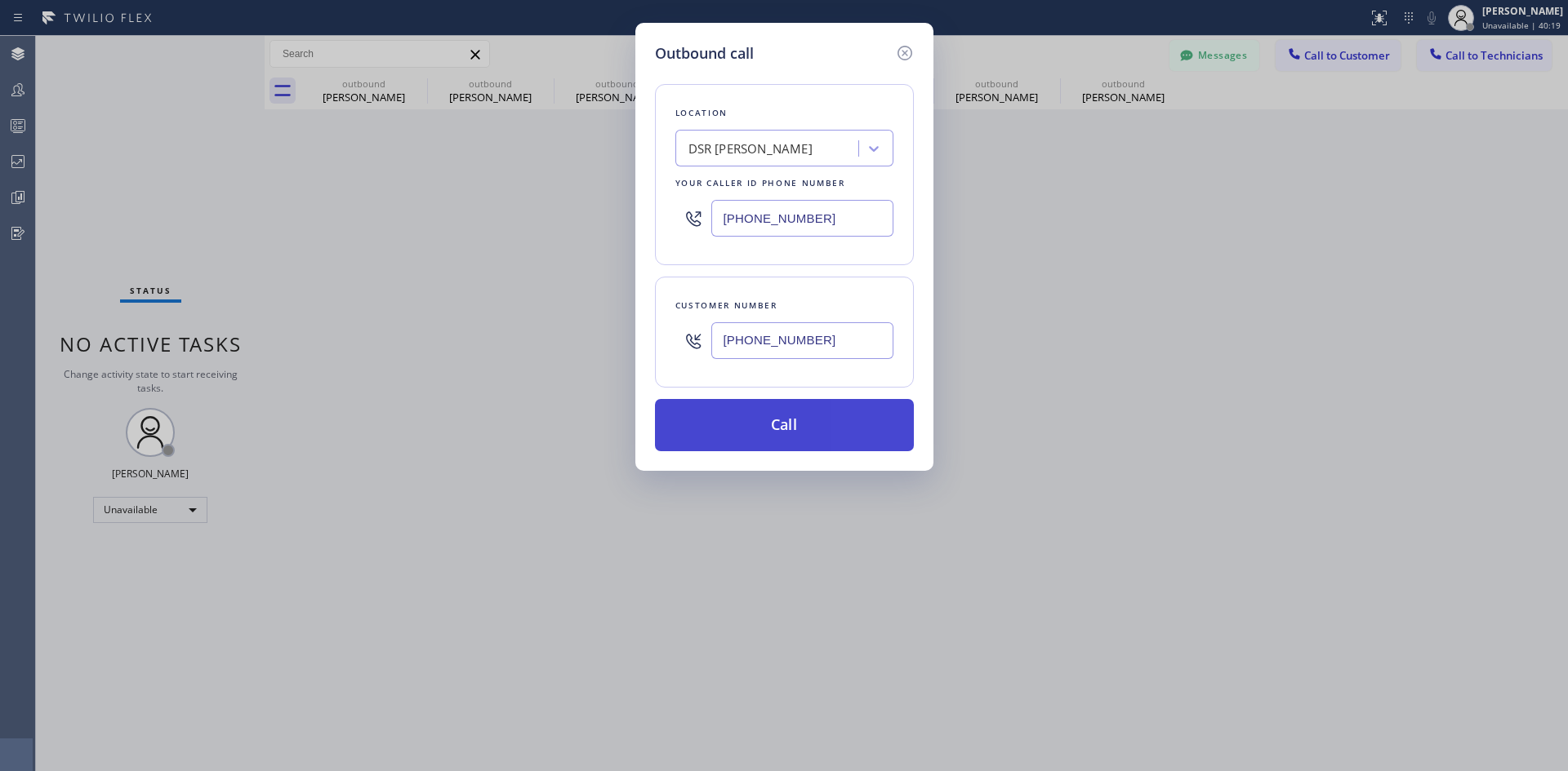
click at [813, 429] on button "Call" at bounding box center [784, 425] width 259 height 52
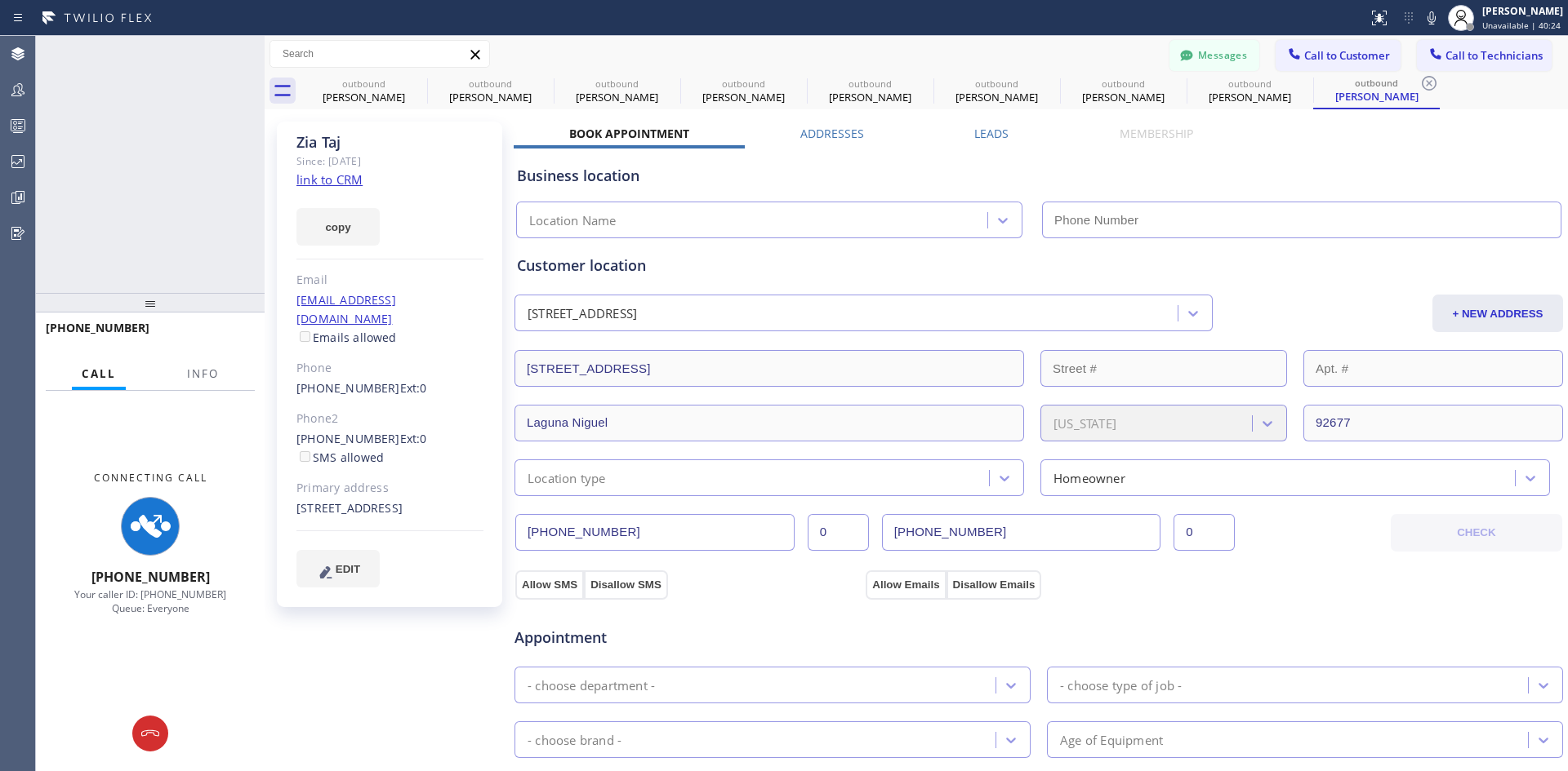
type input "[PHONE_NUMBER]"
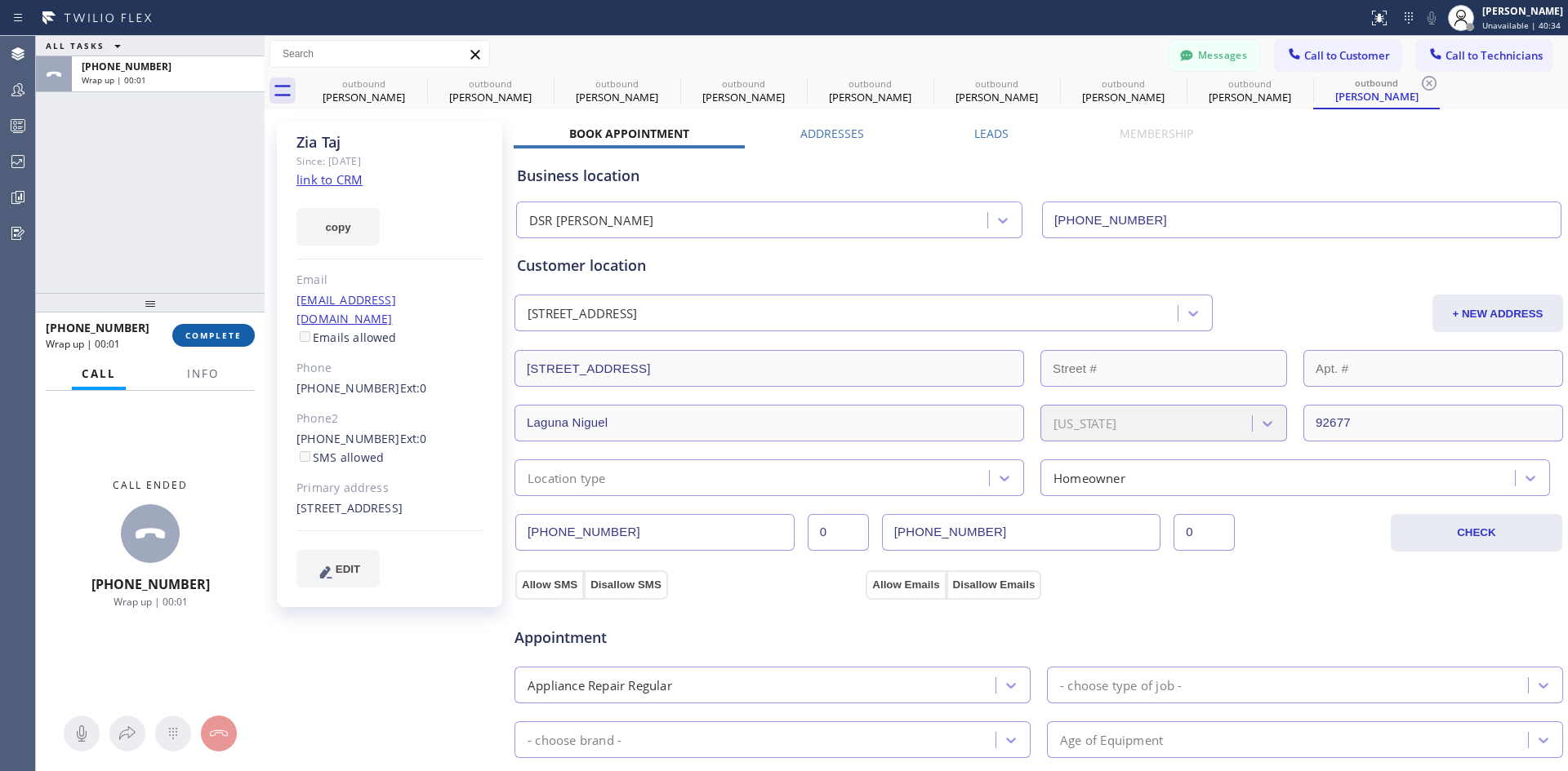
click at [237, 328] on button "COMPLETE" at bounding box center [213, 336] width 83 height 23
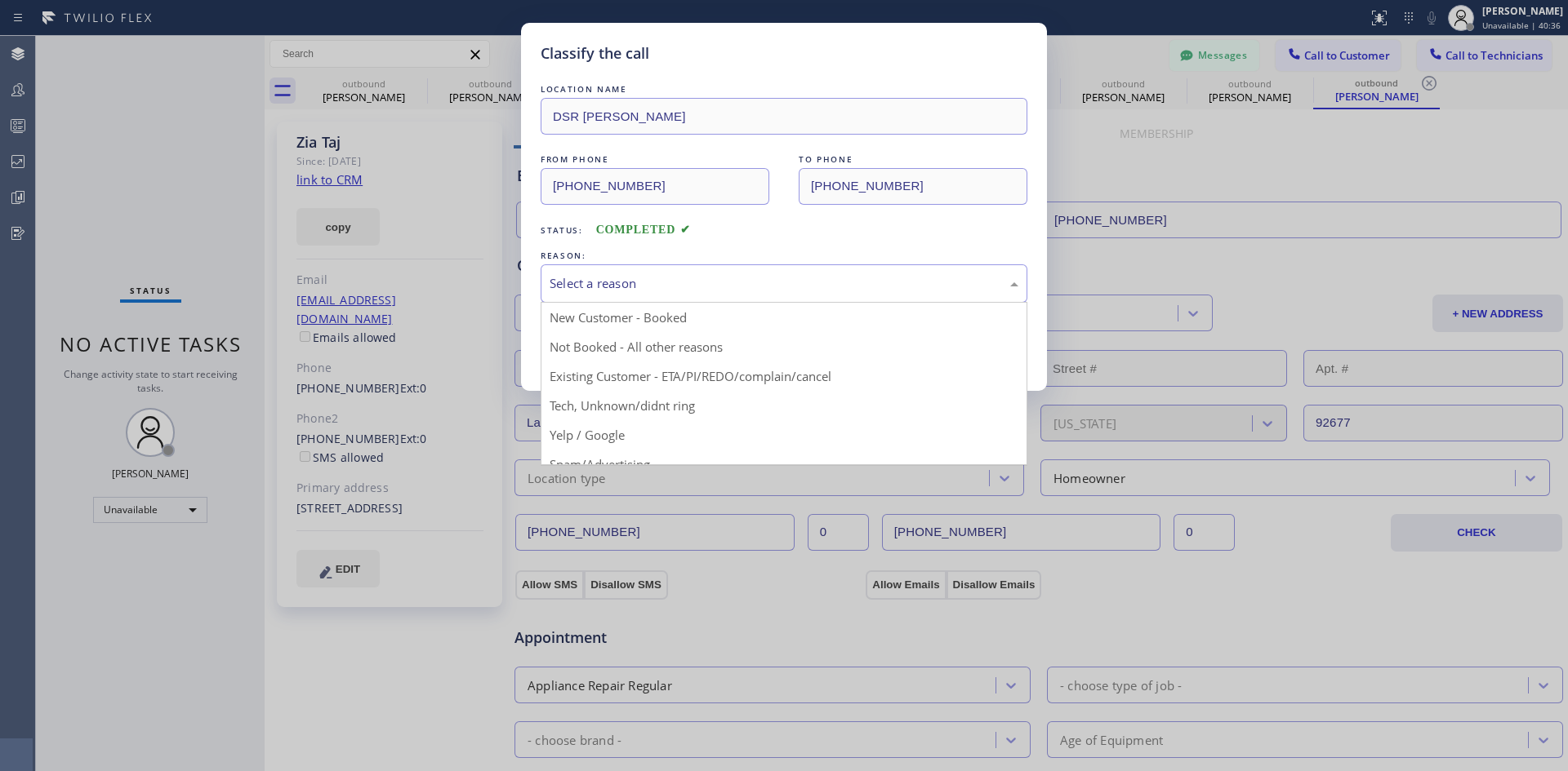
click at [821, 289] on div "Select a reason" at bounding box center [784, 284] width 469 height 19
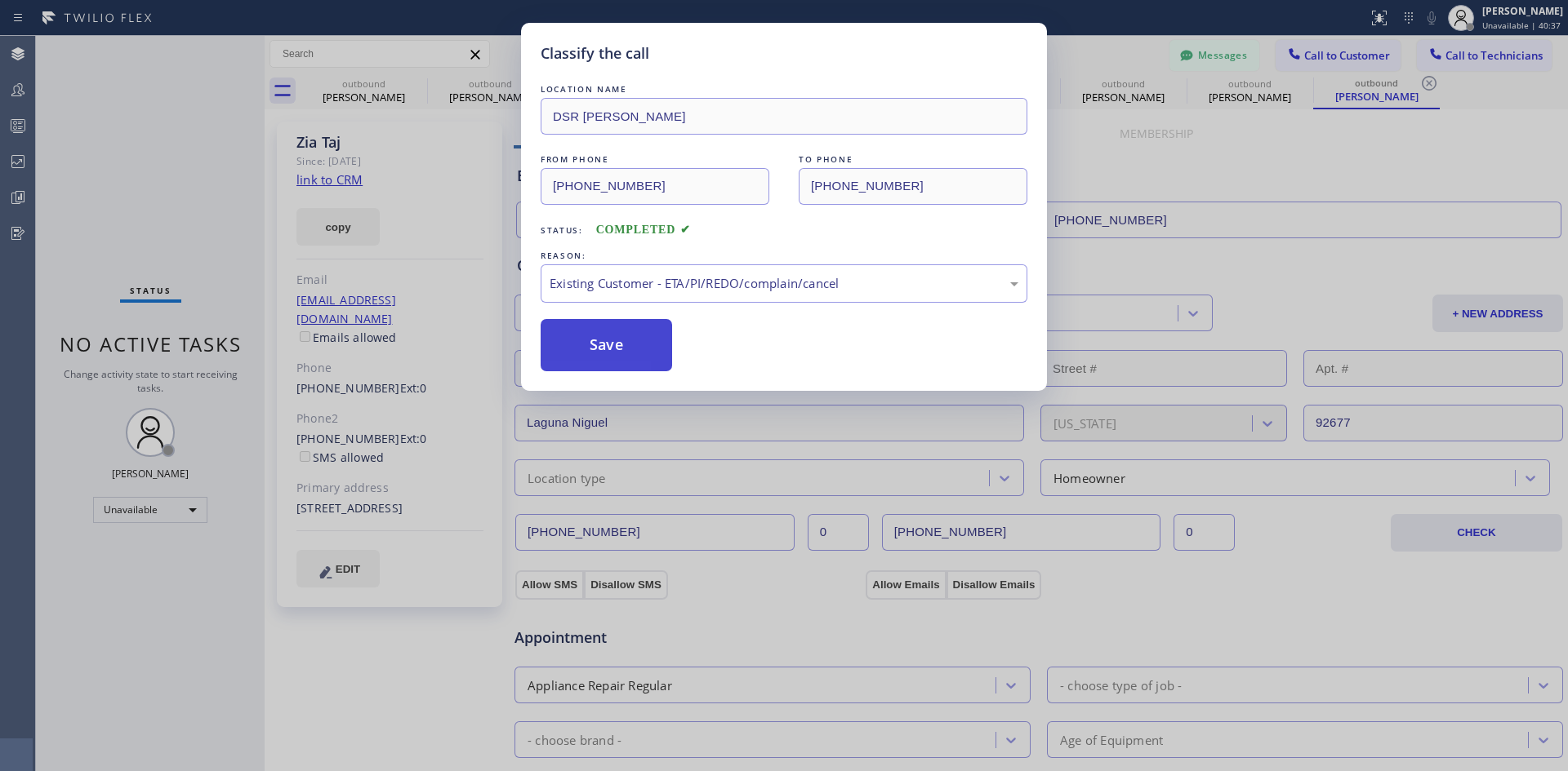
click at [617, 335] on button "Save" at bounding box center [606, 345] width 131 height 52
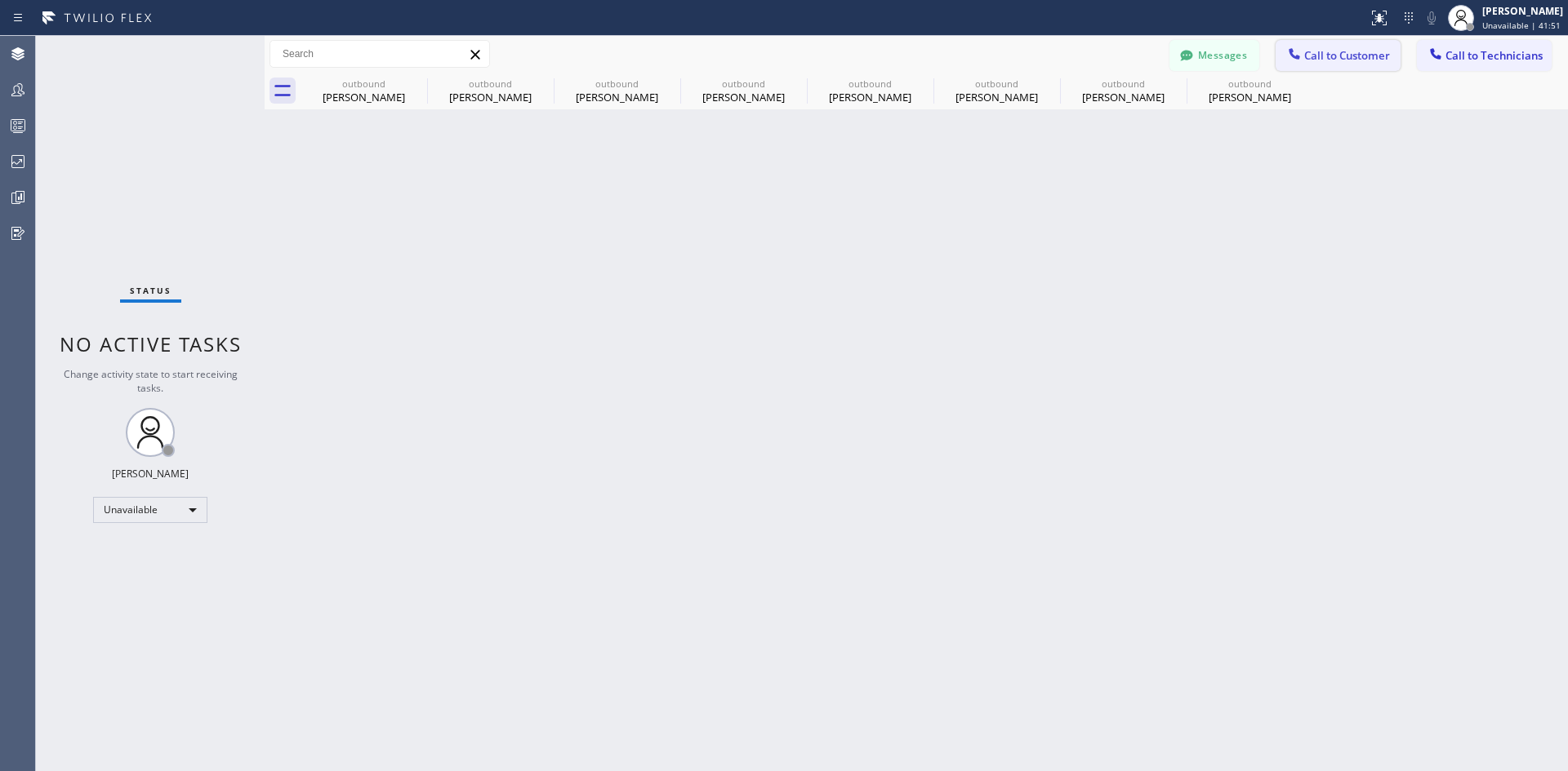
click at [1344, 57] on span "Call to Customer" at bounding box center [1347, 55] width 86 height 15
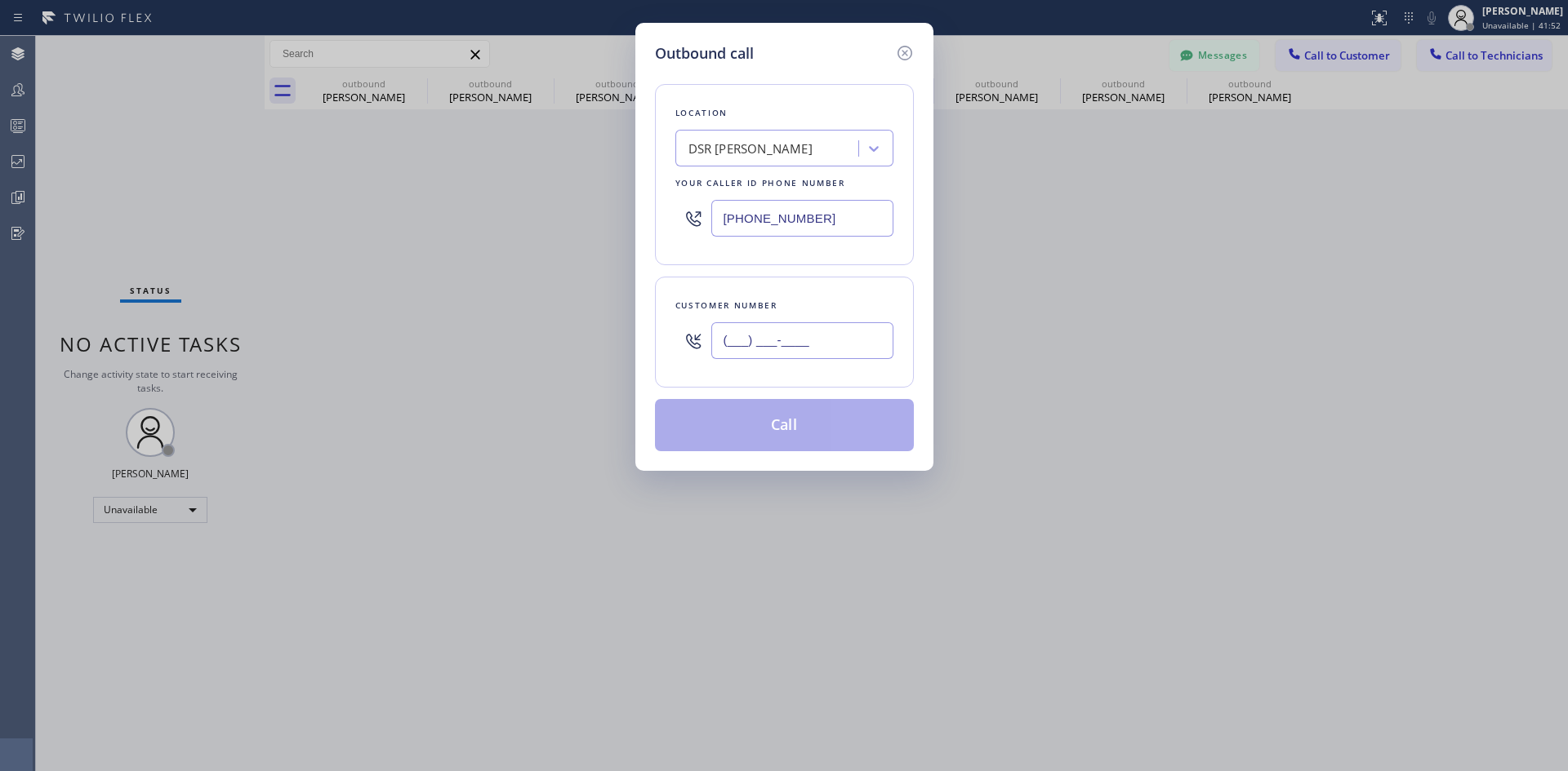
click at [837, 340] on input "(___) ___-____" at bounding box center [802, 341] width 182 height 37
paste input "626) 344-3852"
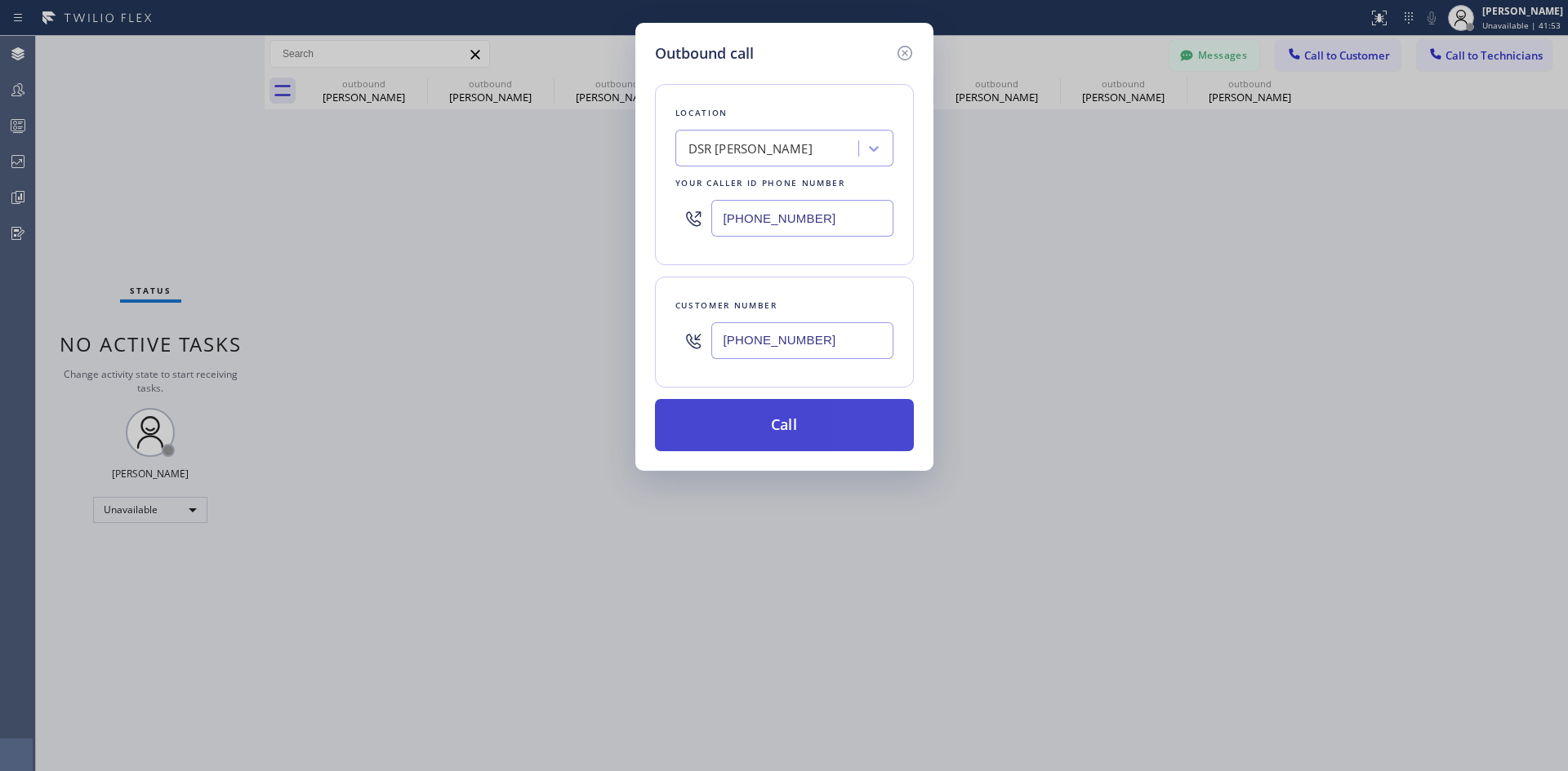
type input "[PHONE_NUMBER]"
click at [785, 422] on button "Call" at bounding box center [784, 425] width 259 height 52
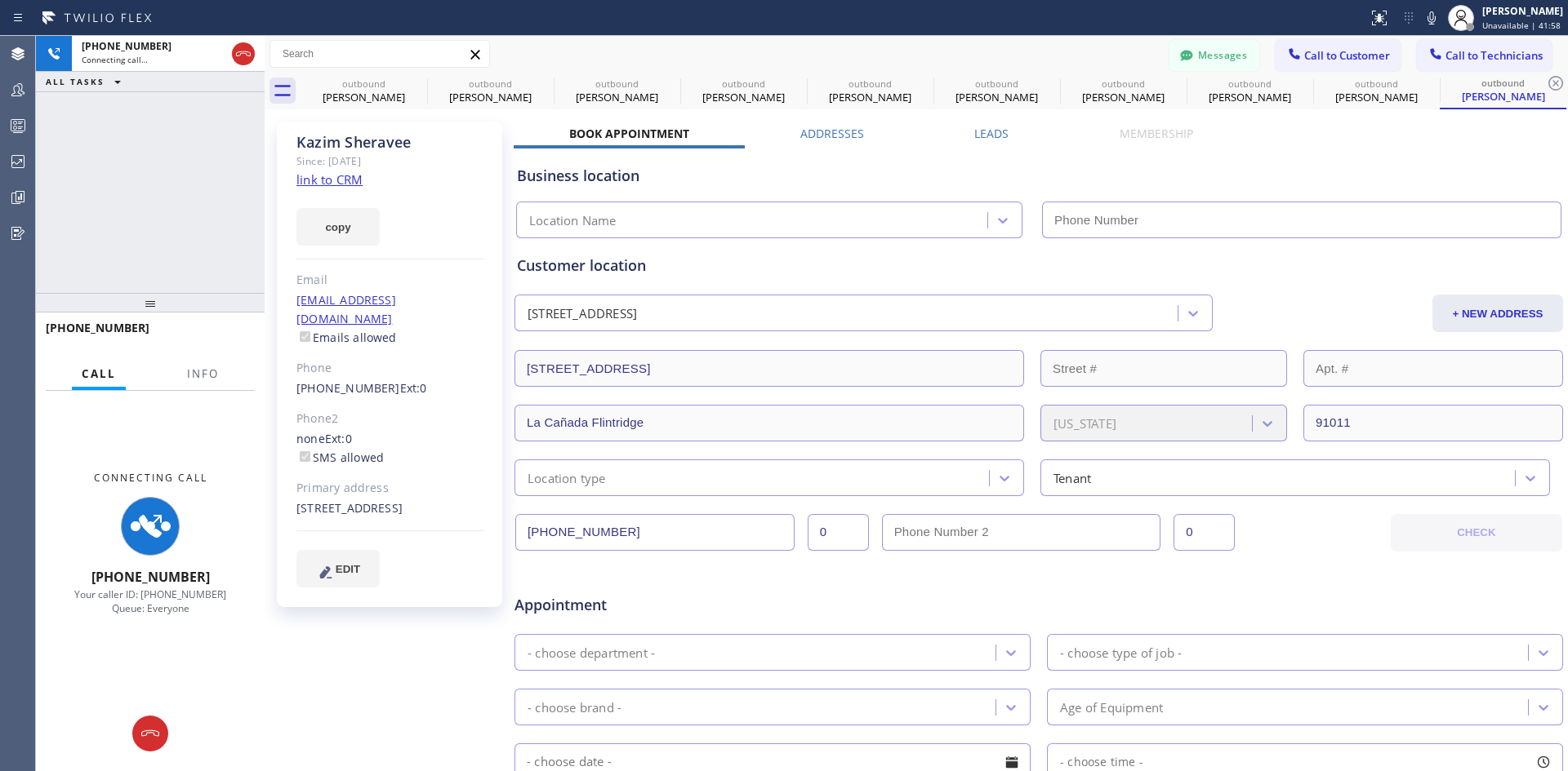
type input "[PHONE_NUMBER]"
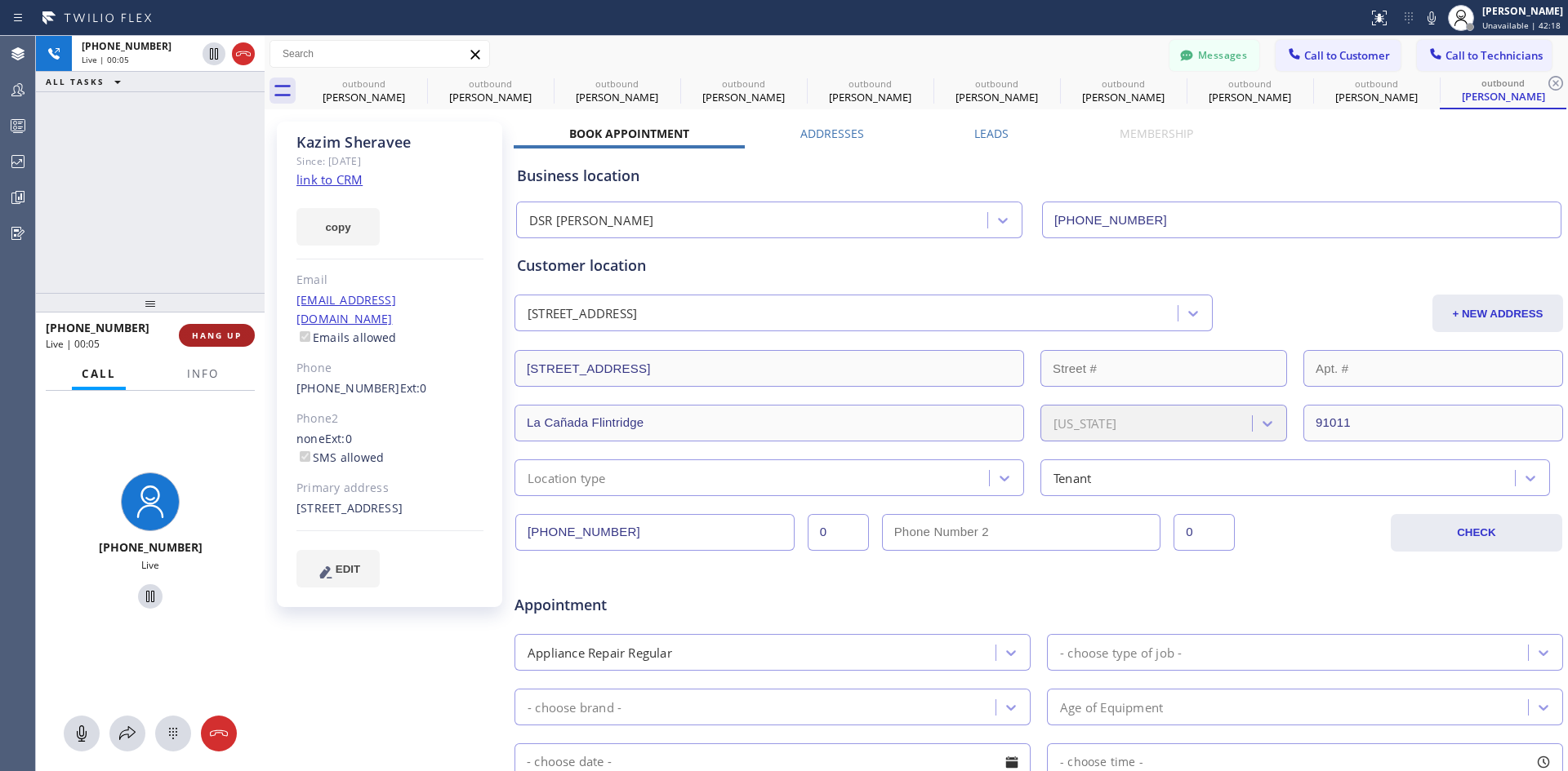
click at [230, 332] on span "HANG UP" at bounding box center [217, 335] width 50 height 11
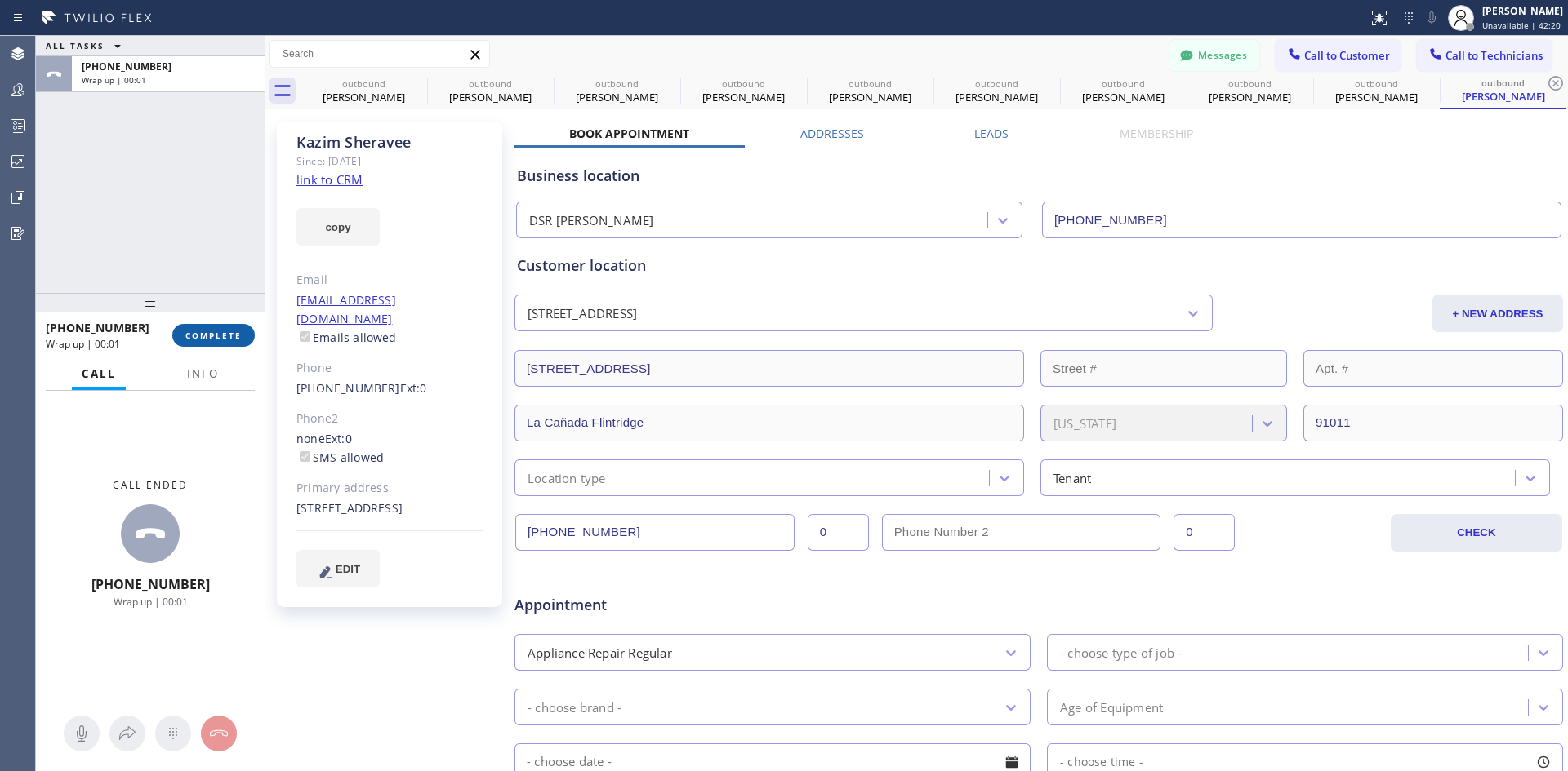
click at [222, 329] on button "COMPLETE" at bounding box center [213, 336] width 83 height 23
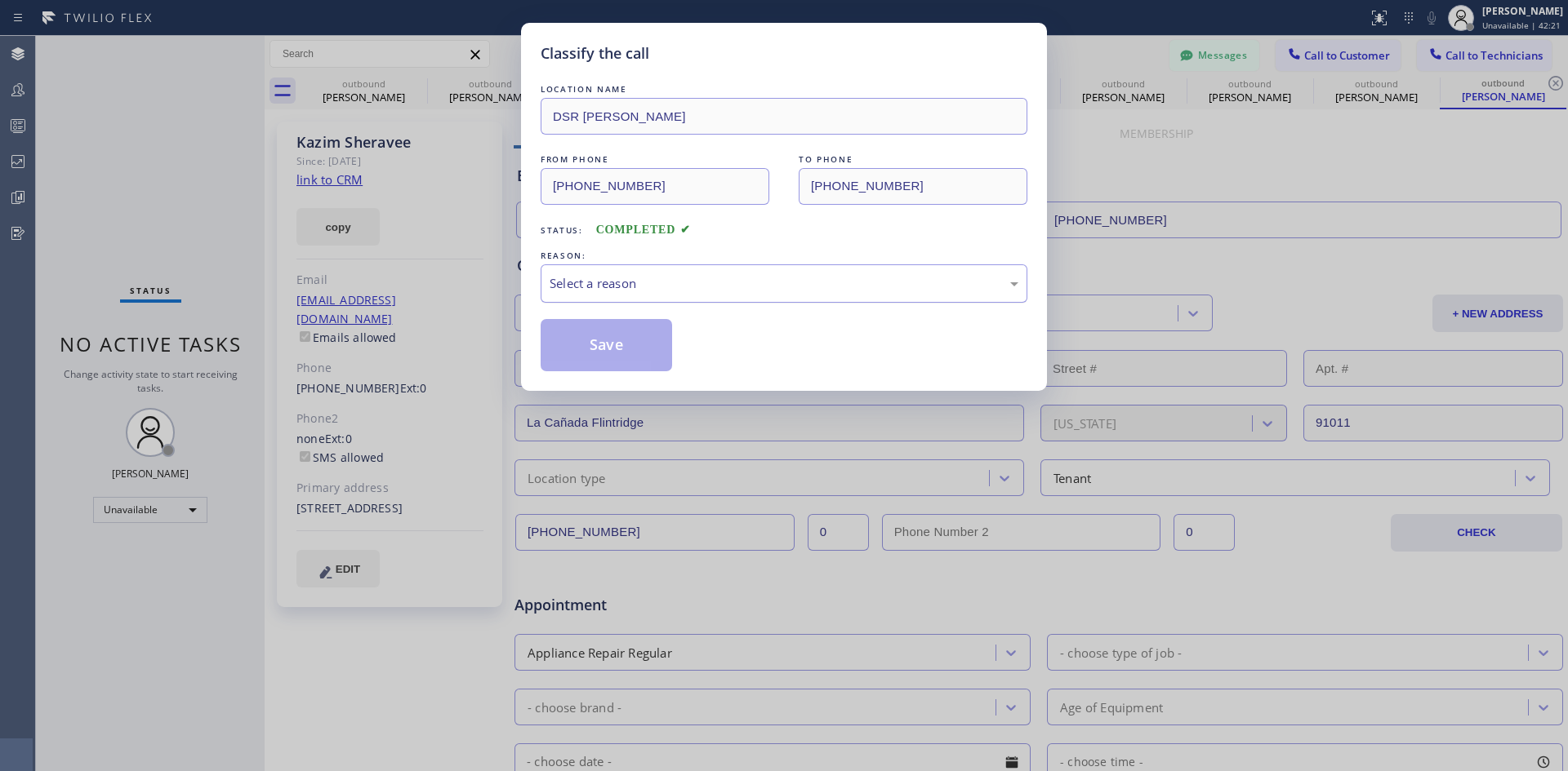
click at [939, 279] on div "Select a reason" at bounding box center [784, 284] width 469 height 19
click at [588, 336] on button "Save" at bounding box center [606, 345] width 131 height 52
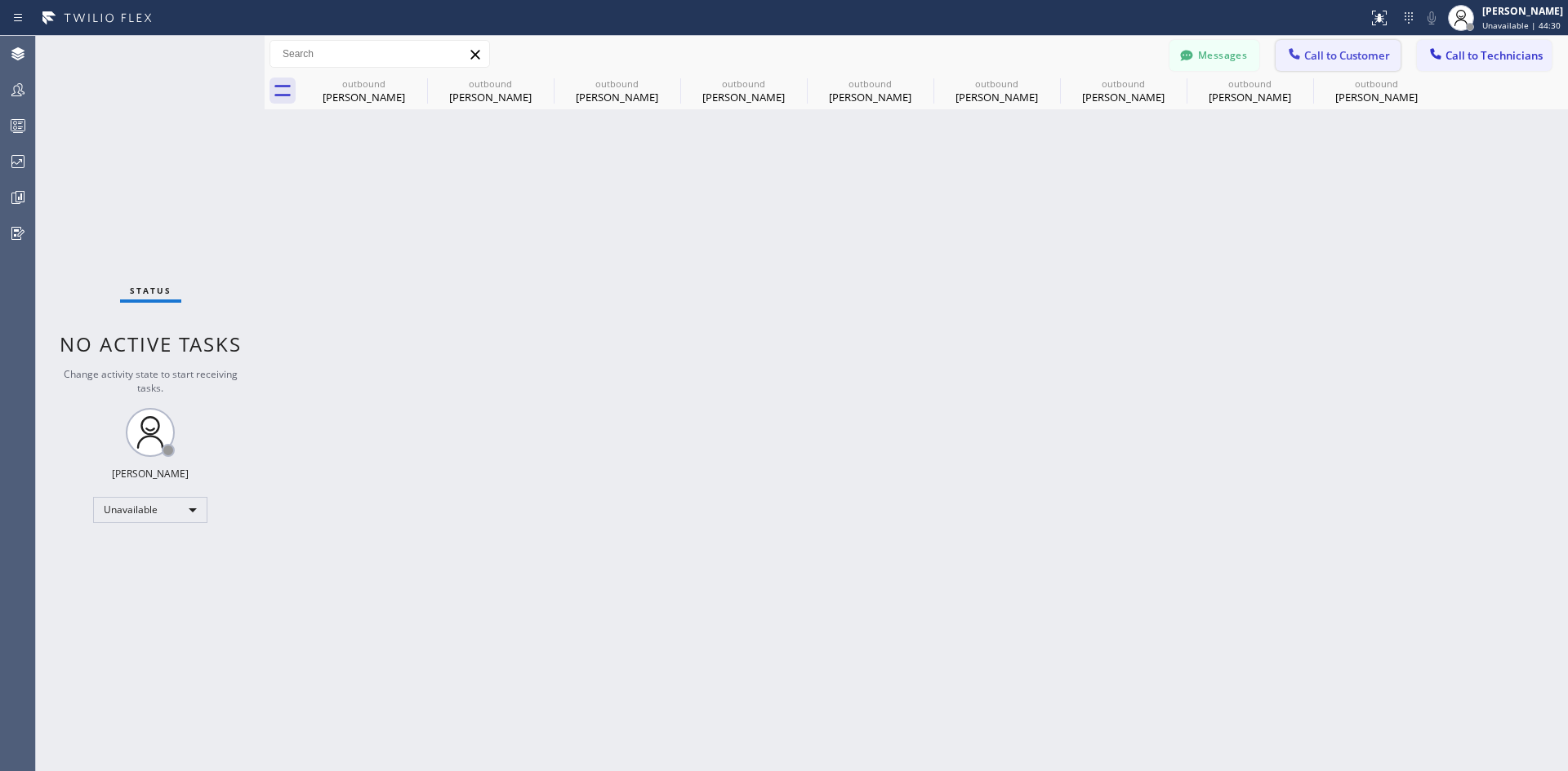
click at [1362, 43] on button "Call to Customer" at bounding box center [1338, 56] width 125 height 31
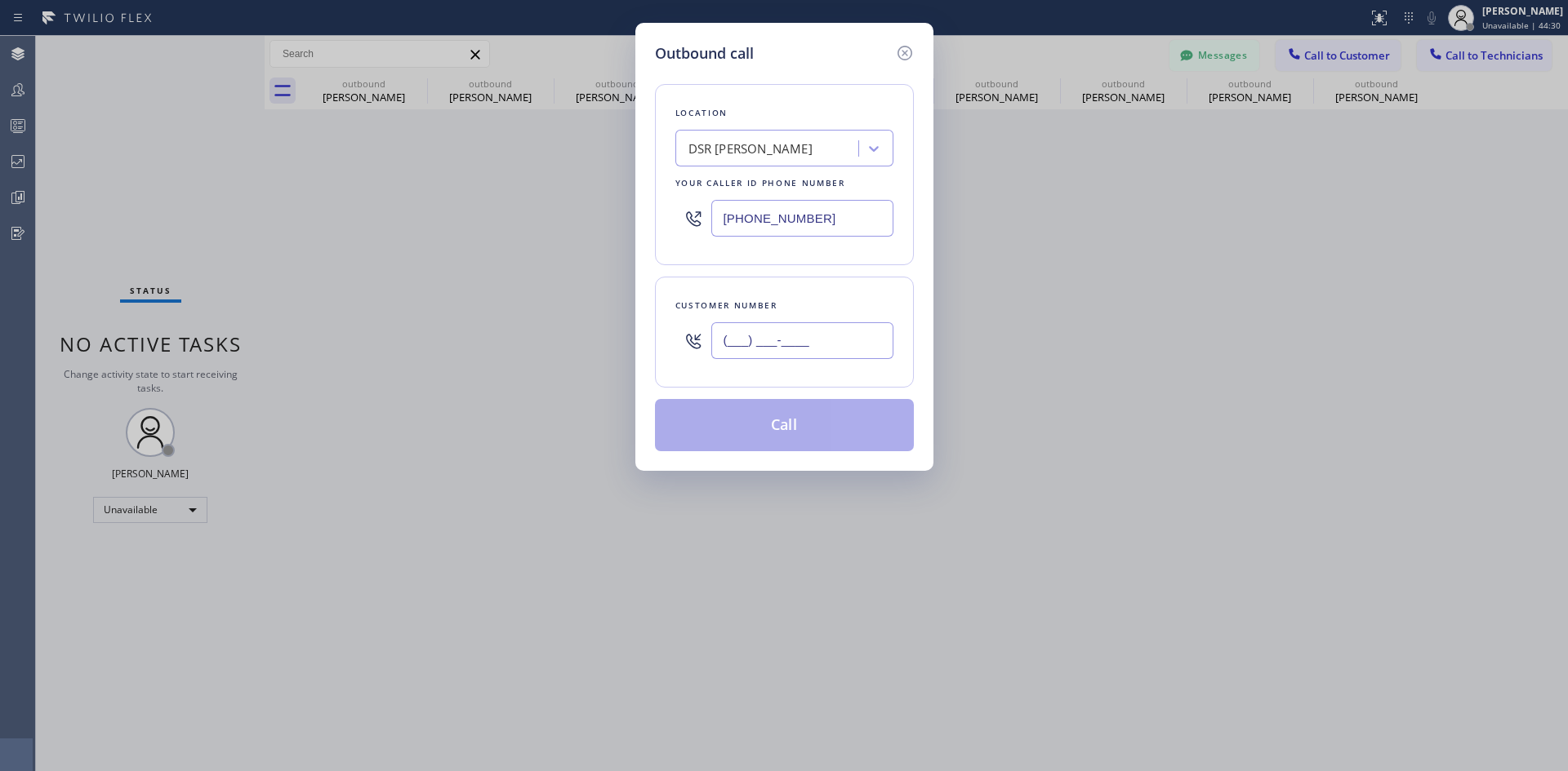
click at [807, 348] on input "(___) ___-____" at bounding box center [802, 341] width 182 height 37
paste input "303) 960-5842"
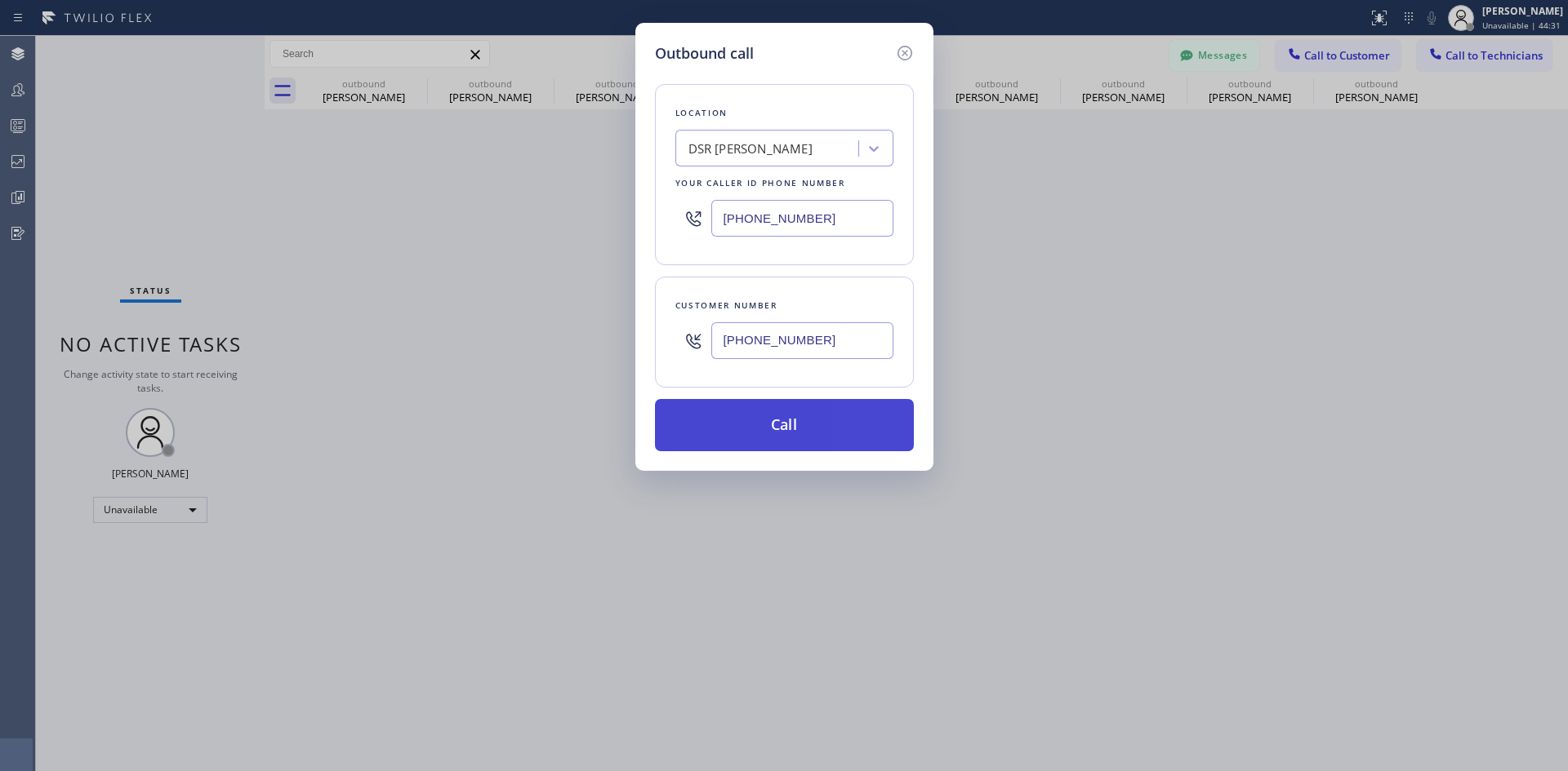
type input "[PHONE_NUMBER]"
click at [817, 409] on button "Call" at bounding box center [784, 425] width 259 height 52
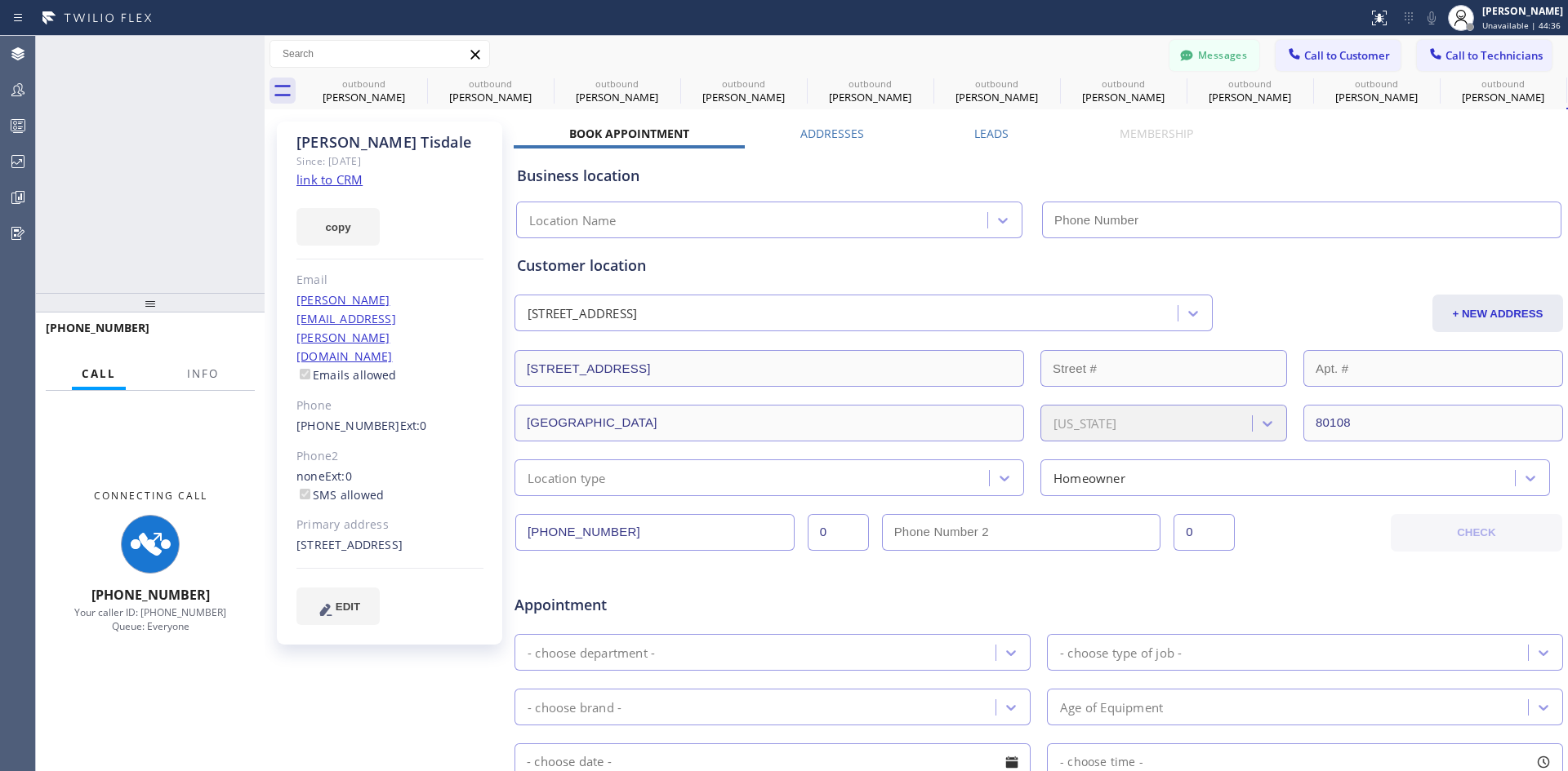
type input "[PHONE_NUMBER]"
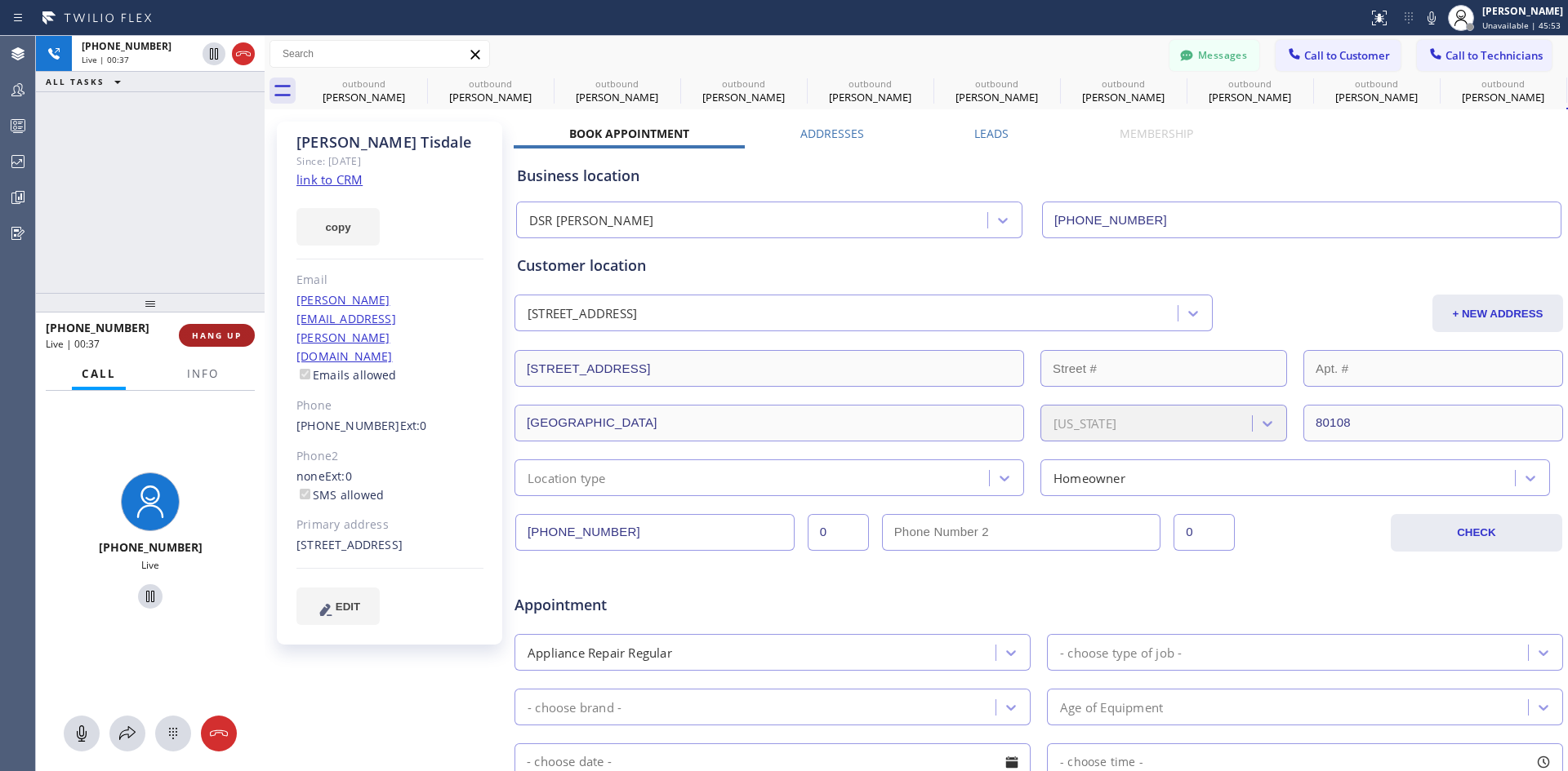
click at [224, 332] on span "HANG UP" at bounding box center [217, 335] width 50 height 11
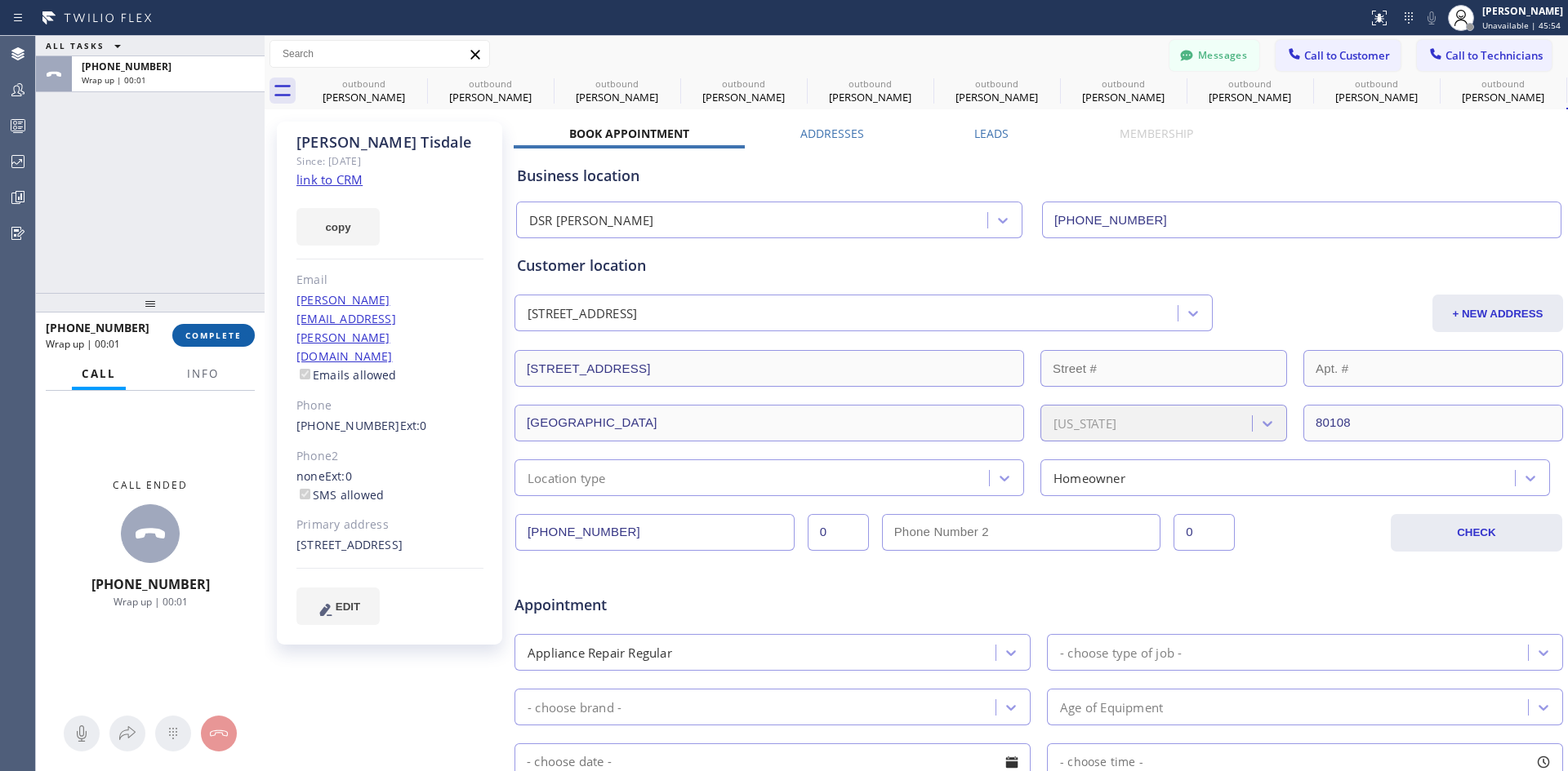
click at [230, 334] on span "COMPLETE" at bounding box center [213, 335] width 57 height 11
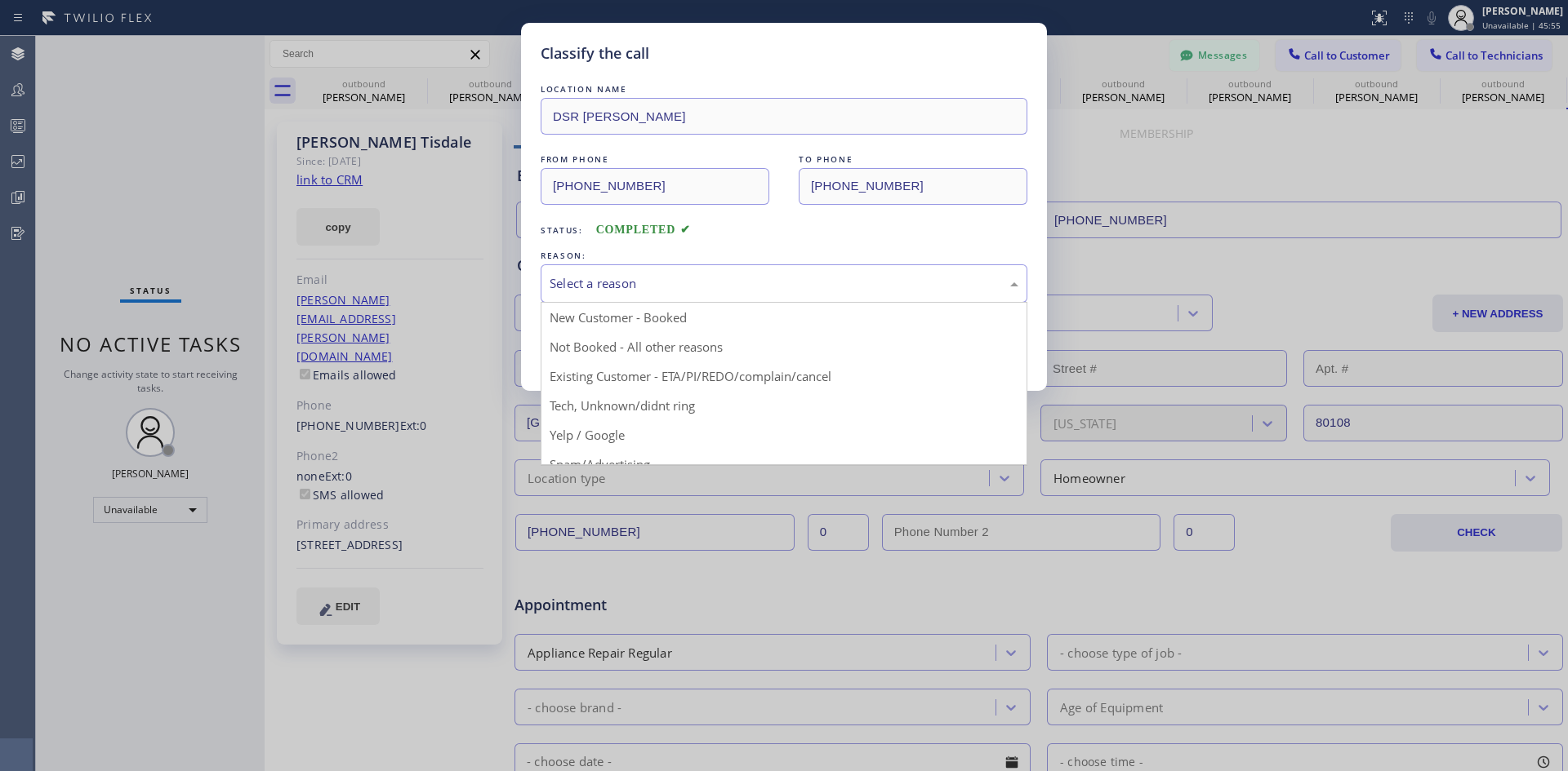
click at [687, 275] on div "Select a reason" at bounding box center [784, 284] width 469 height 19
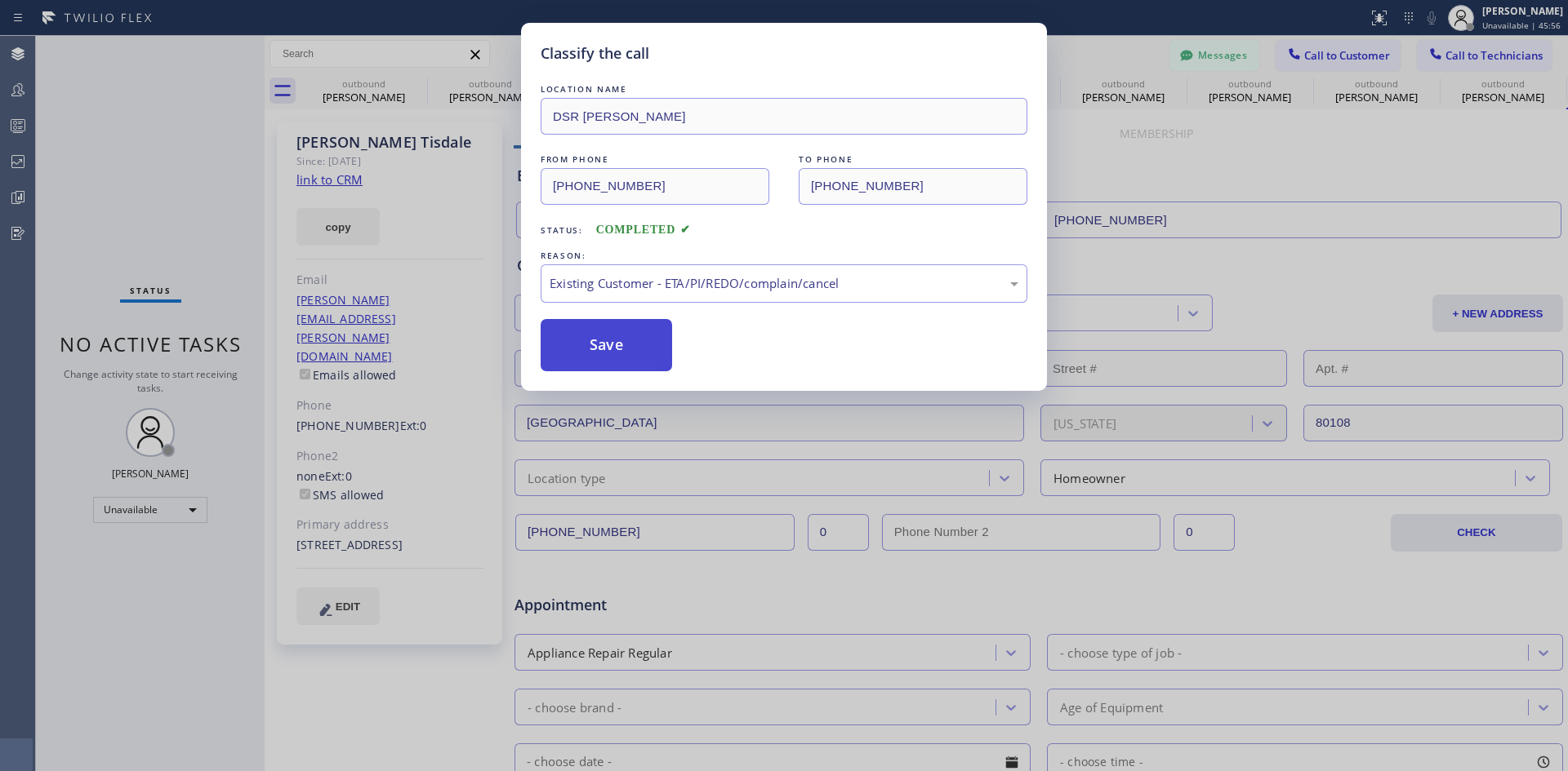
click at [638, 327] on button "Save" at bounding box center [606, 345] width 131 height 52
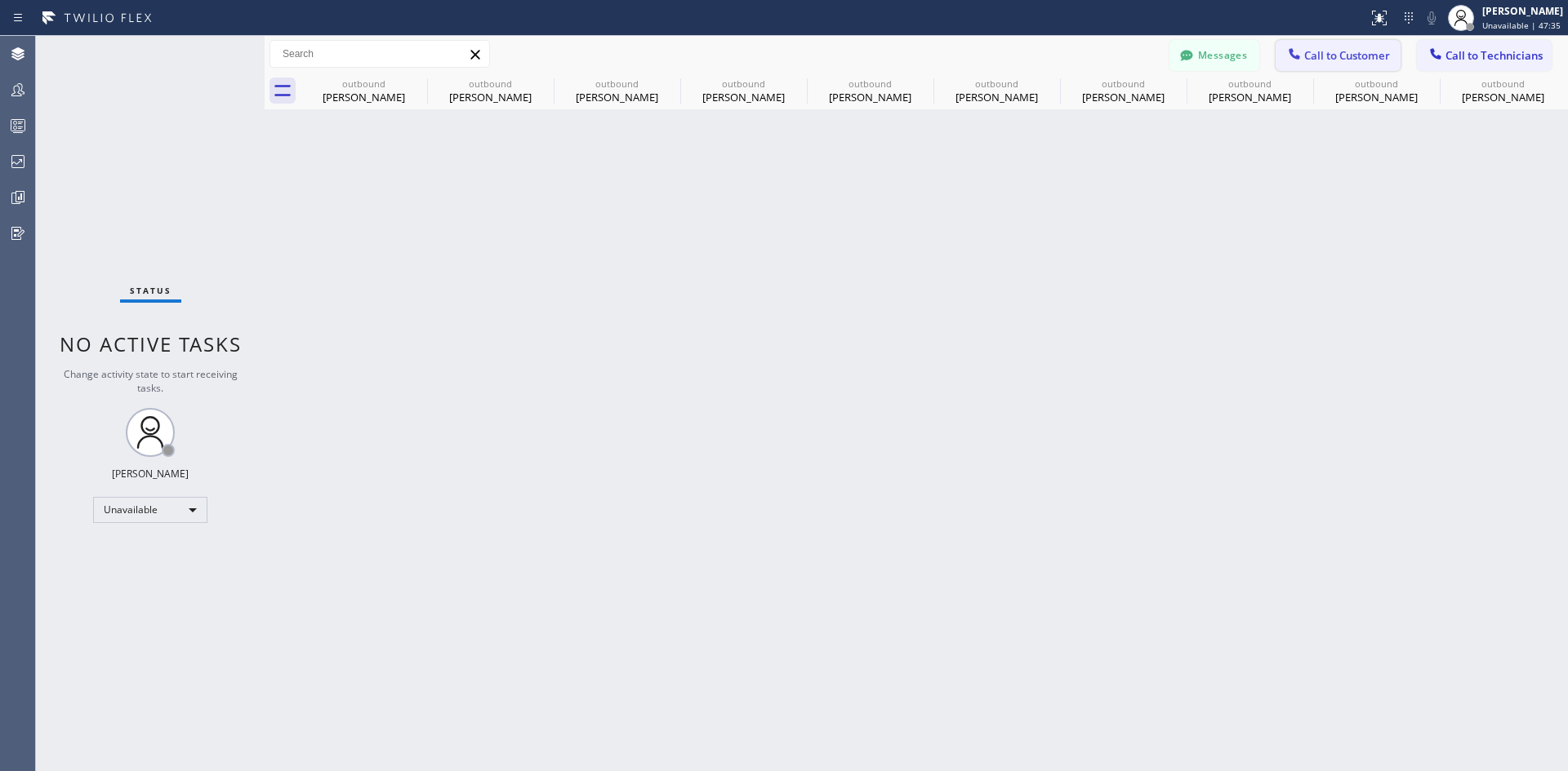
click at [1350, 63] on button "Call to Customer" at bounding box center [1338, 56] width 125 height 31
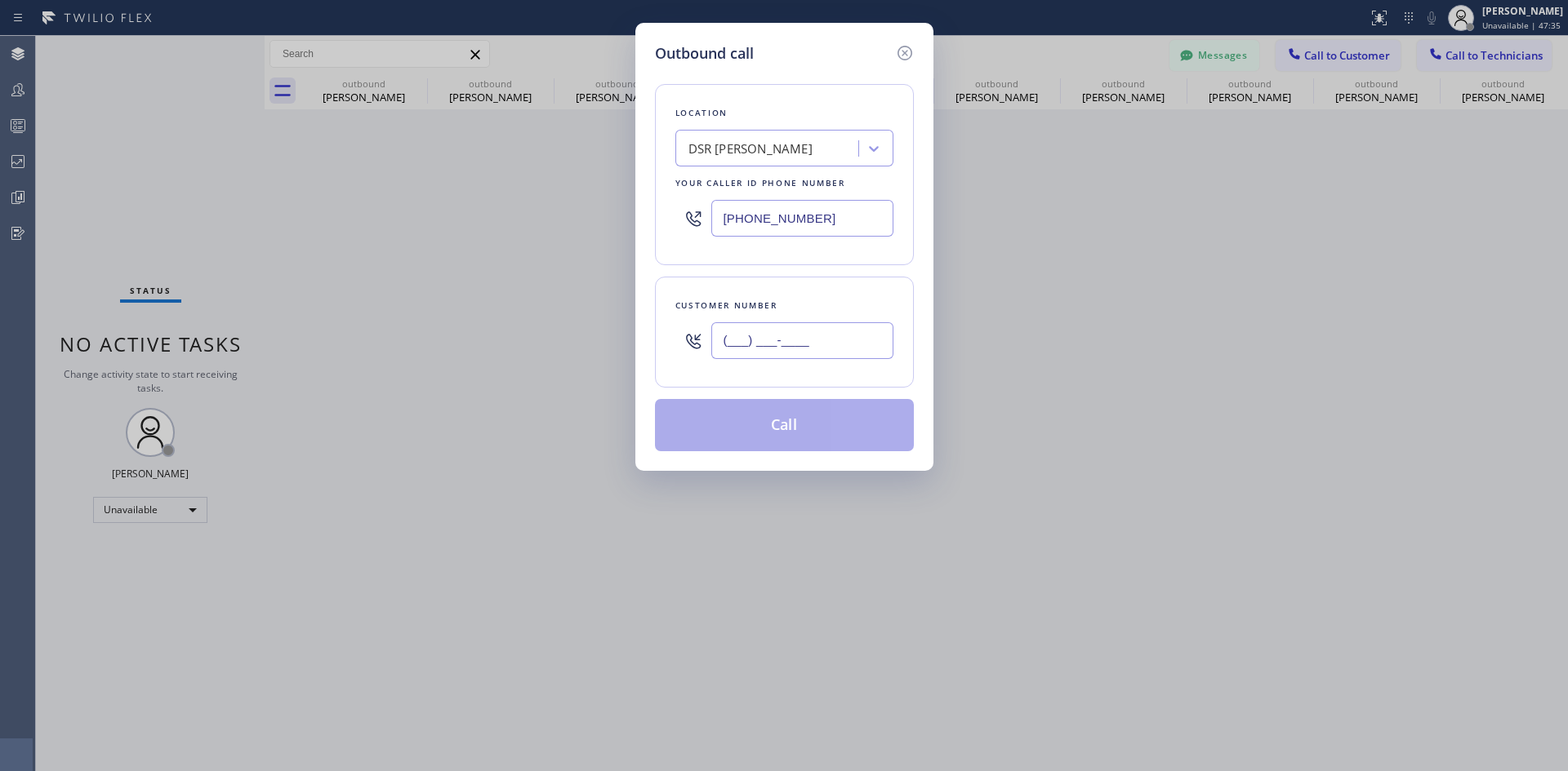
click at [810, 338] on input "(___) ___-____" at bounding box center [802, 341] width 182 height 37
paste input "707) 287-3054"
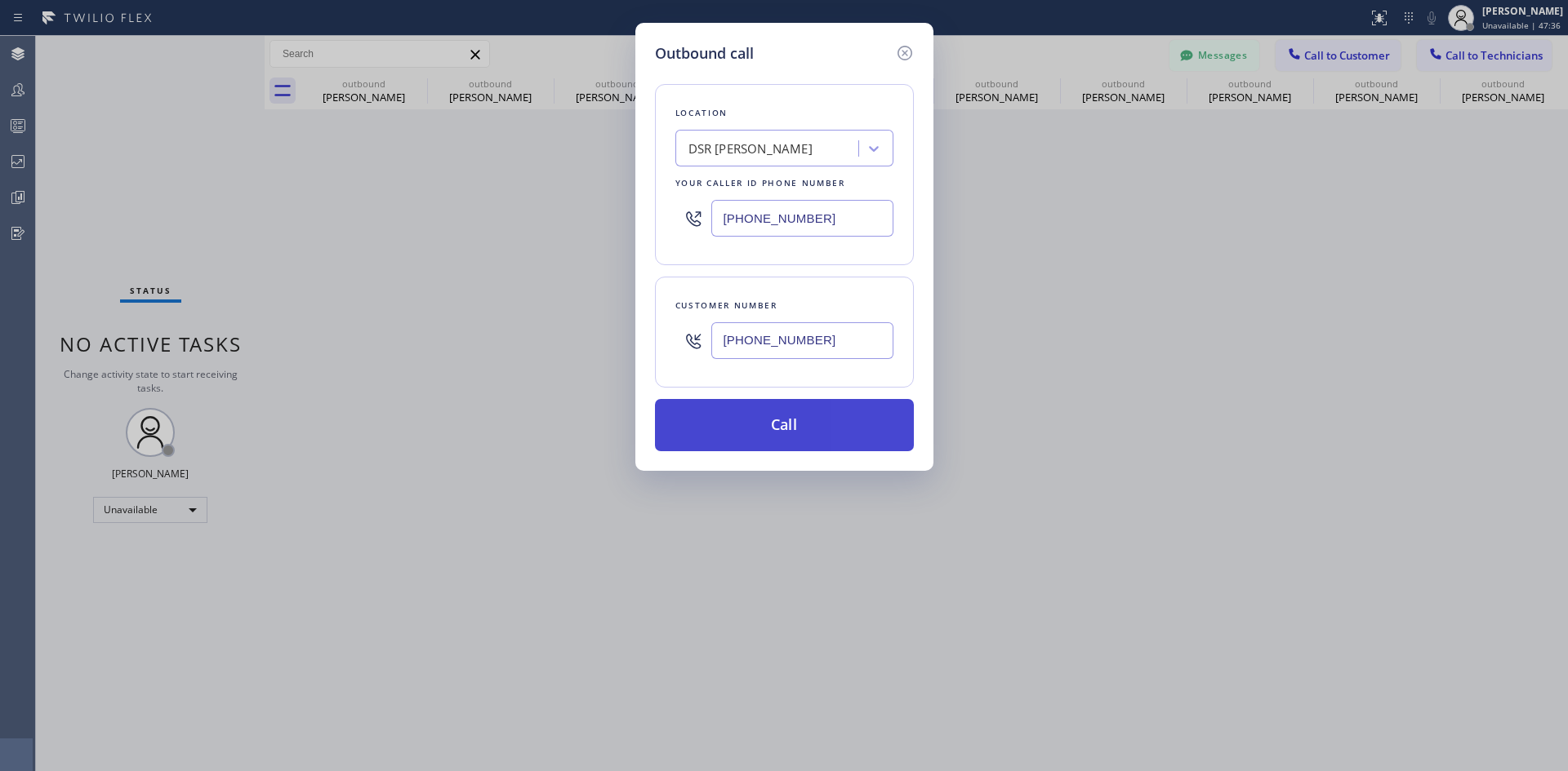
type input "[PHONE_NUMBER]"
click at [797, 434] on button "Call" at bounding box center [784, 425] width 259 height 52
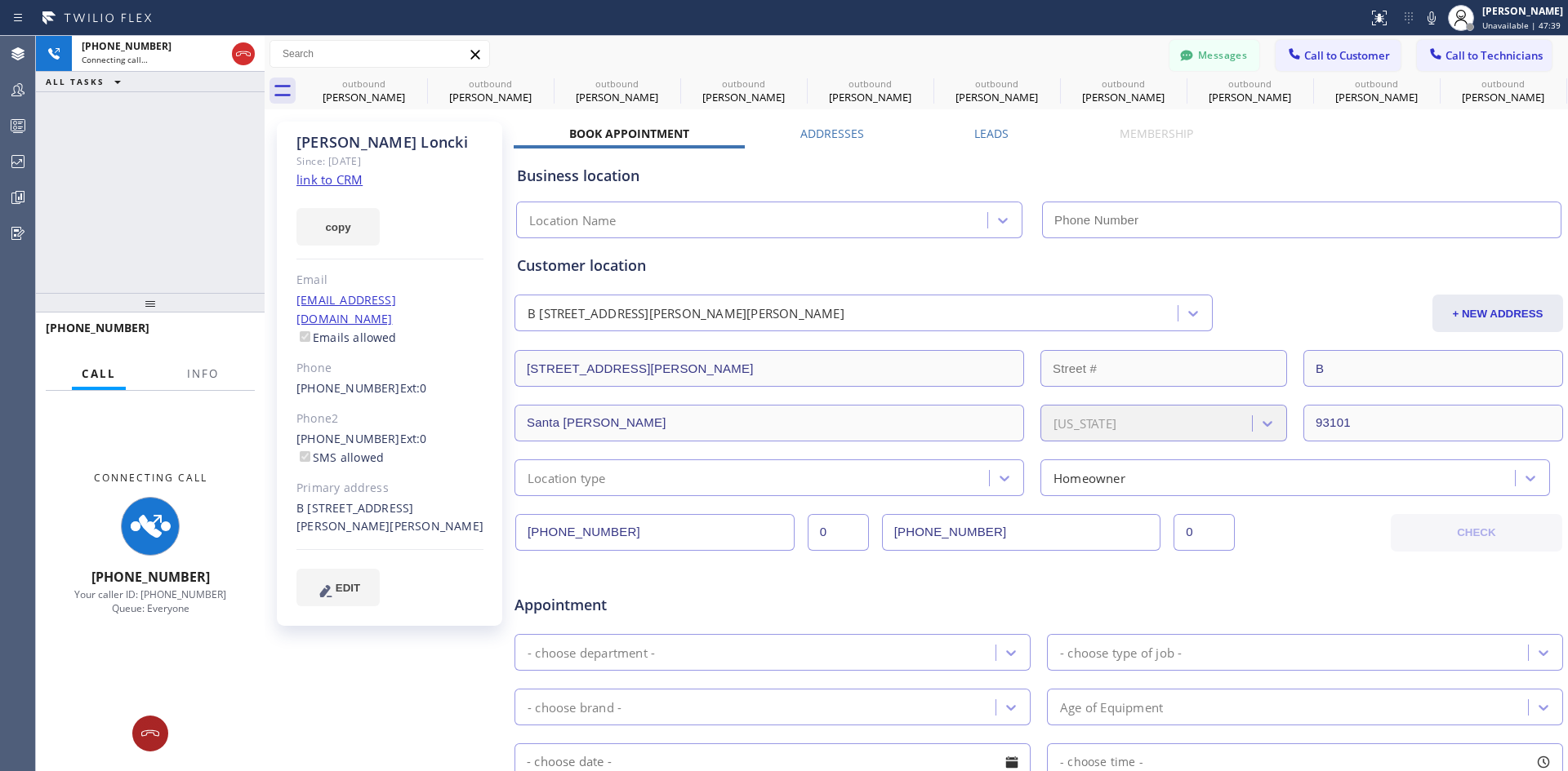
click at [155, 721] on button at bounding box center [150, 734] width 36 height 36
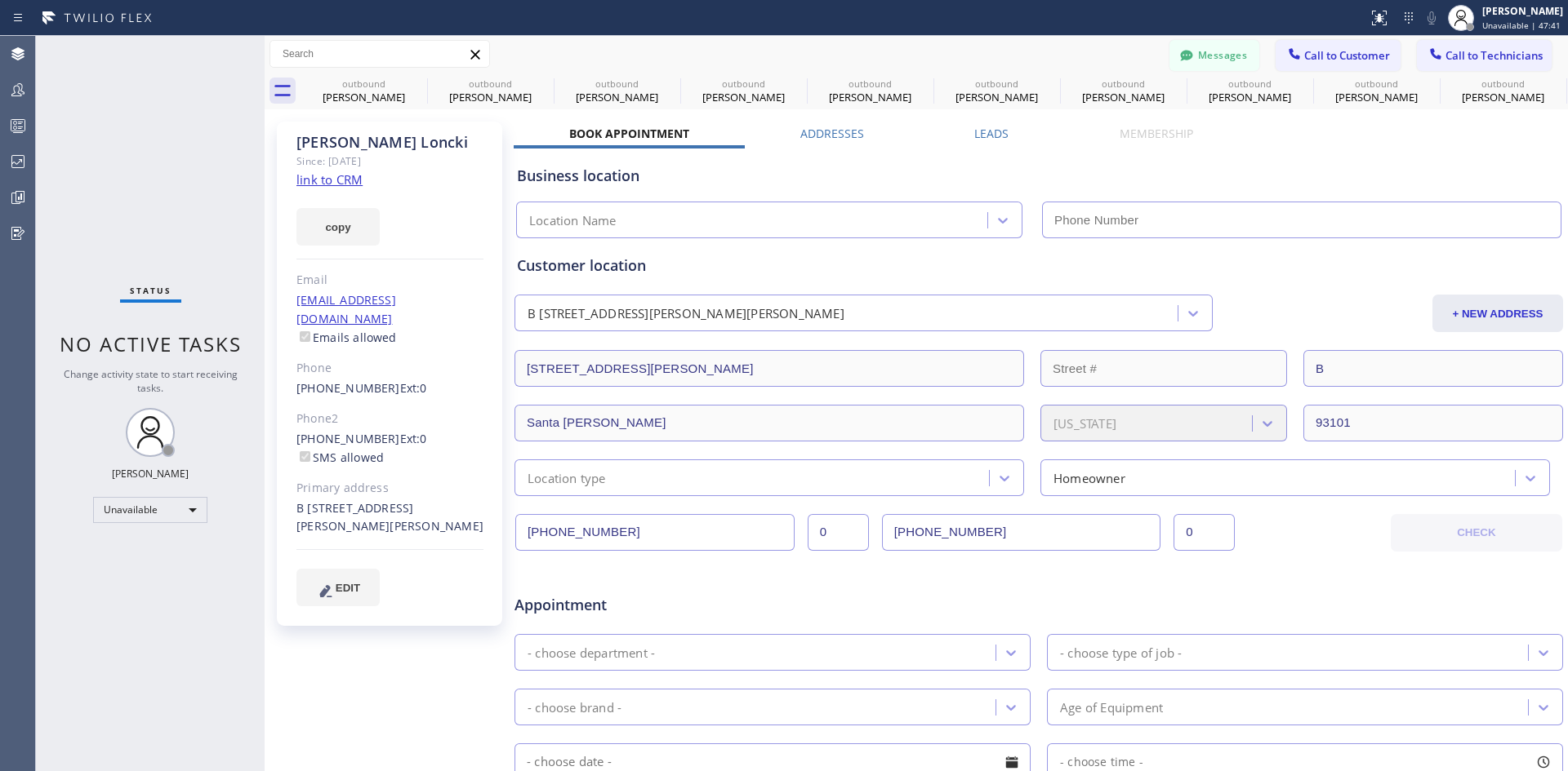
type input "[PHONE_NUMBER]"
click at [1482, 17] on div "[PERSON_NAME]" at bounding box center [1522, 11] width 81 height 14
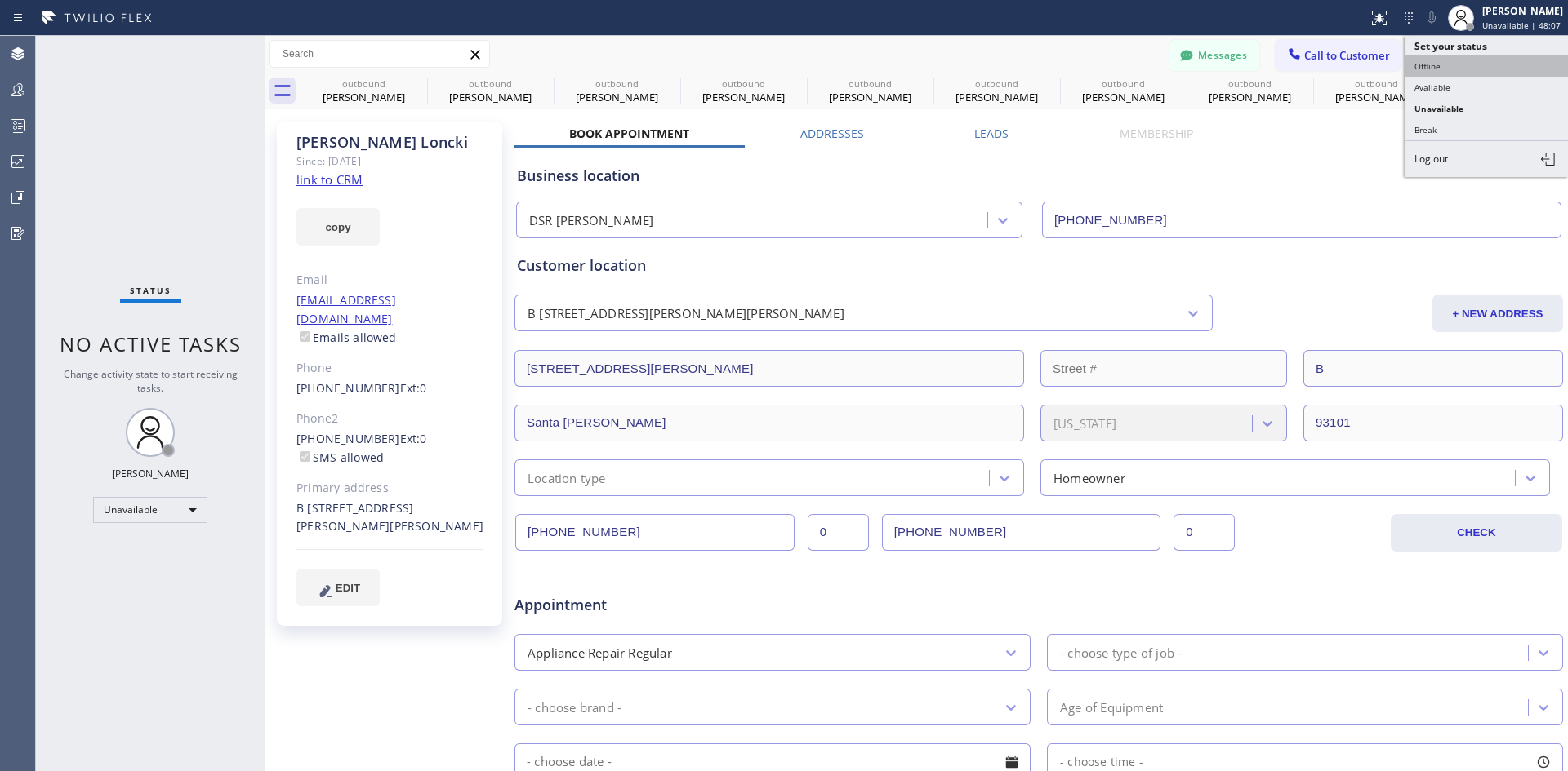
click at [1445, 70] on button "Offline" at bounding box center [1486, 66] width 163 height 21
